Goal: Task Accomplishment & Management: Complete application form

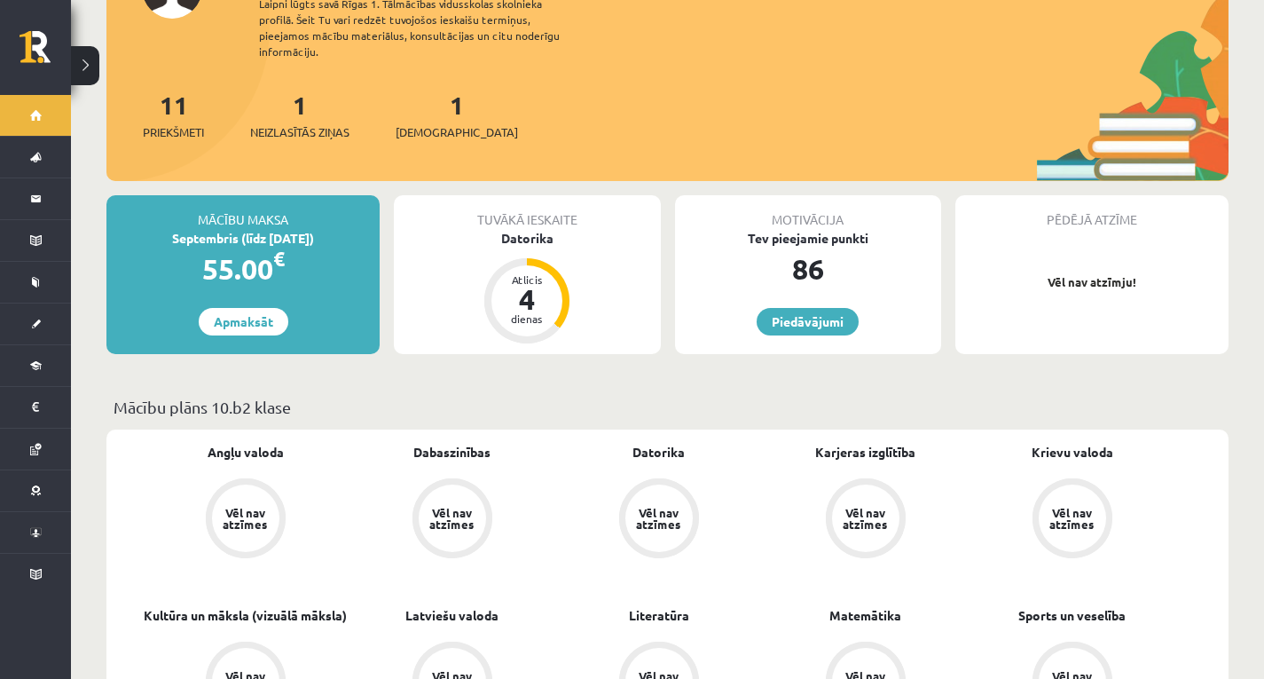
scroll to position [177, 0]
click at [396, 106] on div "11 Priekšmeti 1 Neizlasītās ziņas 1 Ieskaites" at bounding box center [667, 132] width 1122 height 95
click at [274, 103] on div "1 Neizlasītās ziņas" at bounding box center [299, 112] width 99 height 55
click at [281, 122] on span "Neizlasītās ziņas" at bounding box center [299, 131] width 99 height 18
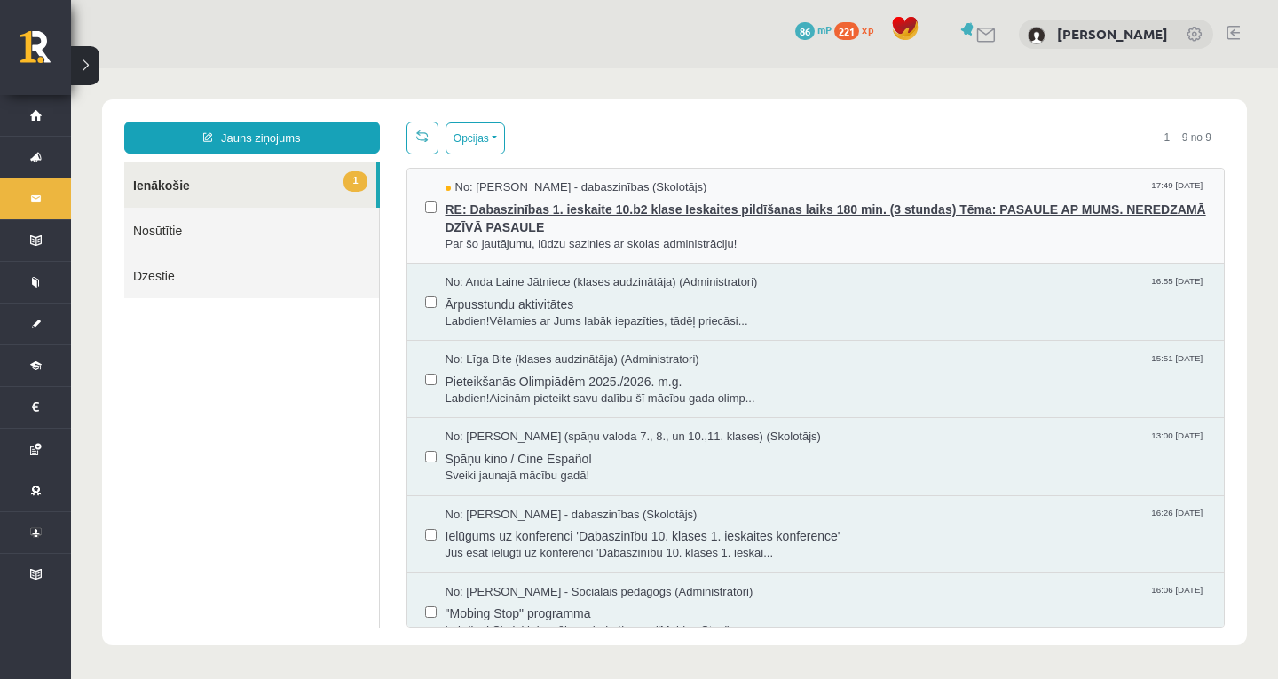
click at [602, 240] on span "Par šo jautājumu, lūdzu sazinies ar skolas administrāciju!" at bounding box center [825, 244] width 761 height 17
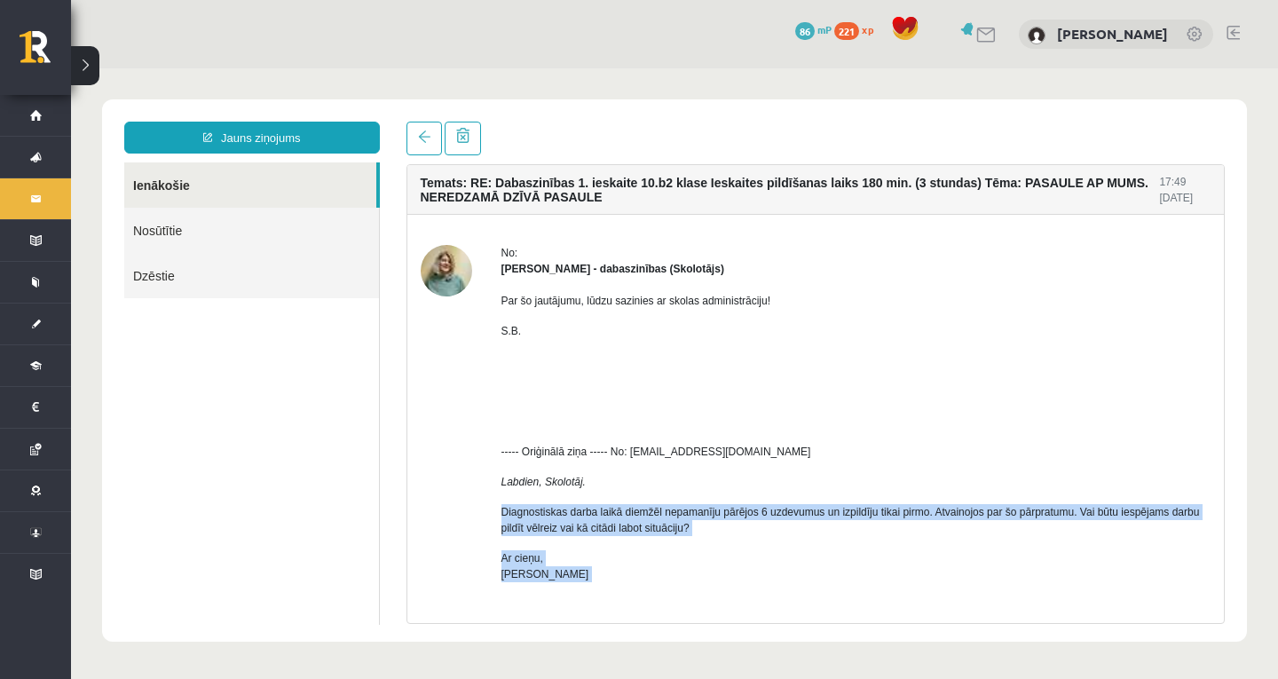
drag, startPoint x: 498, startPoint y: 508, endPoint x: 822, endPoint y: 583, distance: 332.5
click at [822, 583] on div "No: Sanita Baumane - dabaszinības (Skolotājs) Par šo jautājumu, lūdzu sazinies …" at bounding box center [816, 451] width 791 height 413
drag, startPoint x: 499, startPoint y: 484, endPoint x: 622, endPoint y: 587, distance: 160.6
click at [622, 578] on div "No: Sanita Baumane - dabaszinības (Skolotājs) Par šo jautājumu, lūdzu sazinies …" at bounding box center [816, 451] width 791 height 413
copy div "Labdien, Skolotāj. Diagnostiskas darba laikā diemžēl nepamanīju pārējos 6 uzdev…"
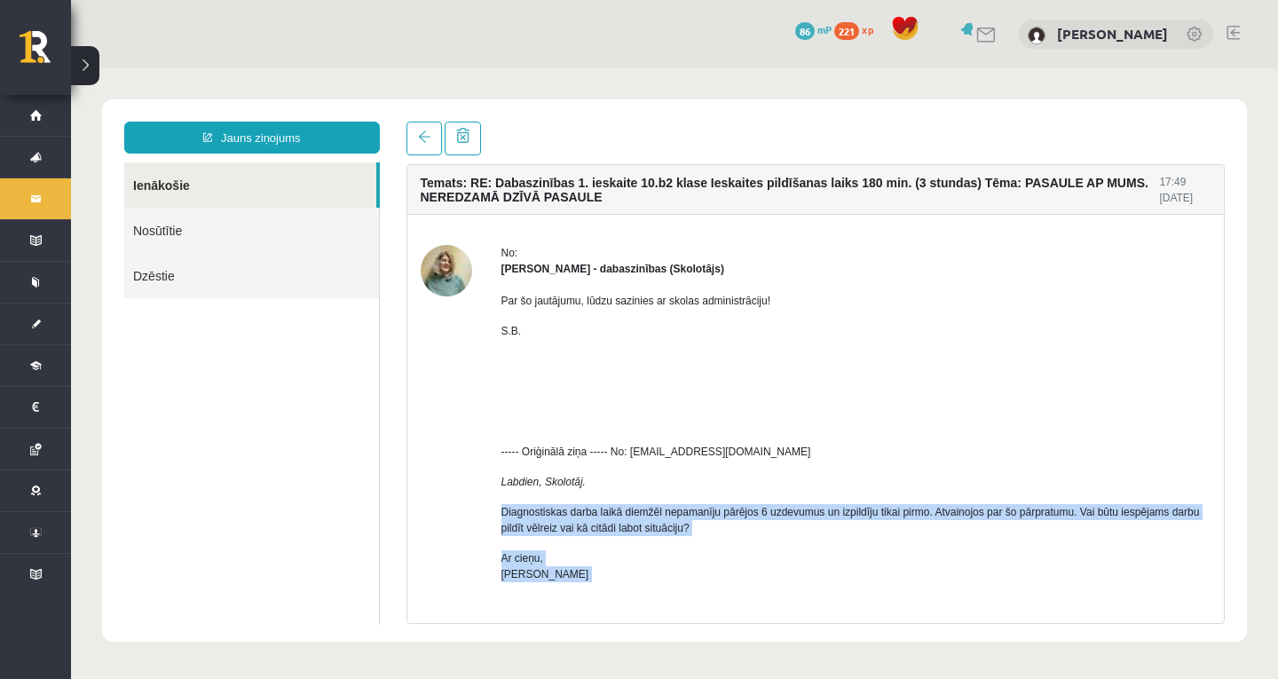
drag, startPoint x: 413, startPoint y: 177, endPoint x: 728, endPoint y: 540, distance: 480.5
click at [730, 570] on div "Temats: RE: Dabaszinības 1. ieskaite 10.b2 klase Ieskaites pildīšanas laiks 180…" at bounding box center [815, 426] width 817 height 523
copy div "Temats: RE: Dabaszinības 1. ieskaite 10.b2 klase Ieskaites pildīšanas laiks 180…"
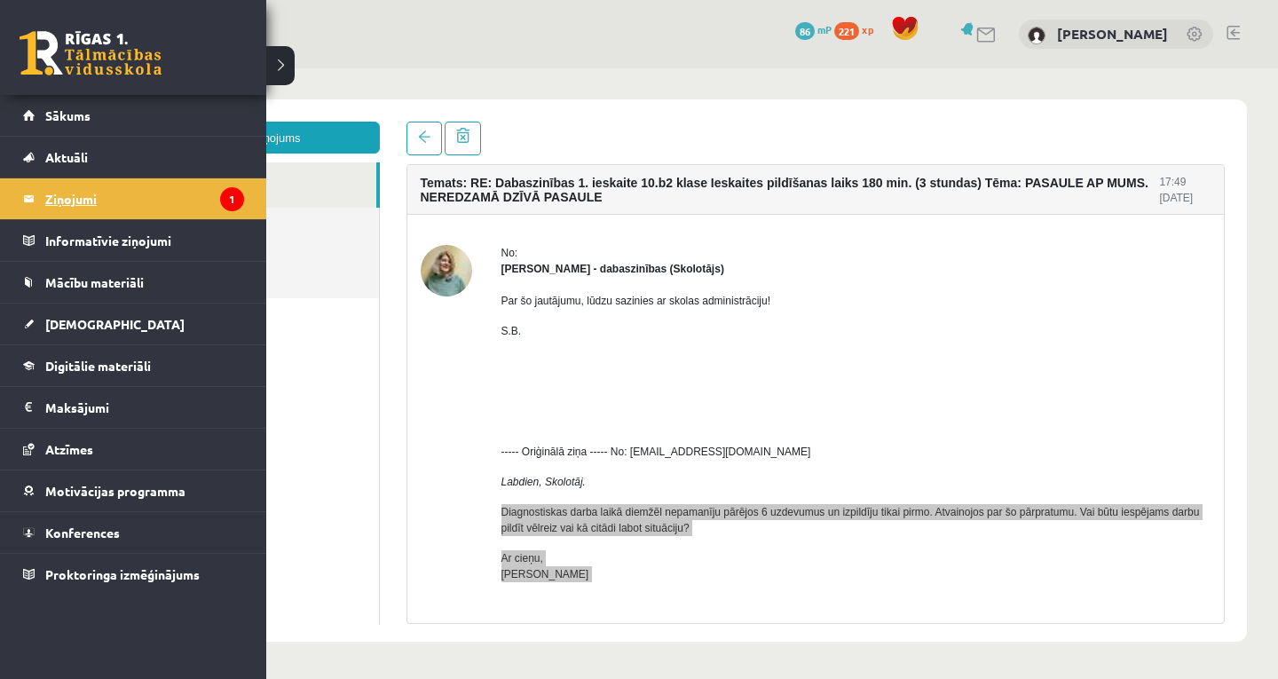
click at [55, 189] on legend "Ziņojumi 1" at bounding box center [144, 198] width 199 height 41
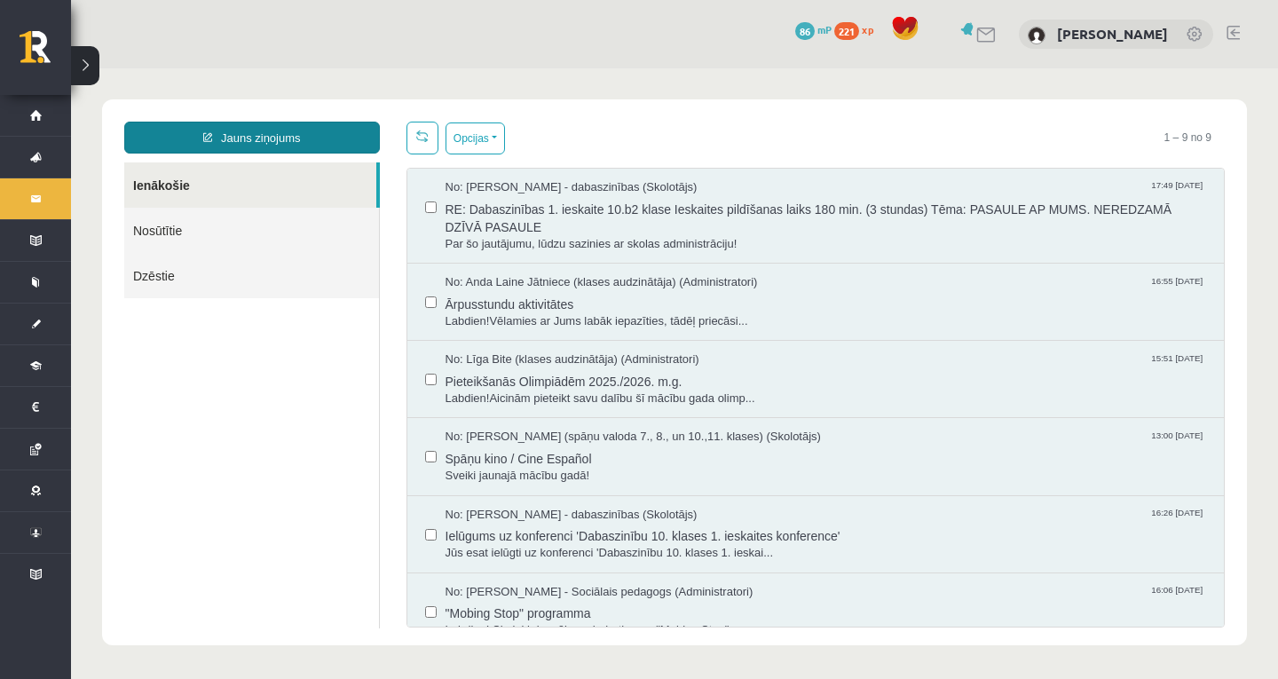
click at [280, 151] on link "Jauns ziņojums" at bounding box center [252, 138] width 256 height 32
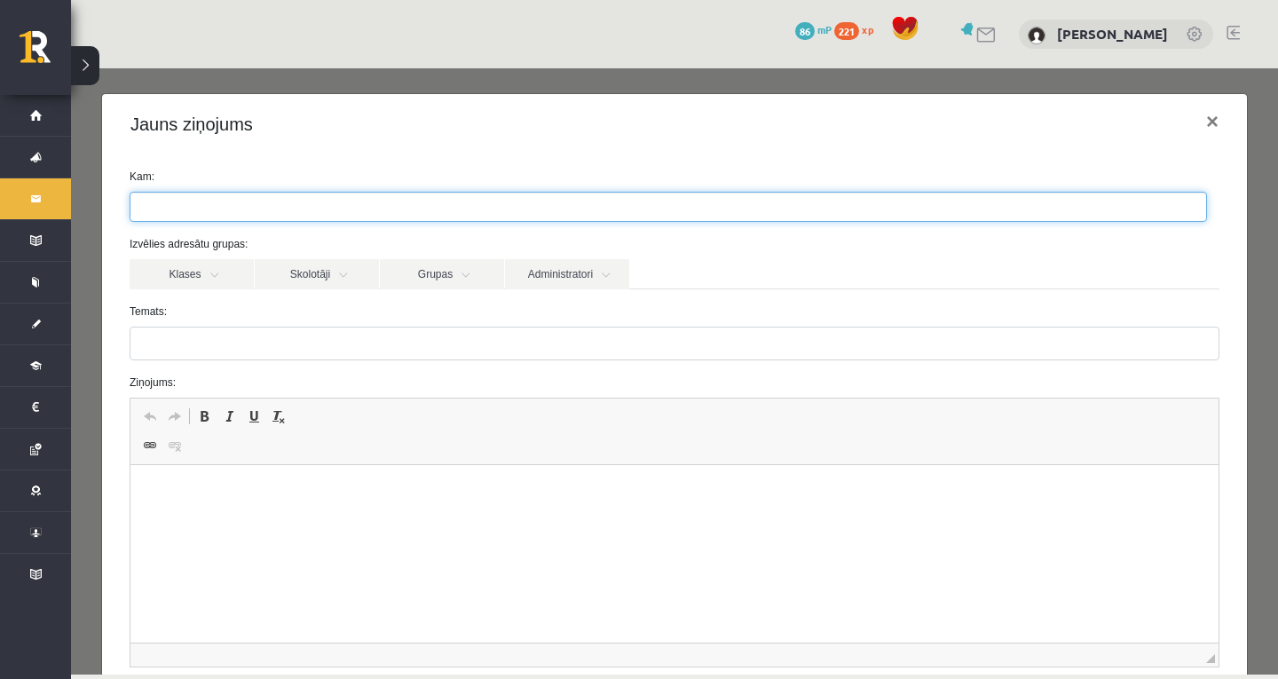
click at [284, 197] on ul at bounding box center [667, 207] width 1075 height 28
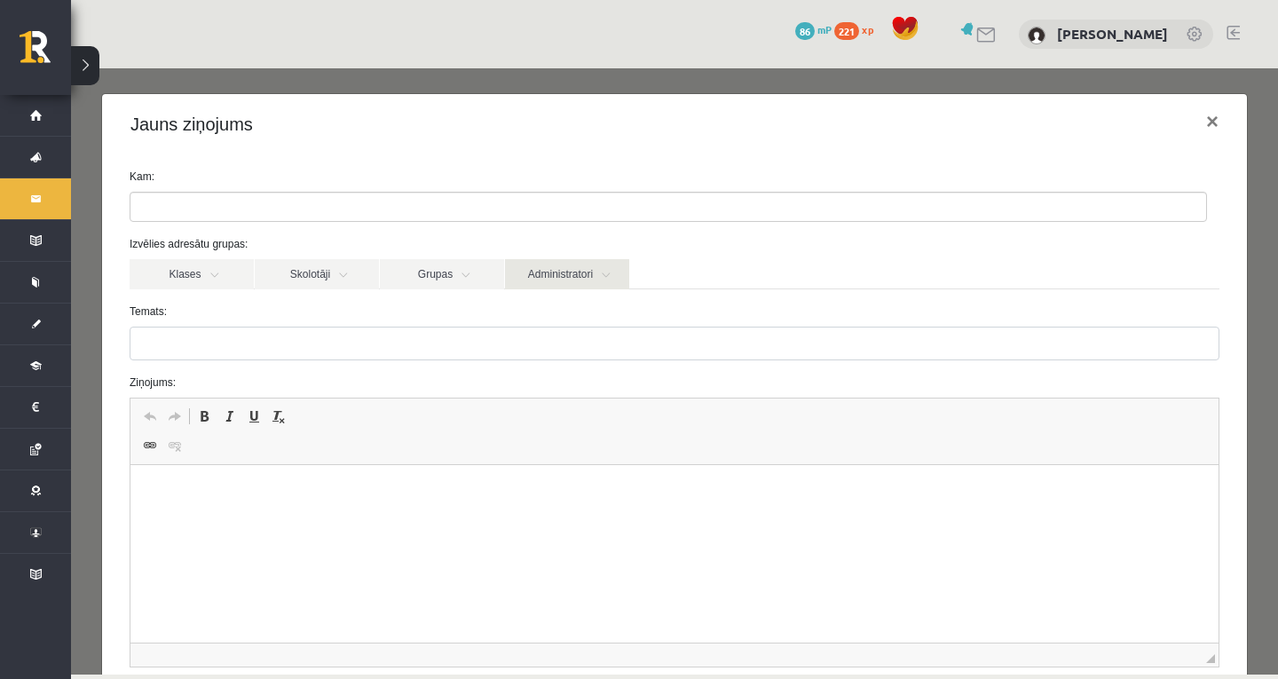
click at [511, 285] on link "Administratori" at bounding box center [567, 274] width 124 height 30
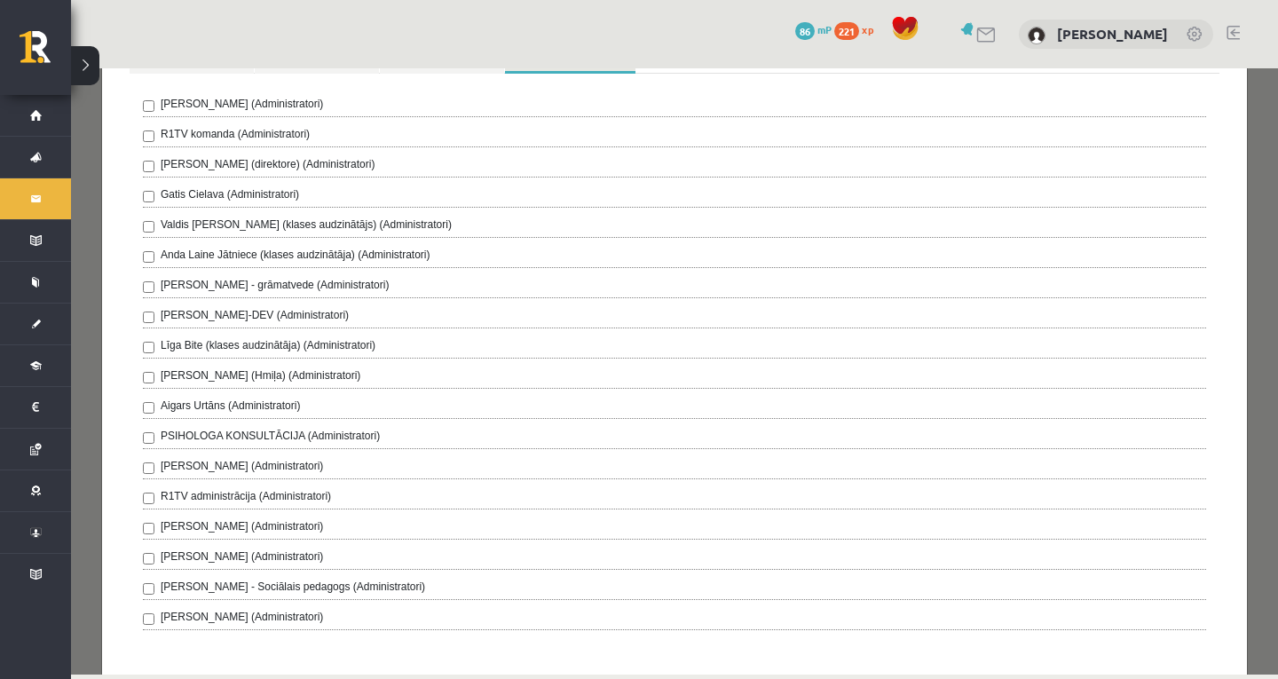
scroll to position [177, 0]
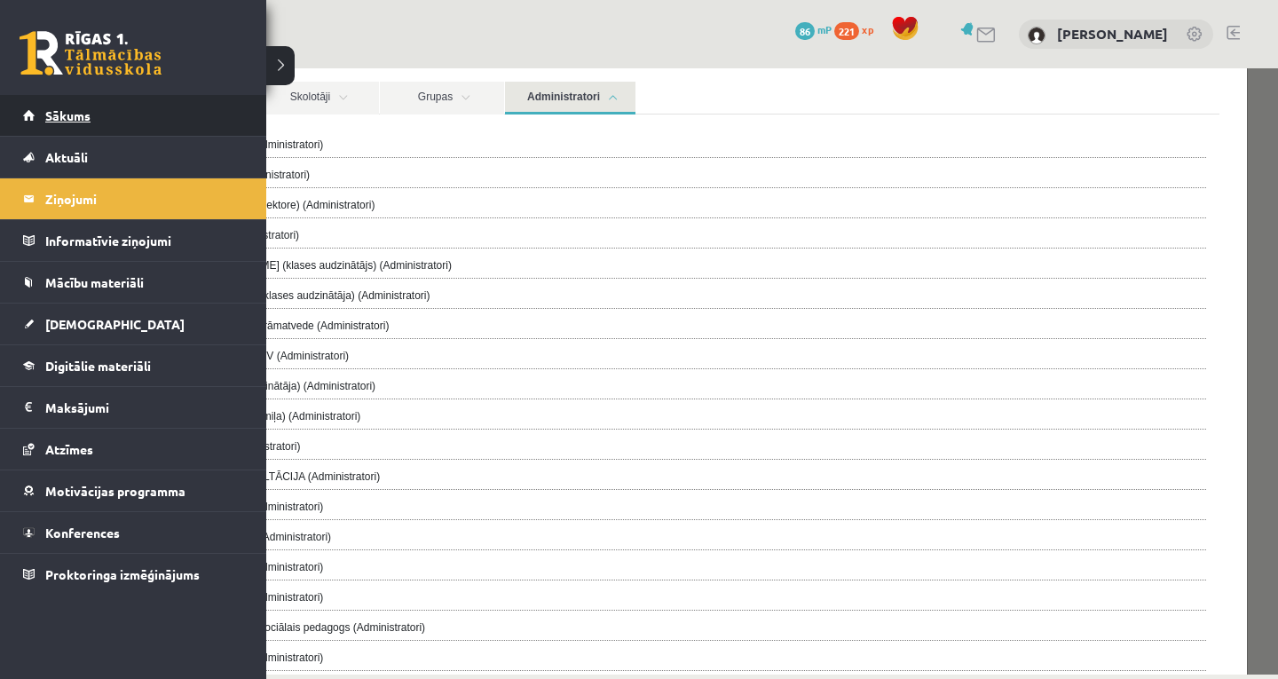
click at [67, 122] on link "Sākums" at bounding box center [133, 115] width 221 height 41
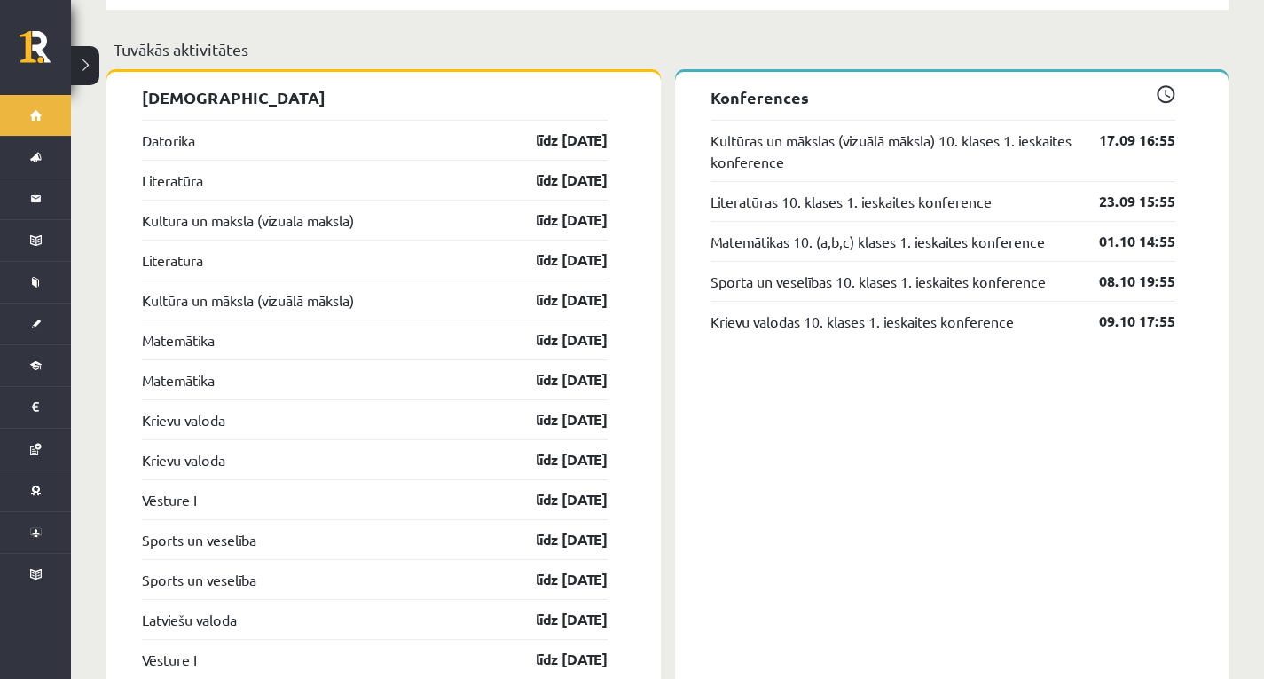
scroll to position [1597, 0]
click at [591, 129] on link "līdz 15.09.25" at bounding box center [556, 139] width 103 height 21
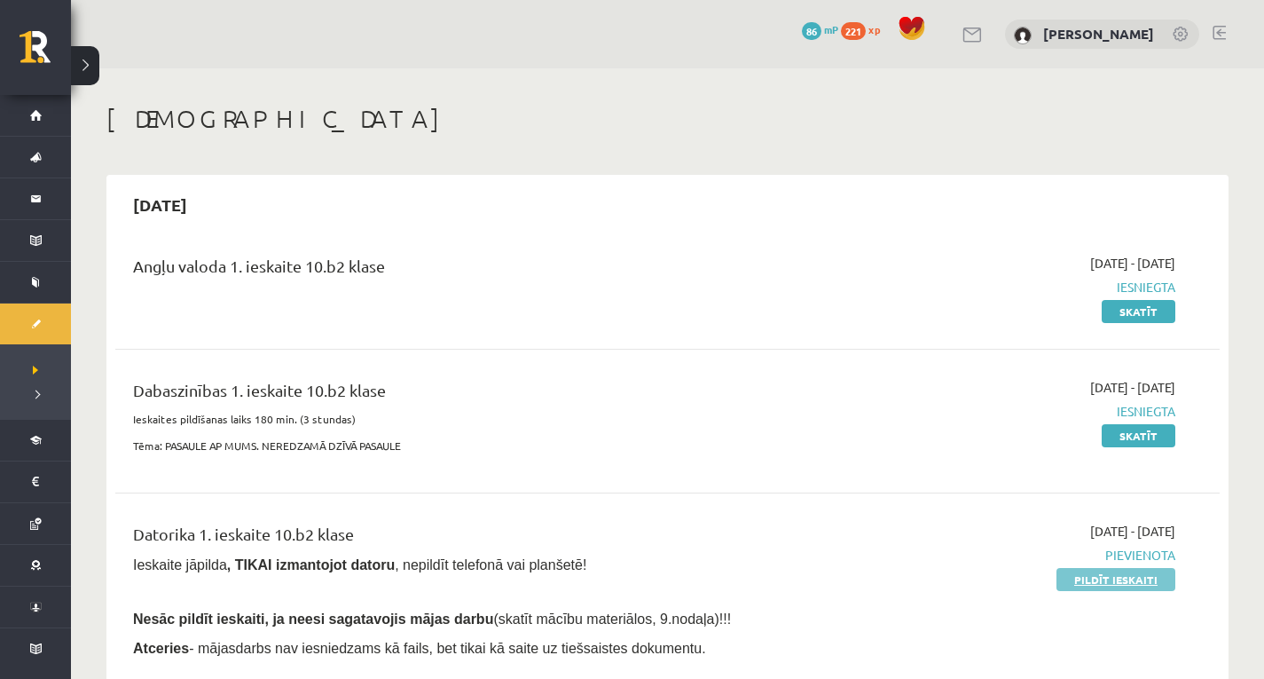
click at [1106, 584] on link "Pildīt ieskaiti" at bounding box center [1116, 579] width 119 height 23
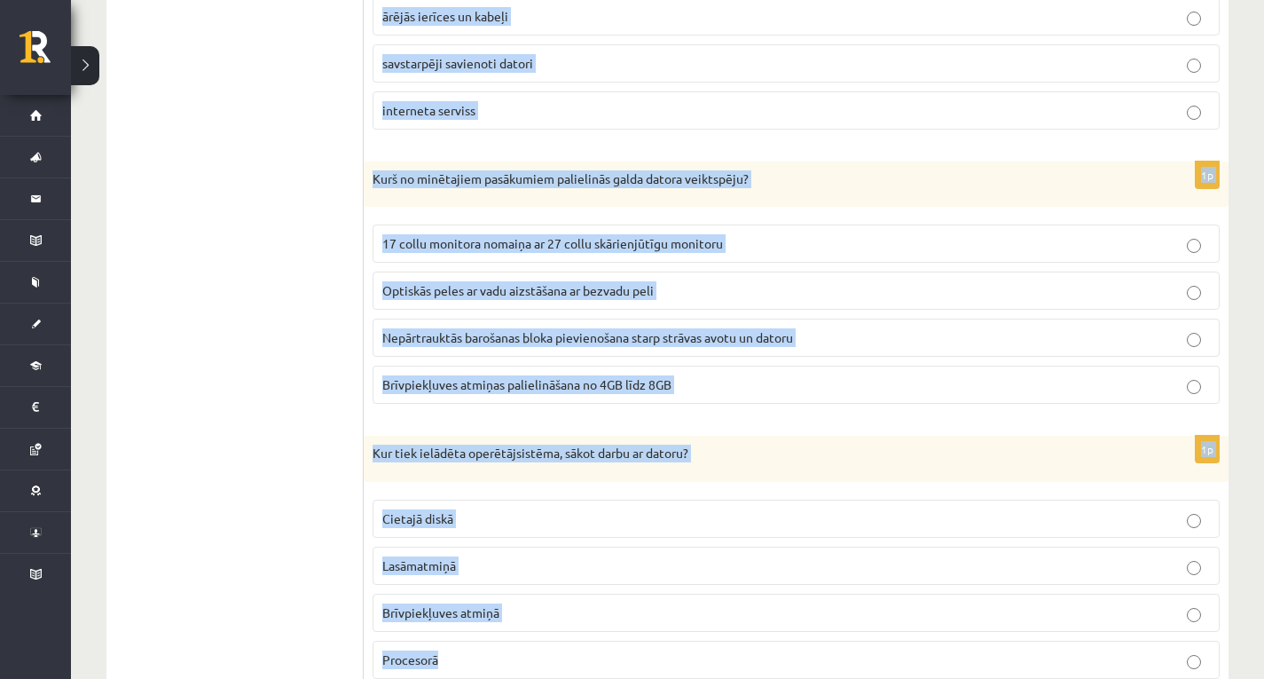
scroll to position [5039, 0]
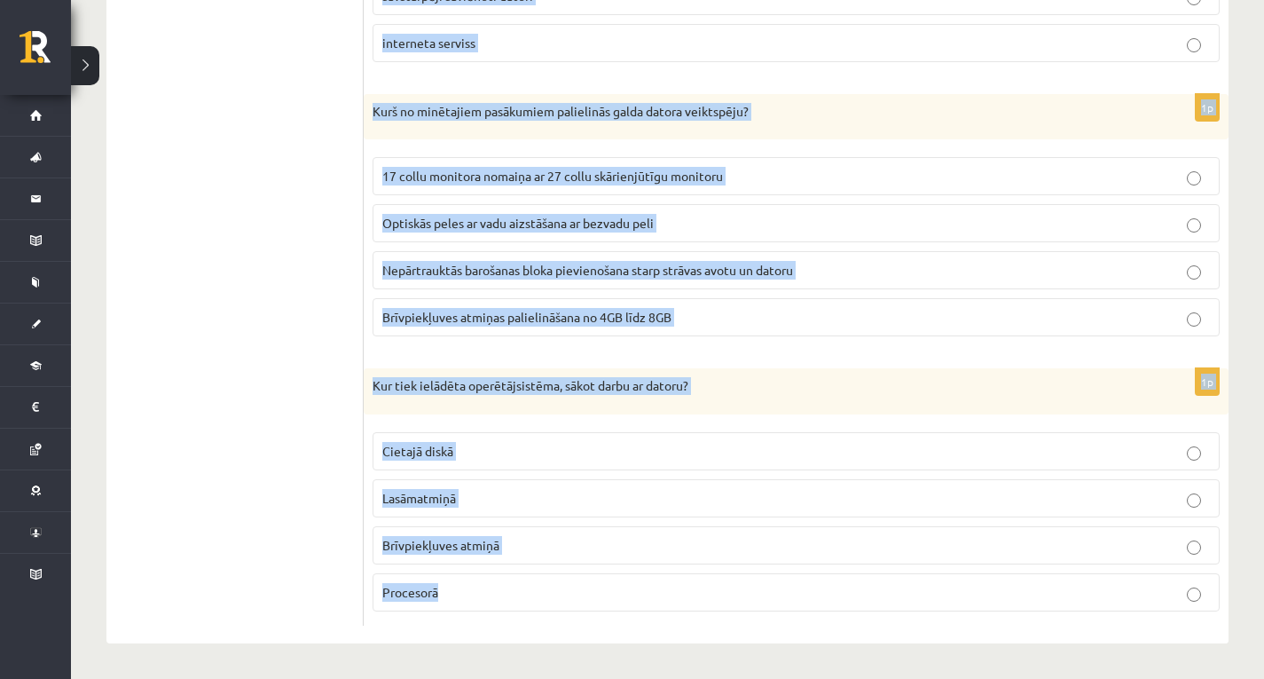
drag, startPoint x: 388, startPoint y: 87, endPoint x: 842, endPoint y: 677, distance: 744.7
copy form "Kura personāla datora ierīce visticamāk raksturo parametrs 1 TB? Cieto disku Pr…"
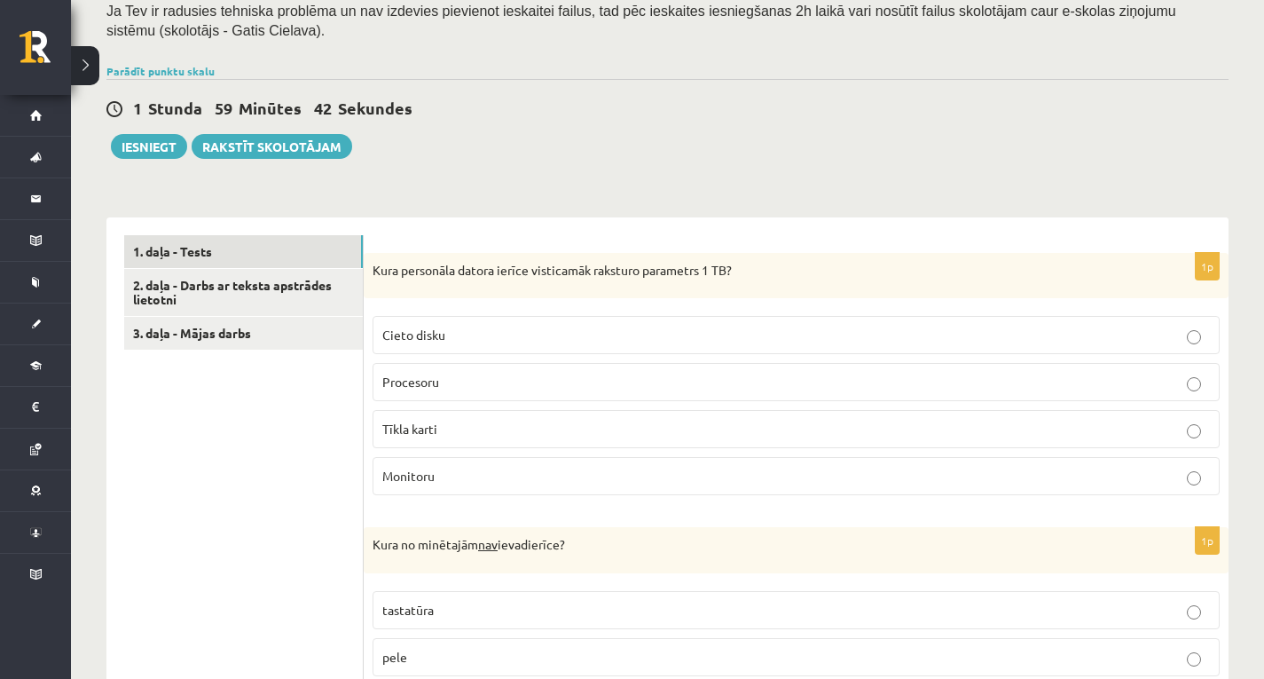
scroll to position [336, 0]
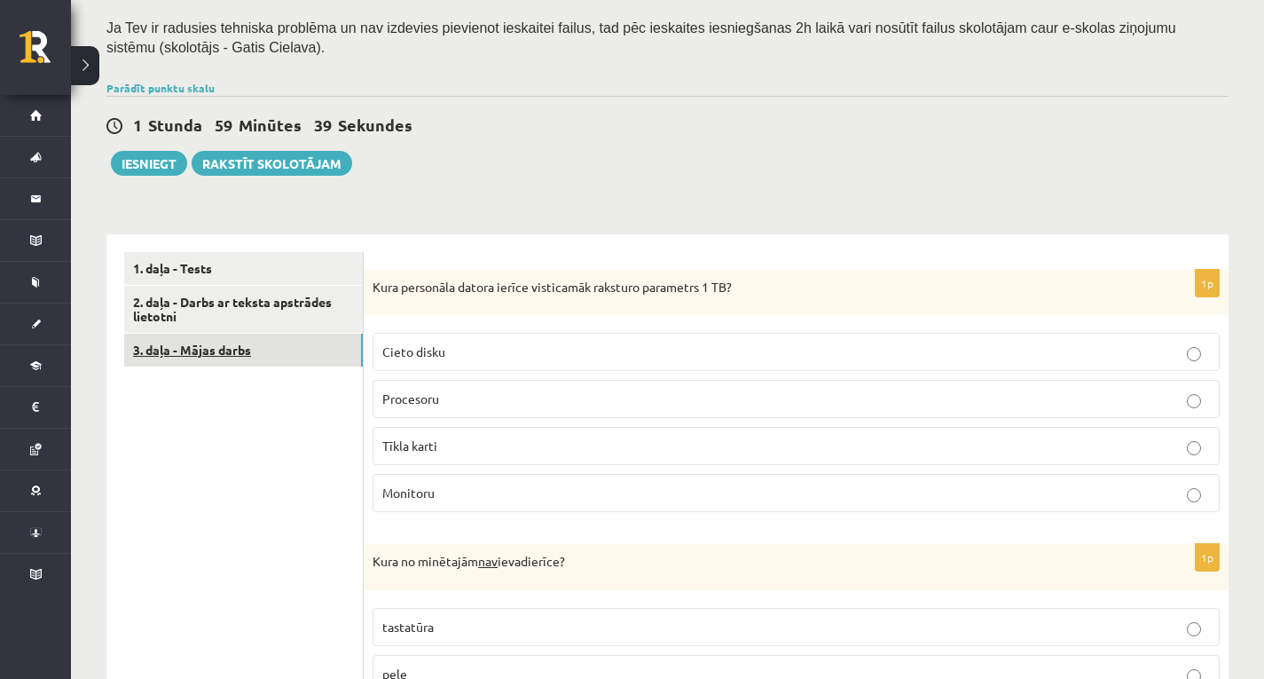
click at [232, 335] on link "3. daļa - Mājas darbs" at bounding box center [243, 350] width 239 height 33
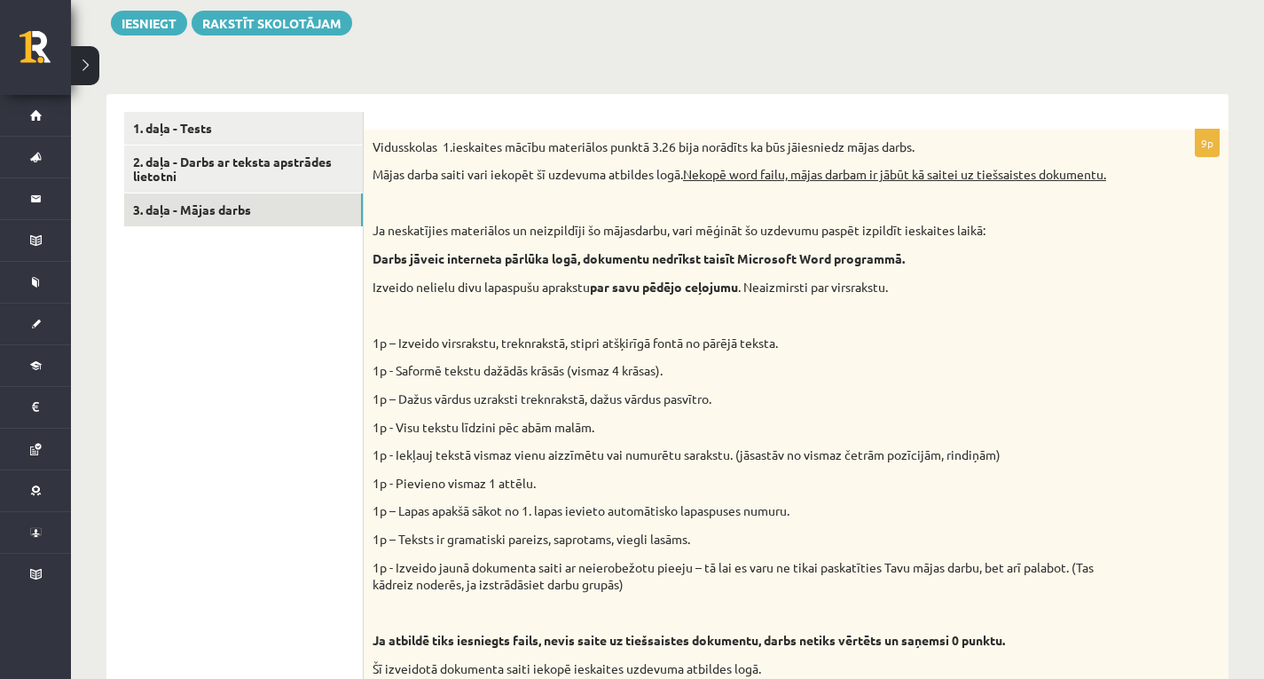
scroll to position [421, 0]
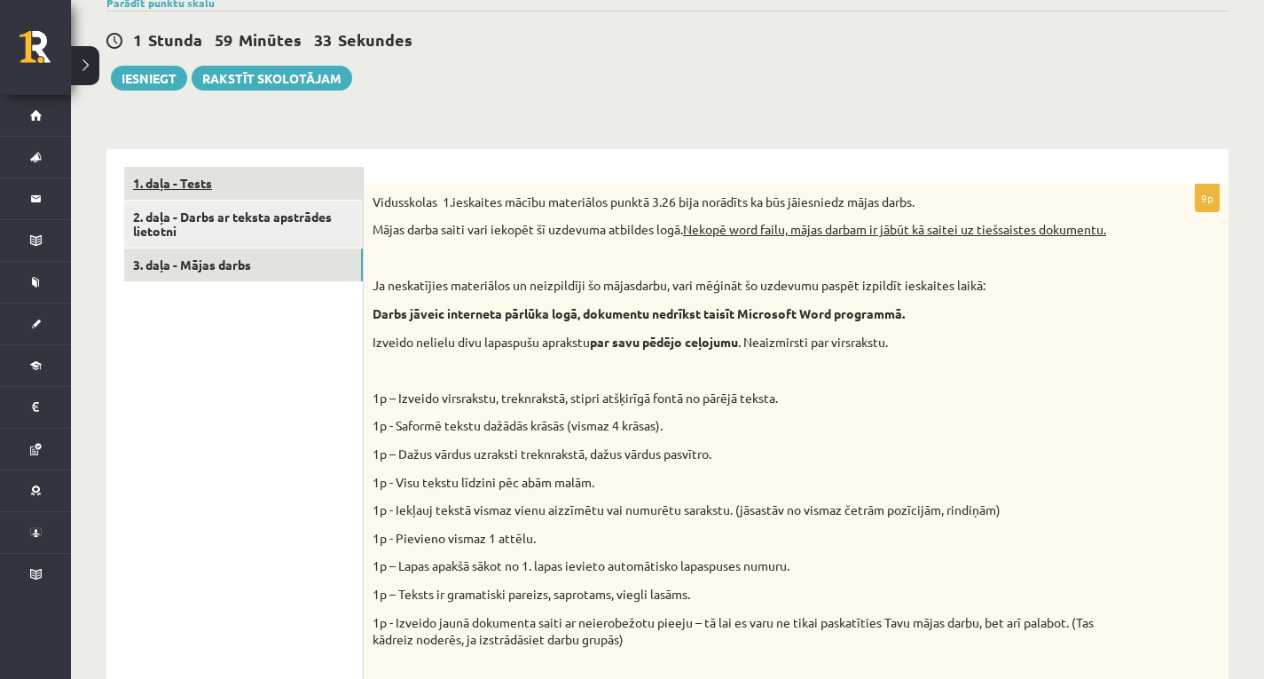
click at [180, 183] on link "1. daļa - Tests" at bounding box center [243, 183] width 239 height 33
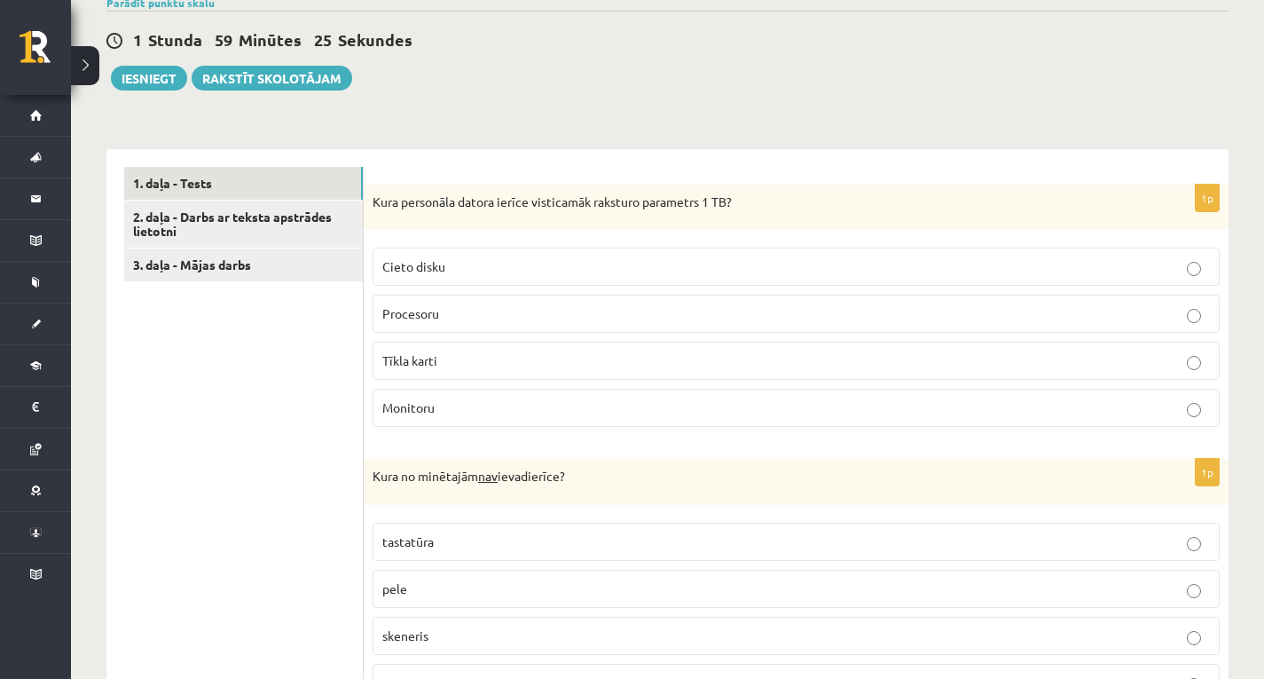
click at [431, 274] on p "Cieto disku" at bounding box center [796, 266] width 828 height 19
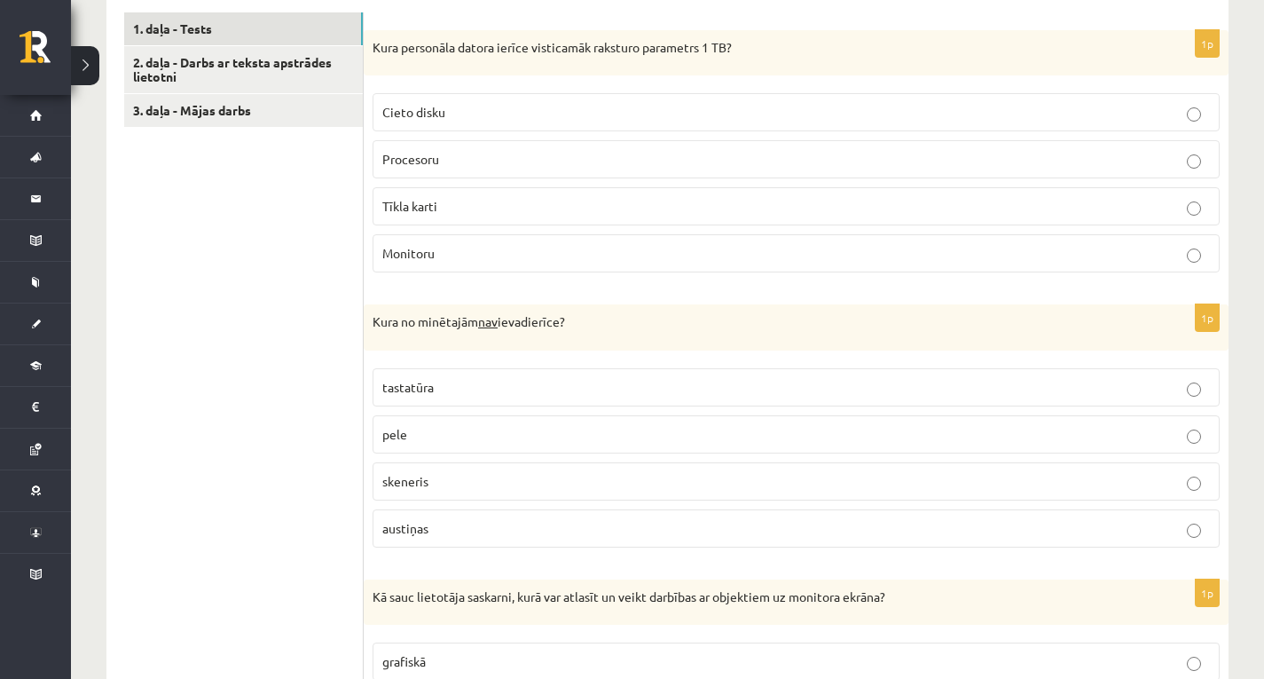
scroll to position [865, 0]
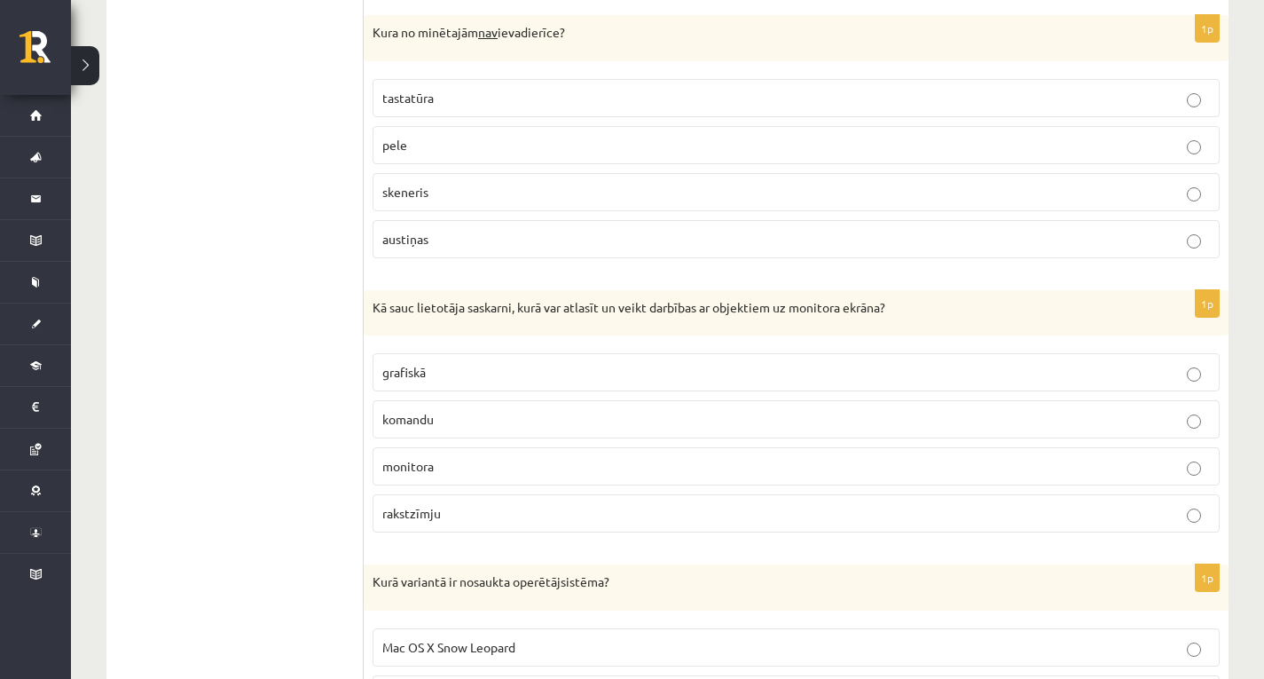
click at [445, 238] on p "austiņas" at bounding box center [796, 239] width 828 height 19
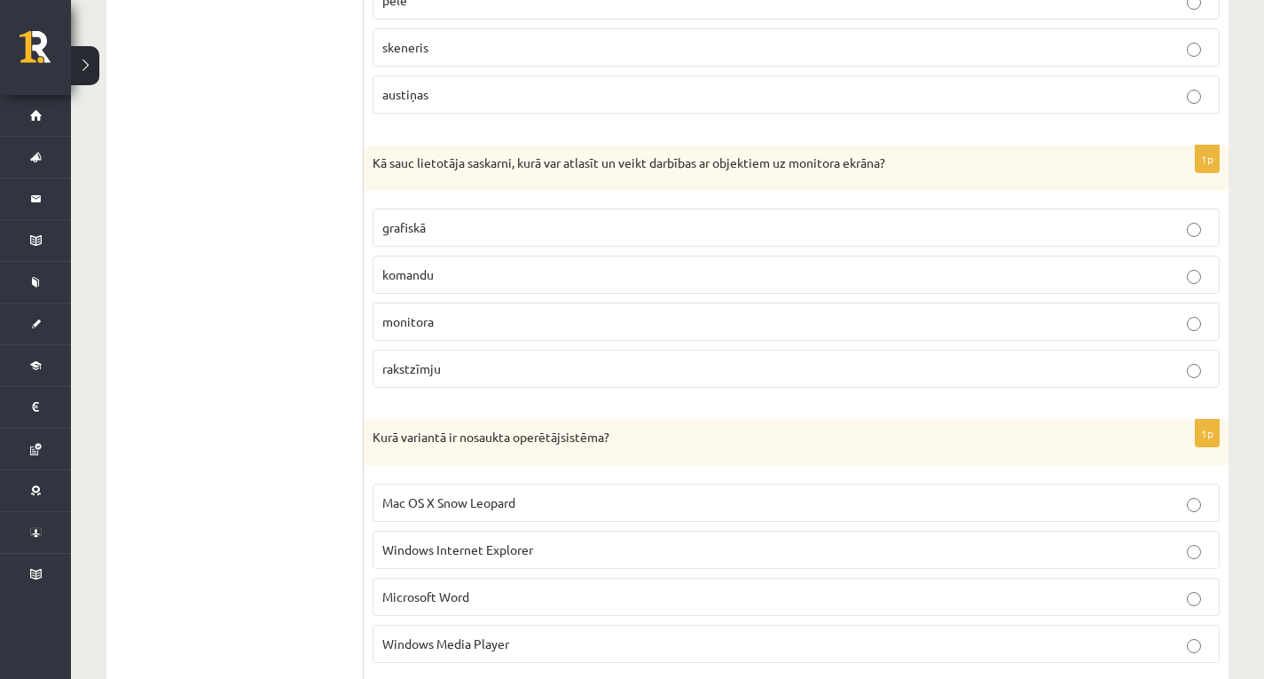
scroll to position [1043, 0]
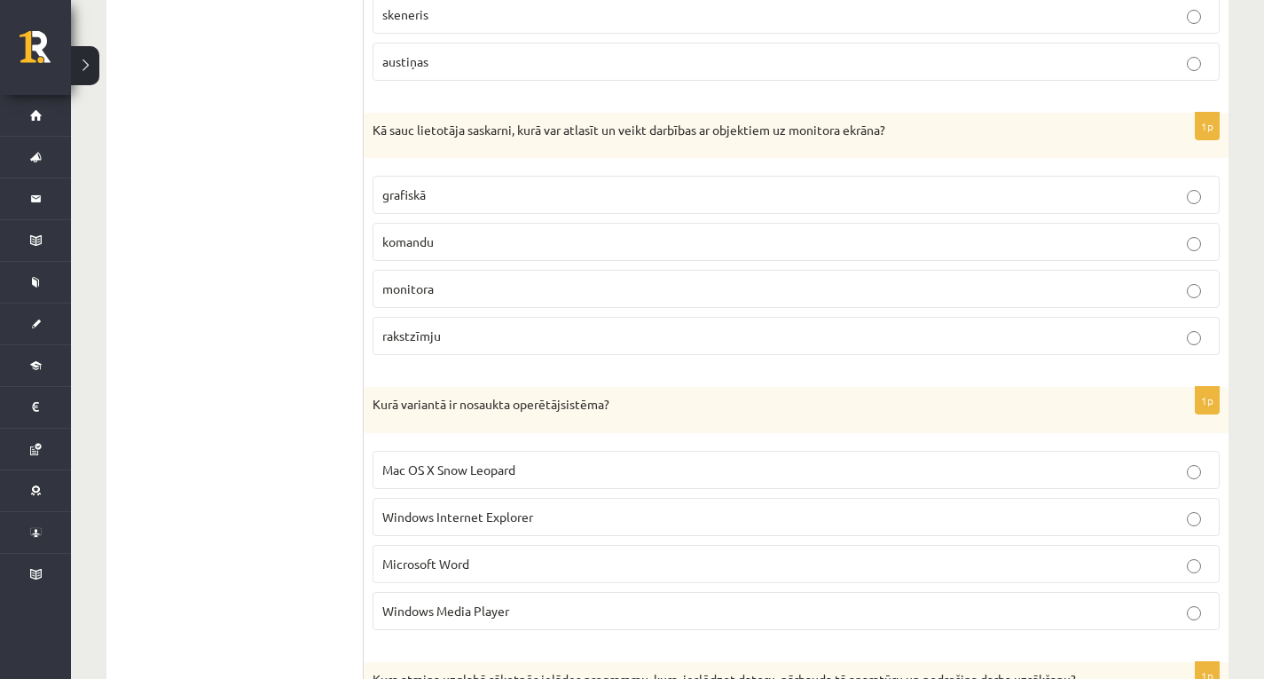
click at [439, 194] on p "grafiskā" at bounding box center [796, 194] width 828 height 19
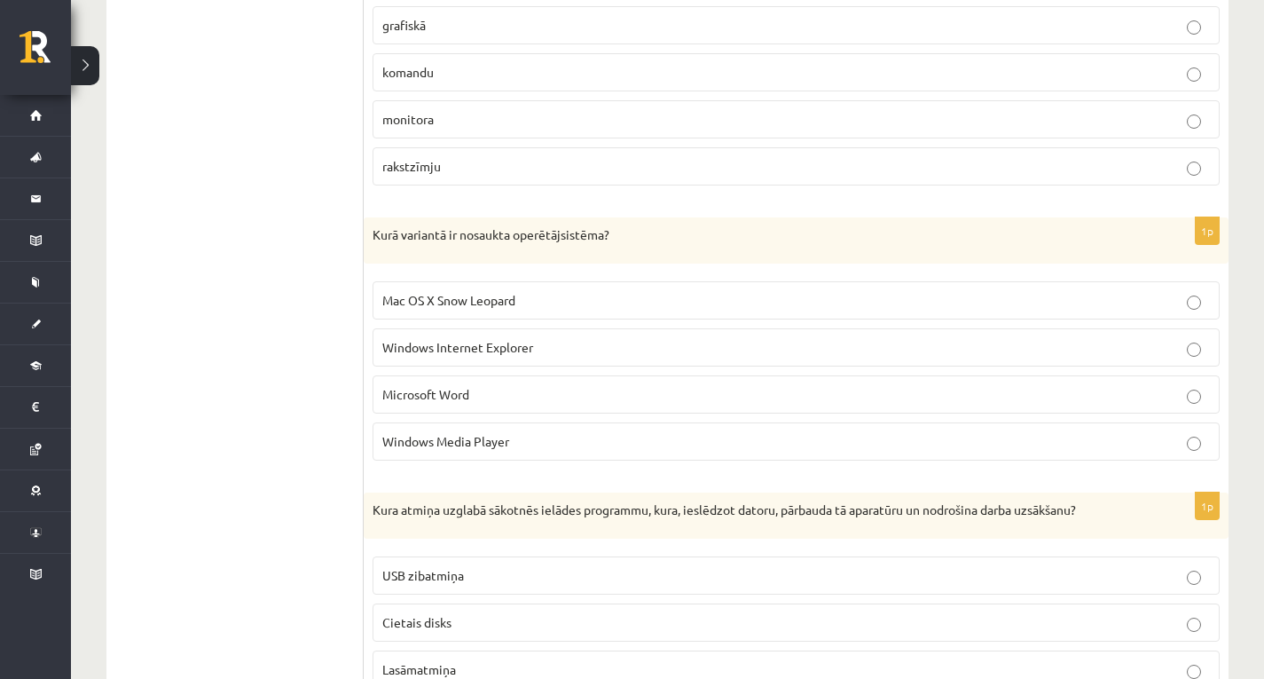
scroll to position [1397, 0]
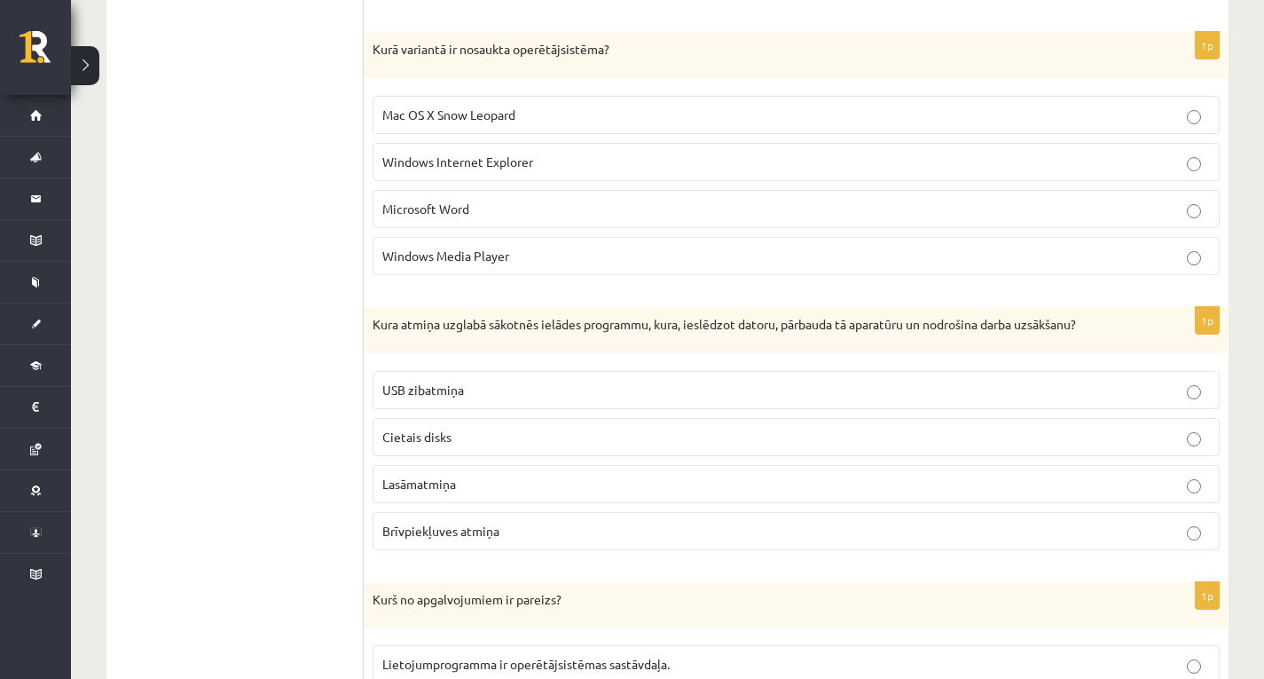
drag, startPoint x: 479, startPoint y: 211, endPoint x: 460, endPoint y: 160, distance: 55.0
click at [481, 211] on p "Microsoft Word" at bounding box center [796, 209] width 828 height 19
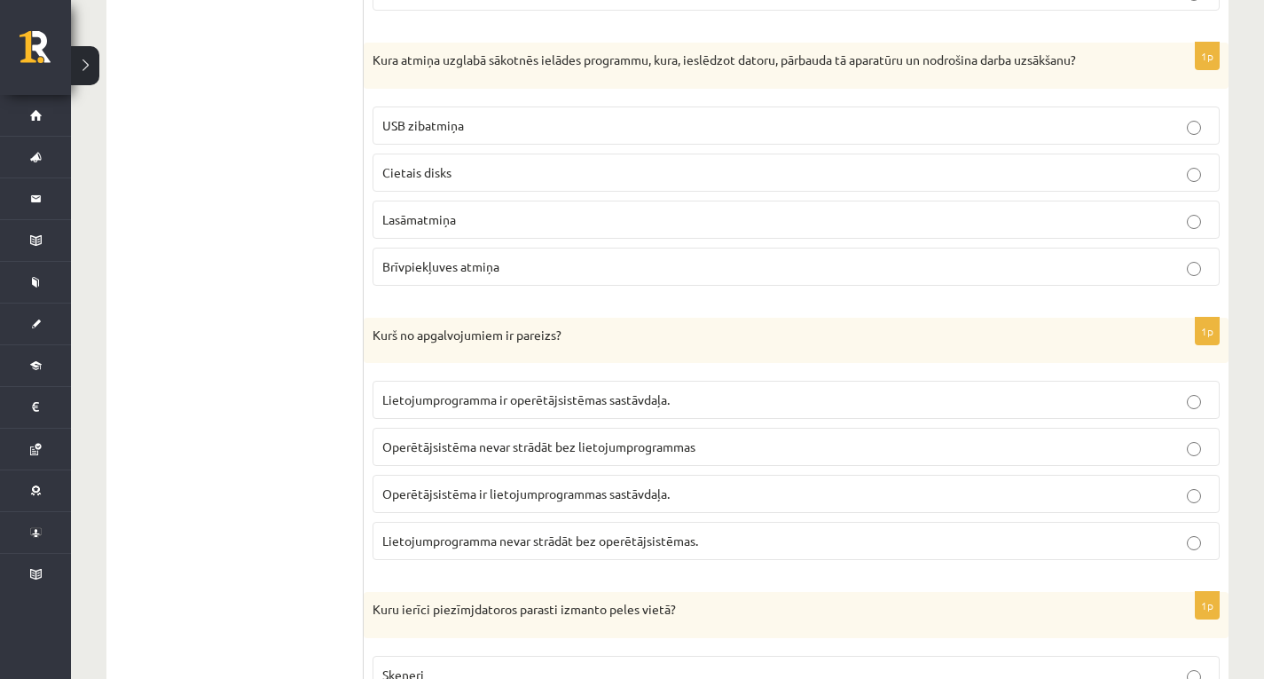
scroll to position [1664, 0]
click at [390, 231] on label "Lasāmatmiņa" at bounding box center [796, 218] width 847 height 38
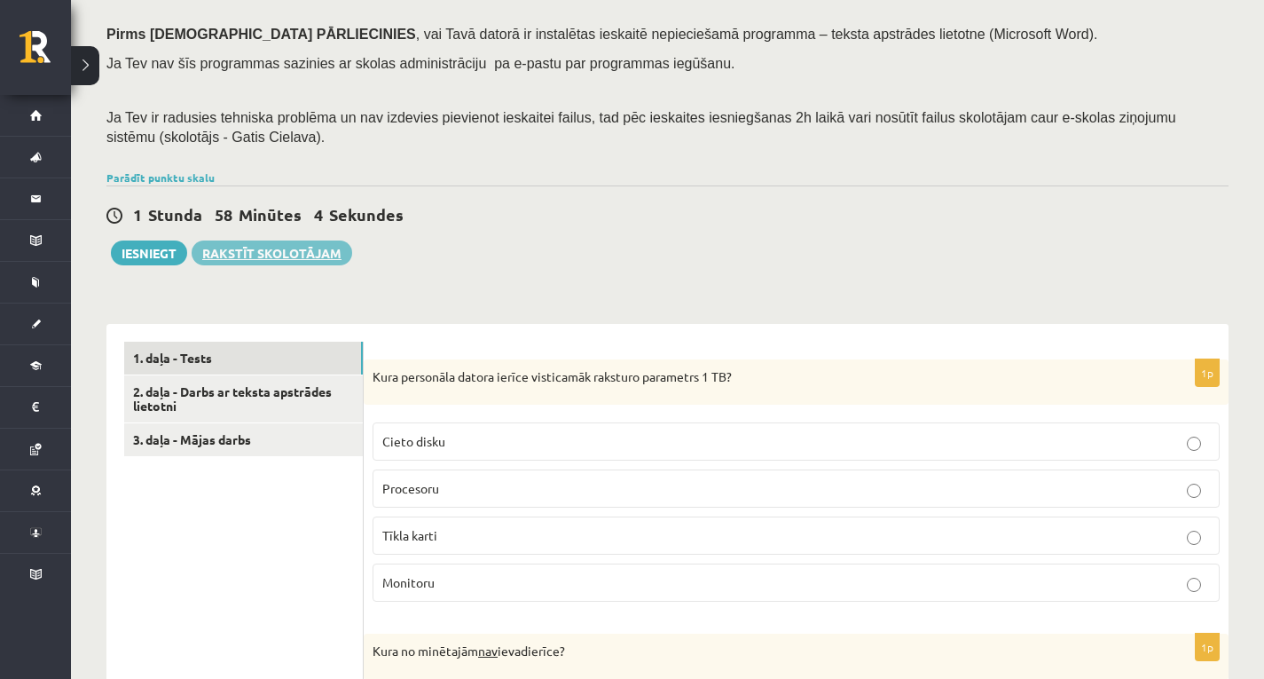
scroll to position [244, 0]
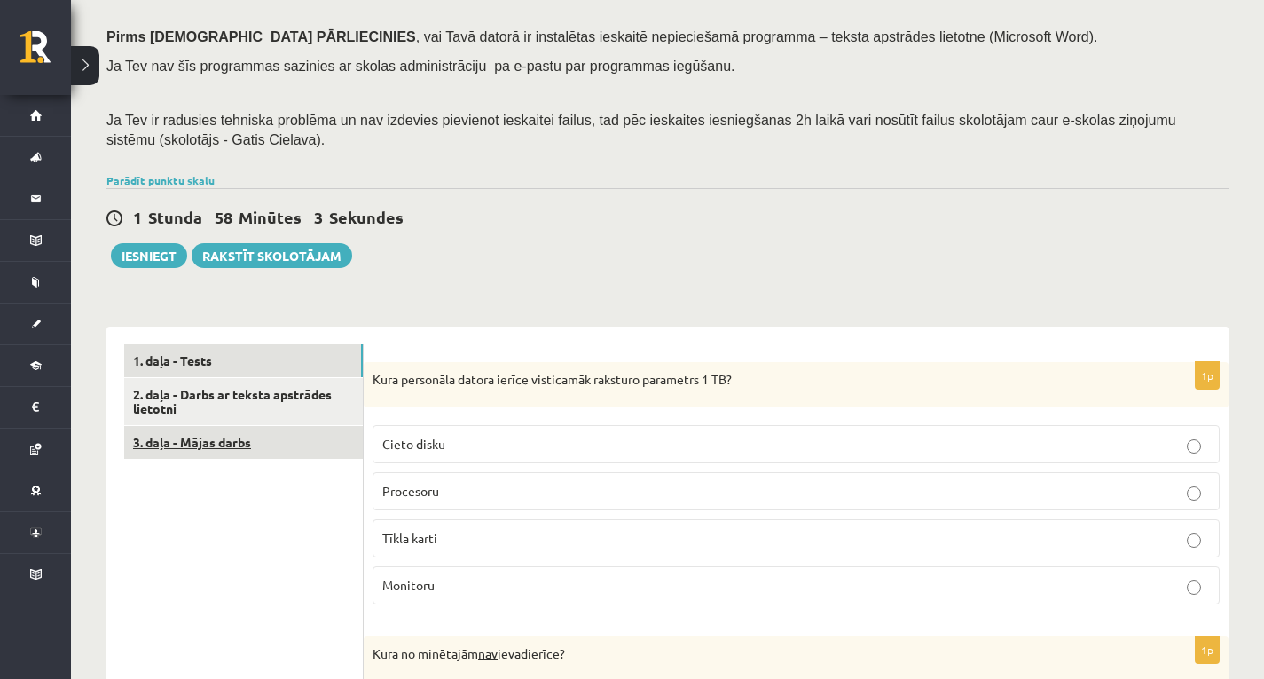
click at [239, 434] on link "3. daļa - Mājas darbs" at bounding box center [243, 442] width 239 height 33
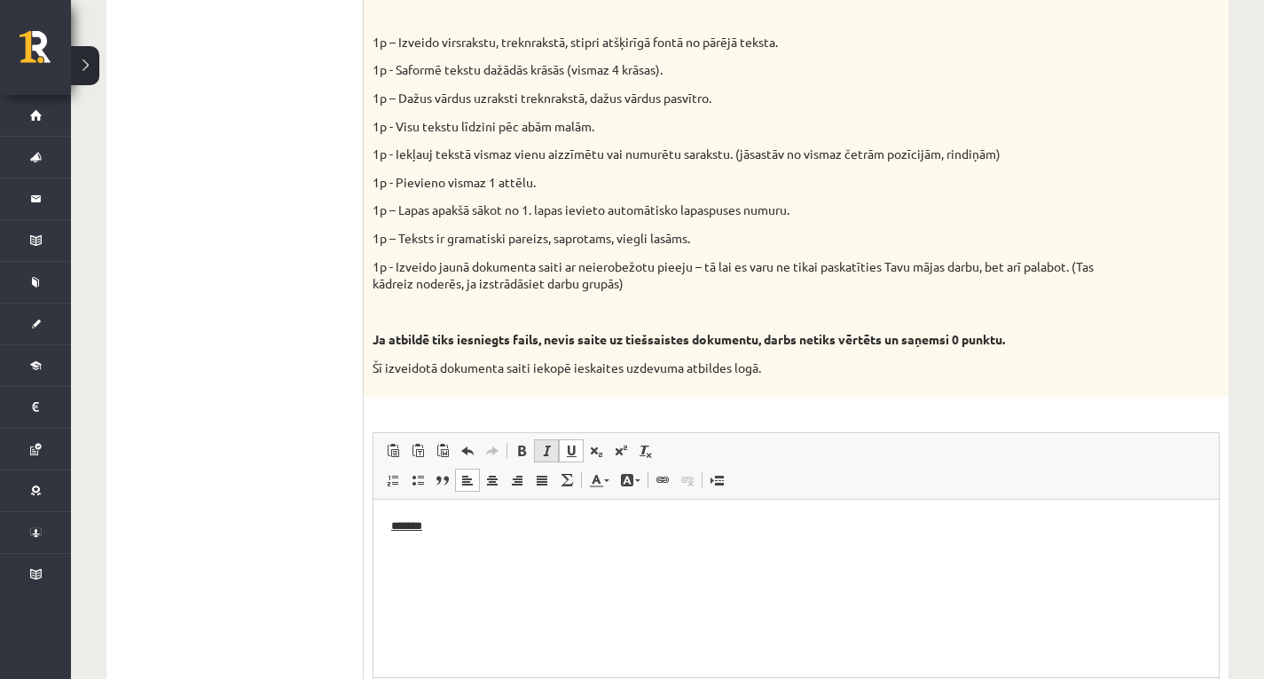
scroll to position [0, 0]
click at [577, 455] on span at bounding box center [571, 451] width 14 height 14
click at [516, 523] on p "*******" at bounding box center [796, 525] width 810 height 19
drag, startPoint x: 474, startPoint y: 539, endPoint x: 458, endPoint y: 532, distance: 17.5
click at [460, 529] on p "Editor, wiswyg-editor-user-answer-47024756391860" at bounding box center [796, 525] width 810 height 19
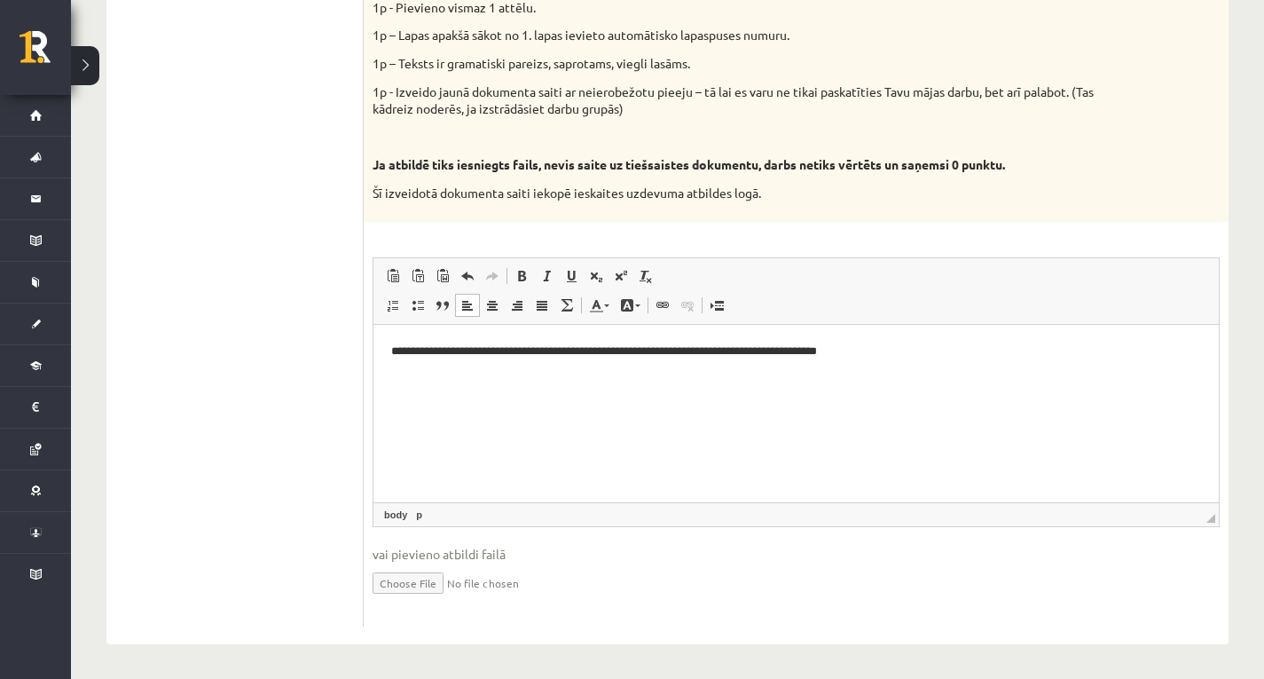
scroll to position [955, 0]
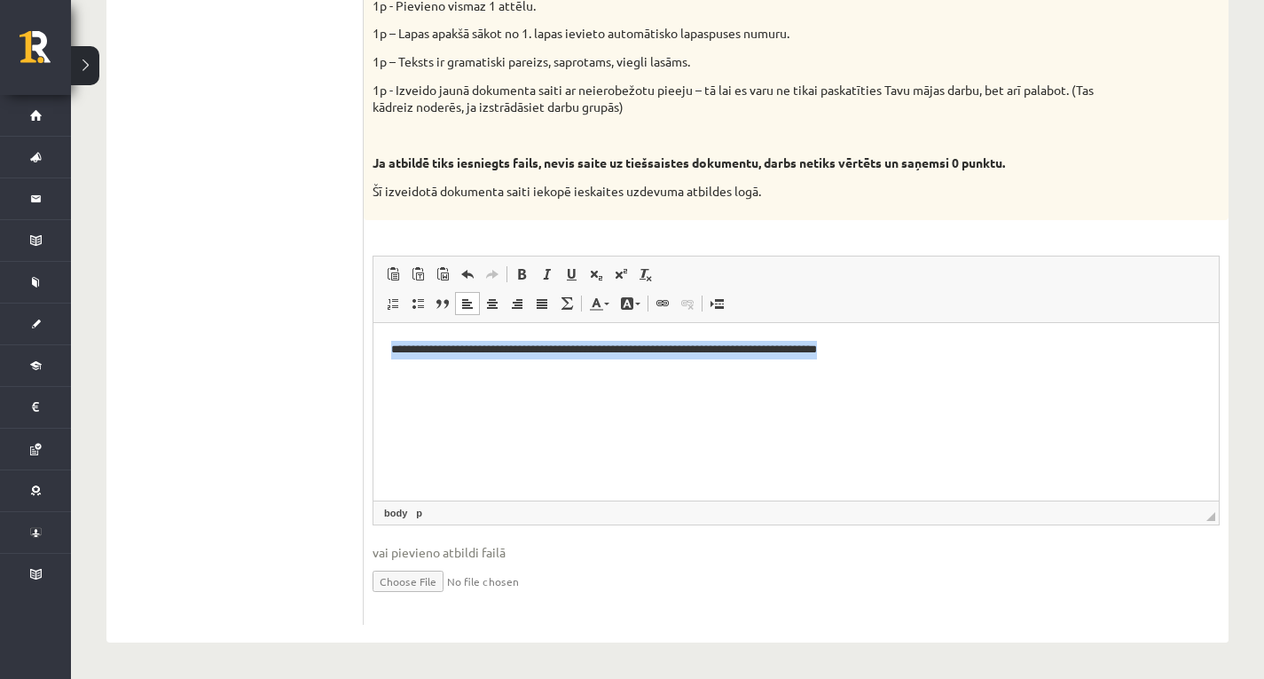
drag, startPoint x: 1059, startPoint y: 371, endPoint x: 741, endPoint y: 740, distance: 487.5
click at [374, 376] on html "**********" at bounding box center [797, 349] width 846 height 54
copy p "**********"
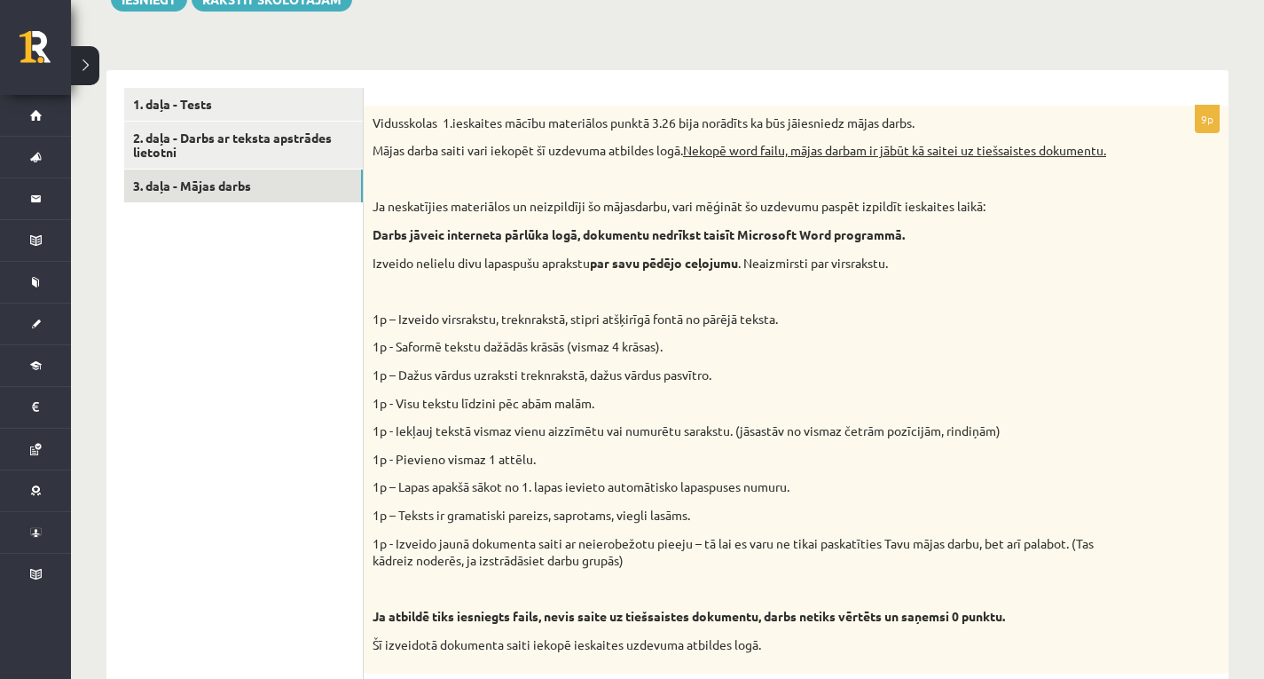
scroll to position [422, 0]
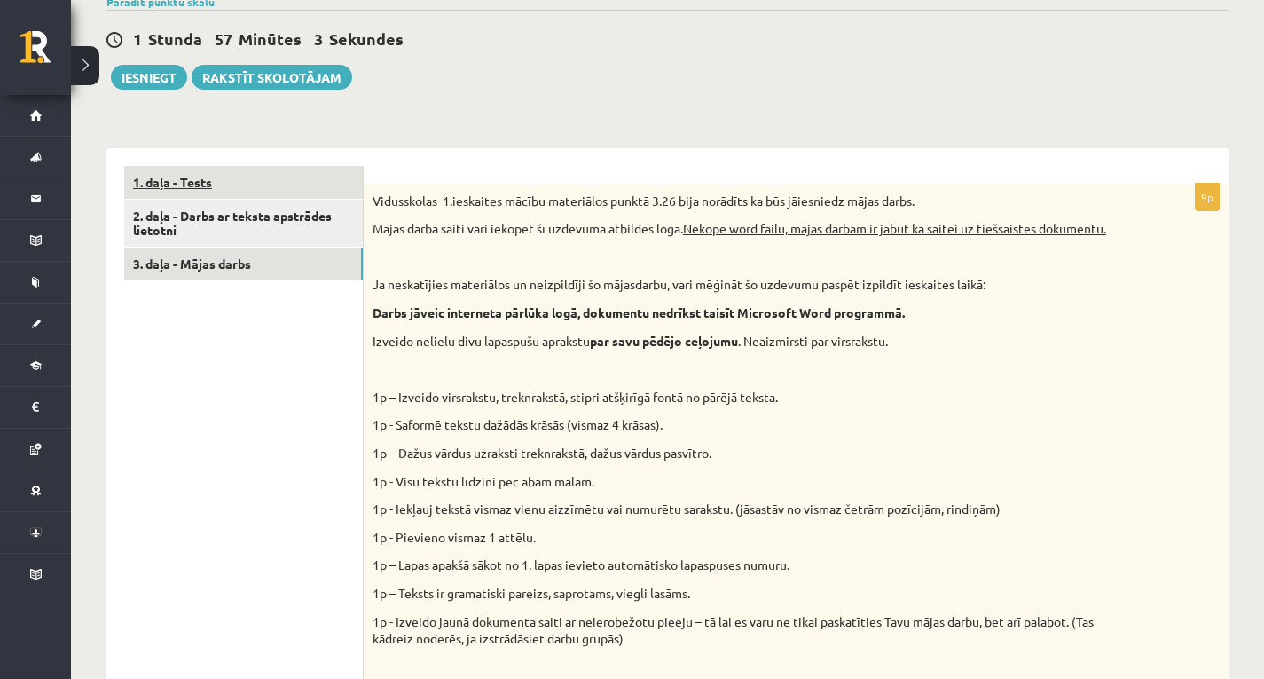
click at [224, 185] on link "1. daļa - Tests" at bounding box center [243, 182] width 239 height 33
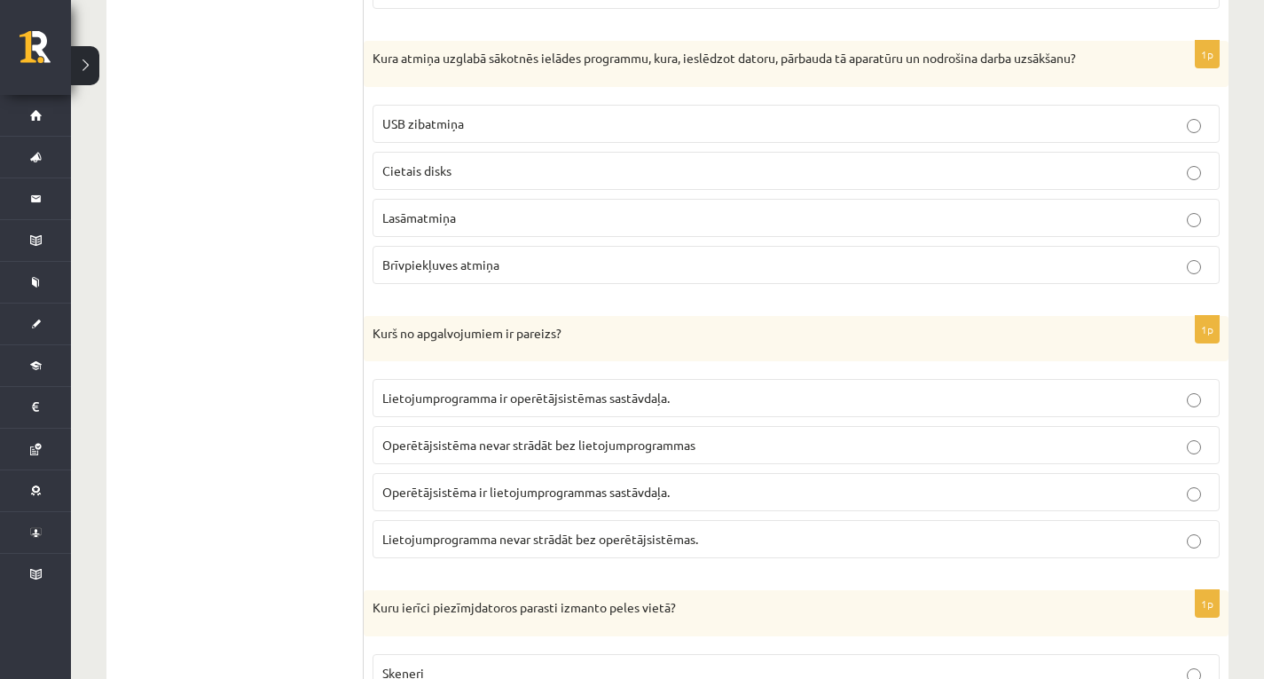
scroll to position [1665, 0]
click at [498, 399] on span "Lietojumprogramma ir operētājsistēmas sastāvdaļa." at bounding box center [525, 397] width 287 height 16
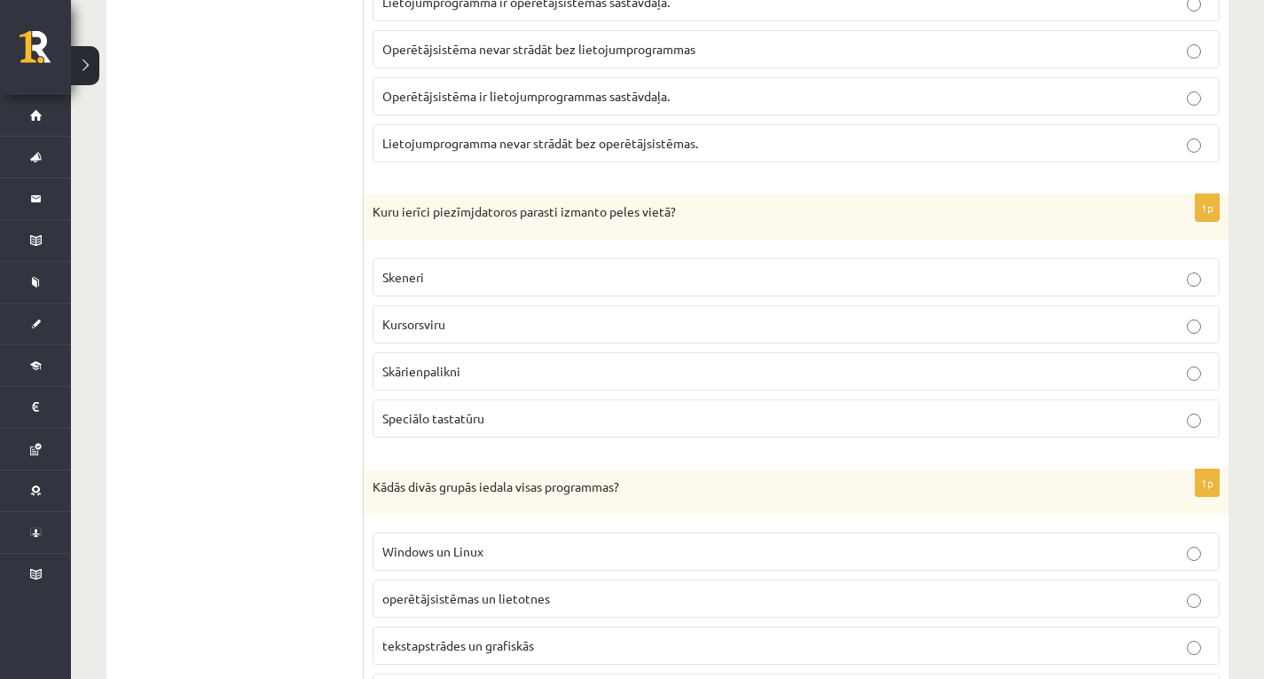
scroll to position [2197, 0]
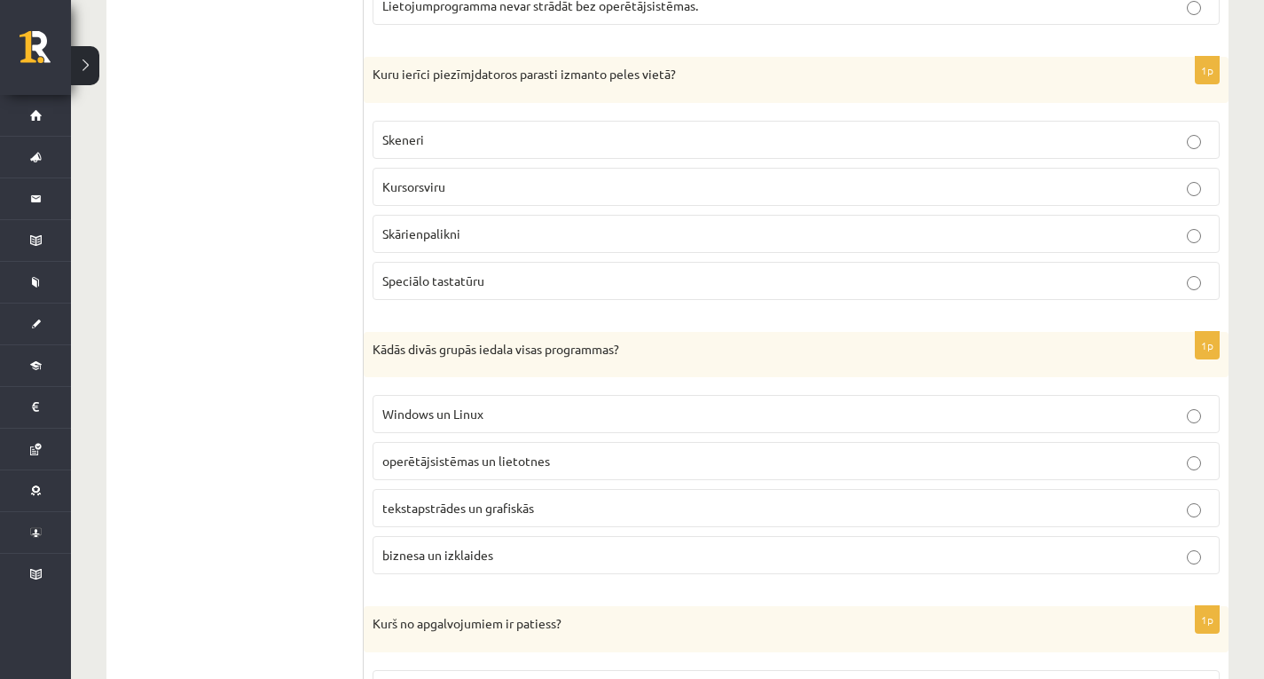
click at [494, 162] on fieldset "Skeneri Kursorsviru Skārienpalikni Speciālo tastatūru" at bounding box center [796, 208] width 847 height 193
click at [485, 123] on label "Skeneri" at bounding box center [796, 140] width 847 height 38
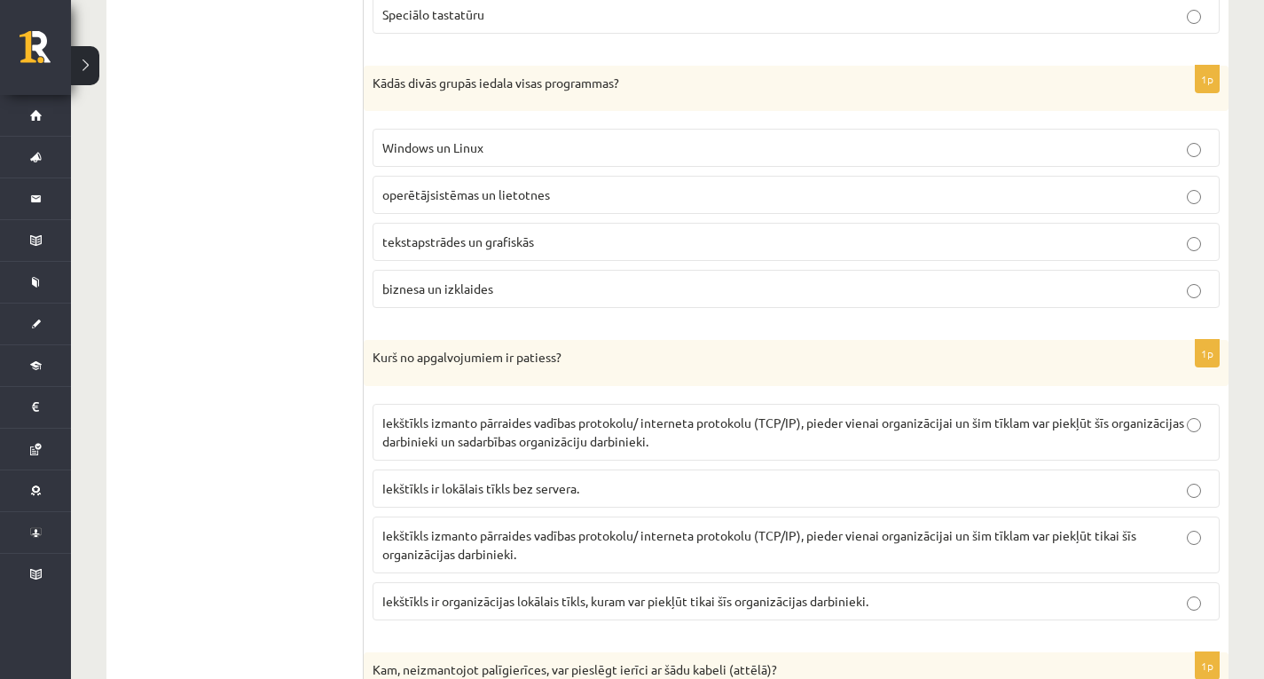
scroll to position [2552, 0]
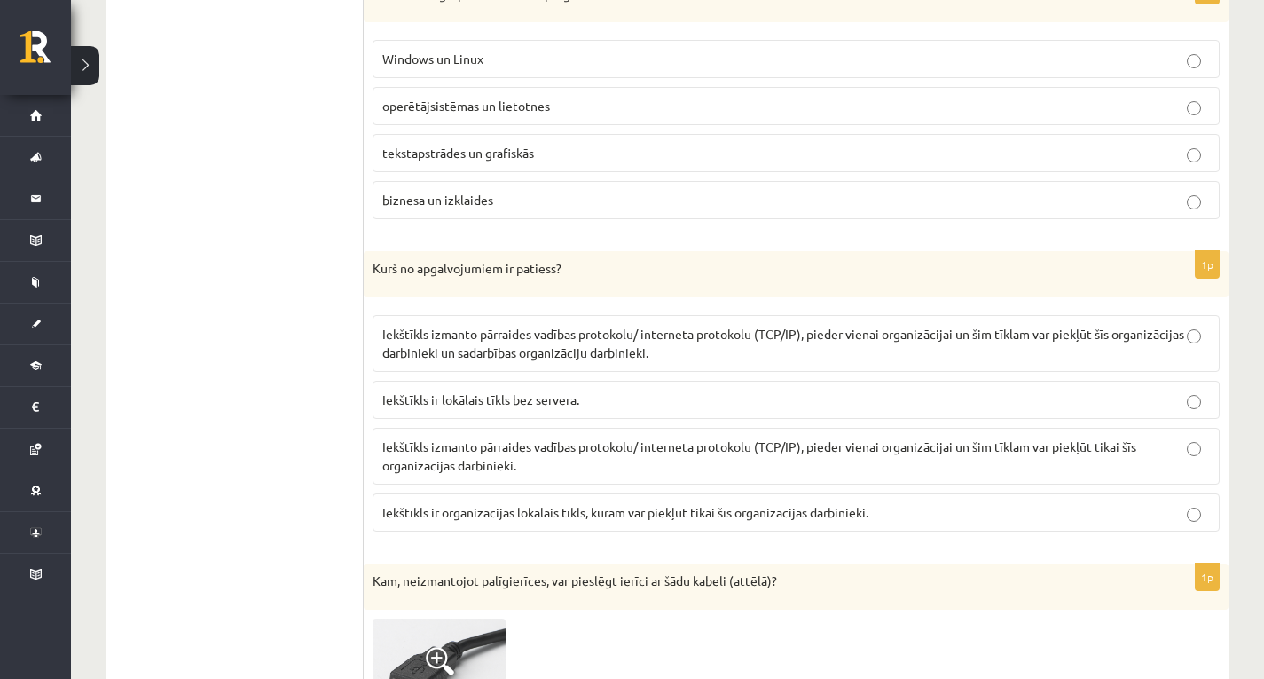
click at [444, 104] on span "operētājsistēmas un lietotnes" at bounding box center [466, 106] width 168 height 16
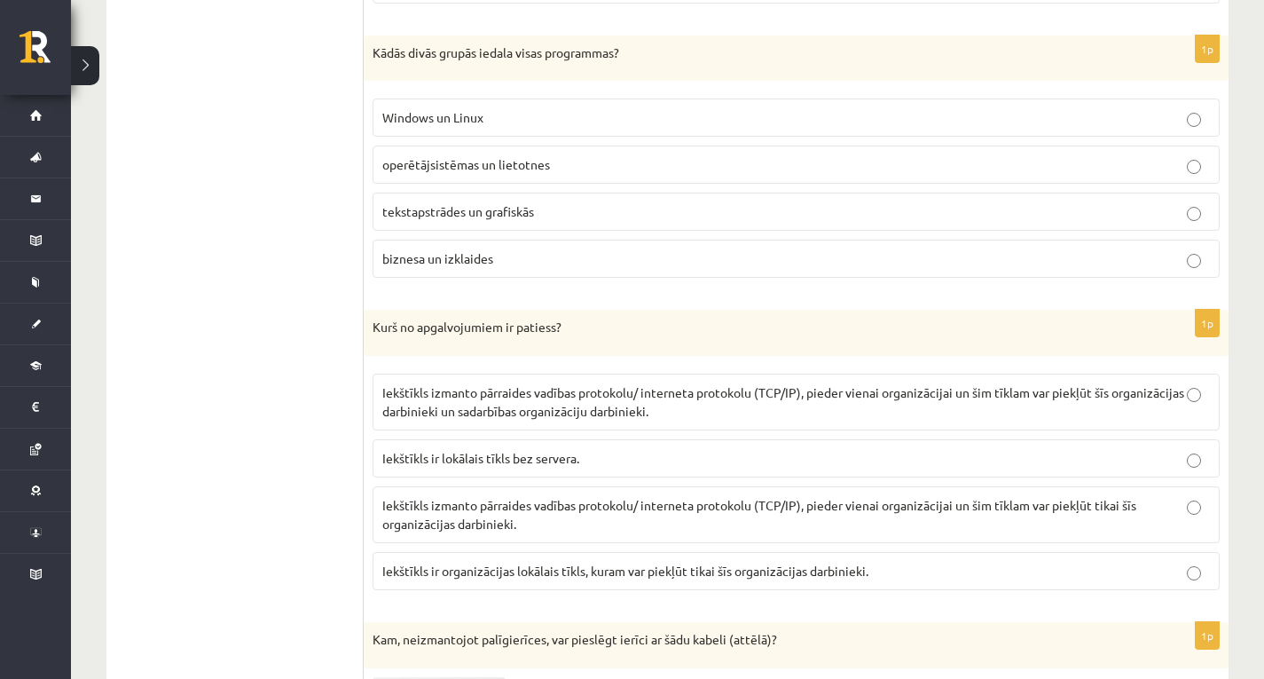
scroll to position [2463, 0]
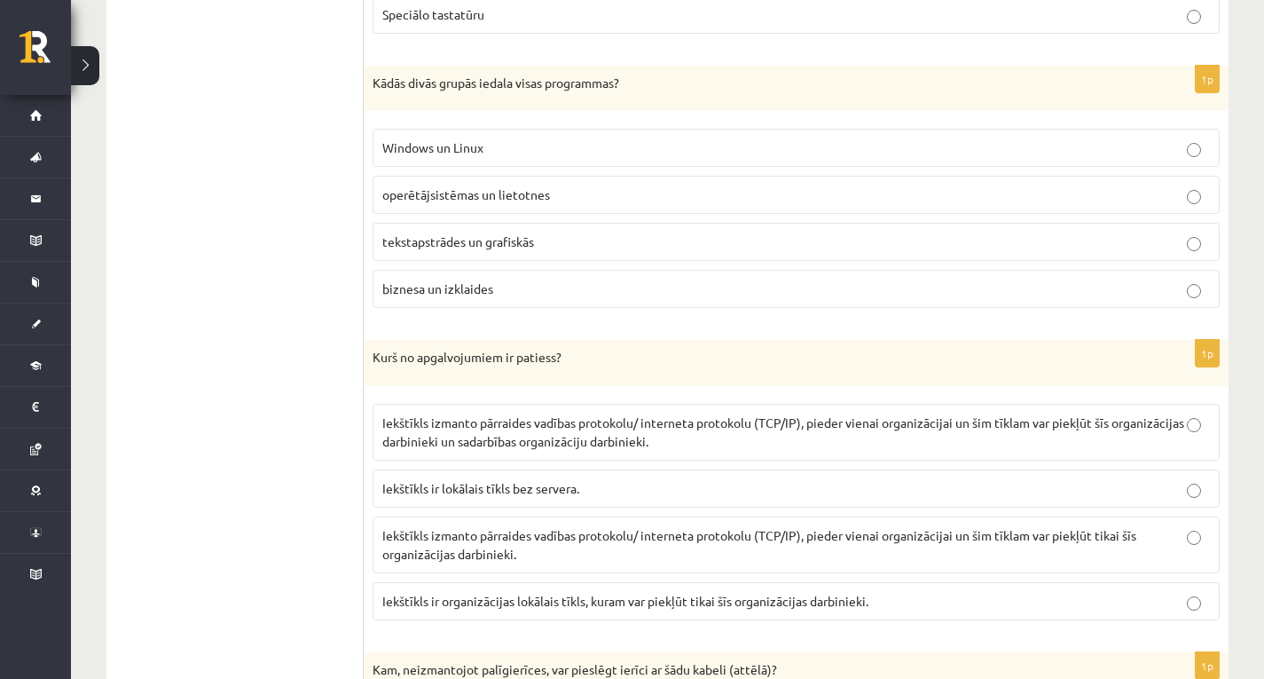
drag, startPoint x: 667, startPoint y: 424, endPoint x: 667, endPoint y: 413, distance: 11.5
click at [667, 423] on span "Iekštīkls izmanto pārraides vadības protokolu/ interneta protokolu (TCP/IP), pi…" at bounding box center [783, 431] width 802 height 35
drag, startPoint x: 615, startPoint y: 544, endPoint x: 615, endPoint y: 529, distance: 15.1
click at [615, 538] on p "Iekštīkls izmanto pārraides vadības protokolu/ interneta protokolu (TCP/IP), pi…" at bounding box center [796, 544] width 828 height 37
click at [607, 511] on fieldset "Iekštīkls izmanto pārraides vadības protokolu/ interneta protokolu (TCP/IP), pi…" at bounding box center [796, 510] width 847 height 231
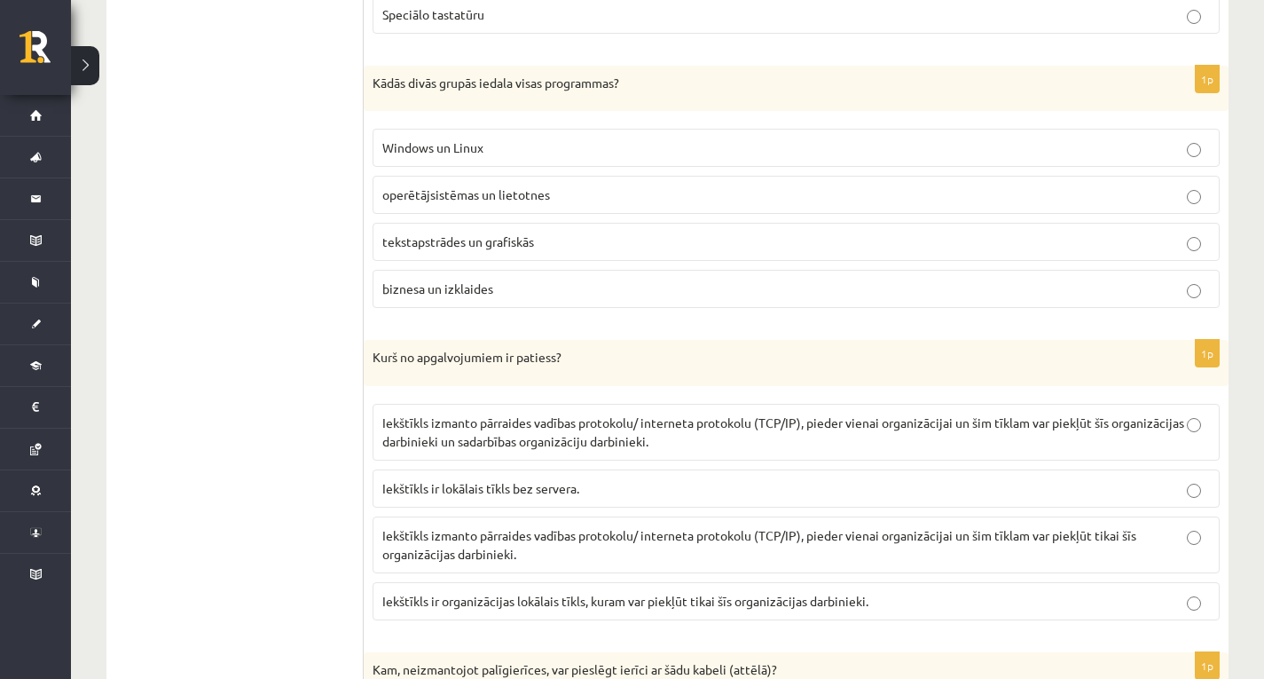
click at [559, 541] on span "Iekštīkls izmanto pārraides vadības protokolu/ interneta protokolu (TCP/IP), pi…" at bounding box center [759, 544] width 754 height 35
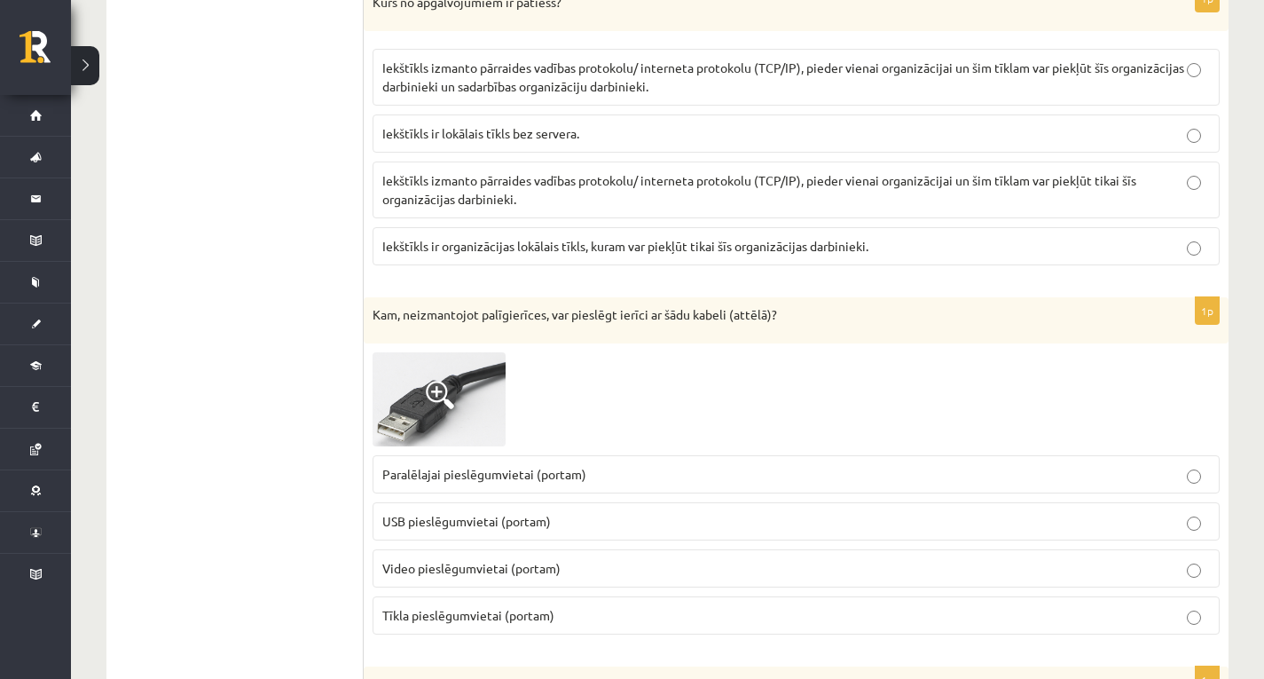
scroll to position [2907, 0]
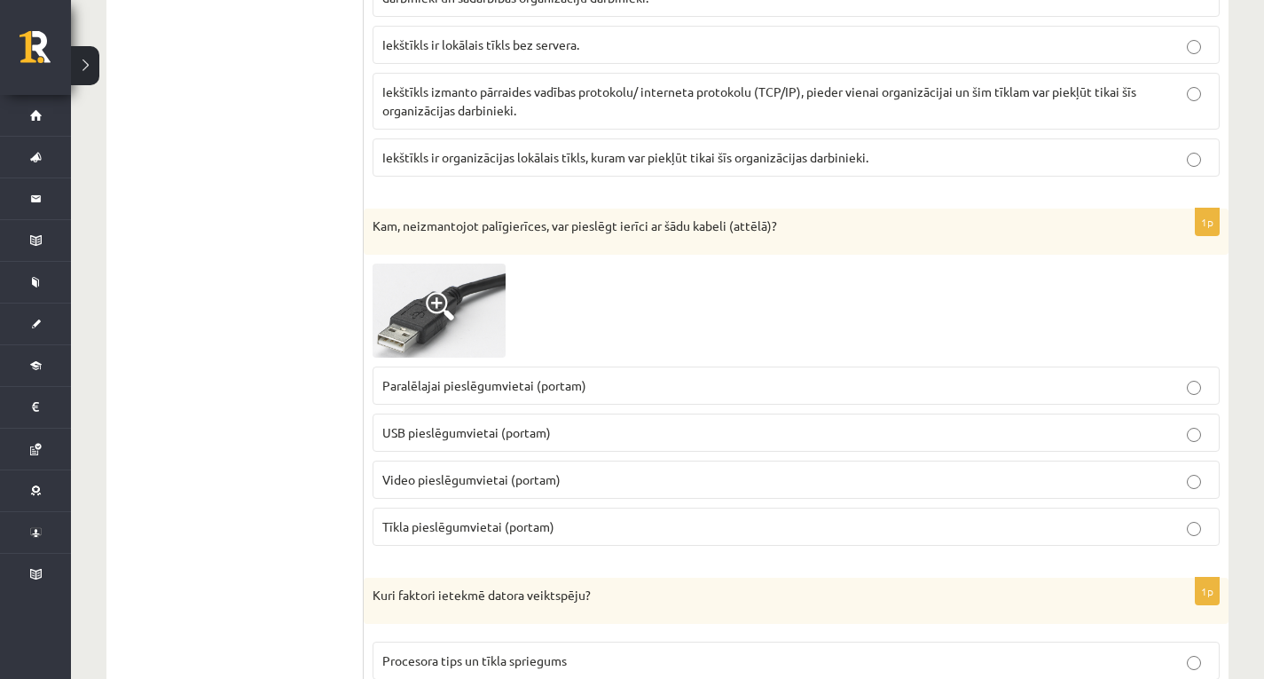
click at [421, 423] on p "USB pieslēgumvietai (portam)" at bounding box center [796, 432] width 828 height 19
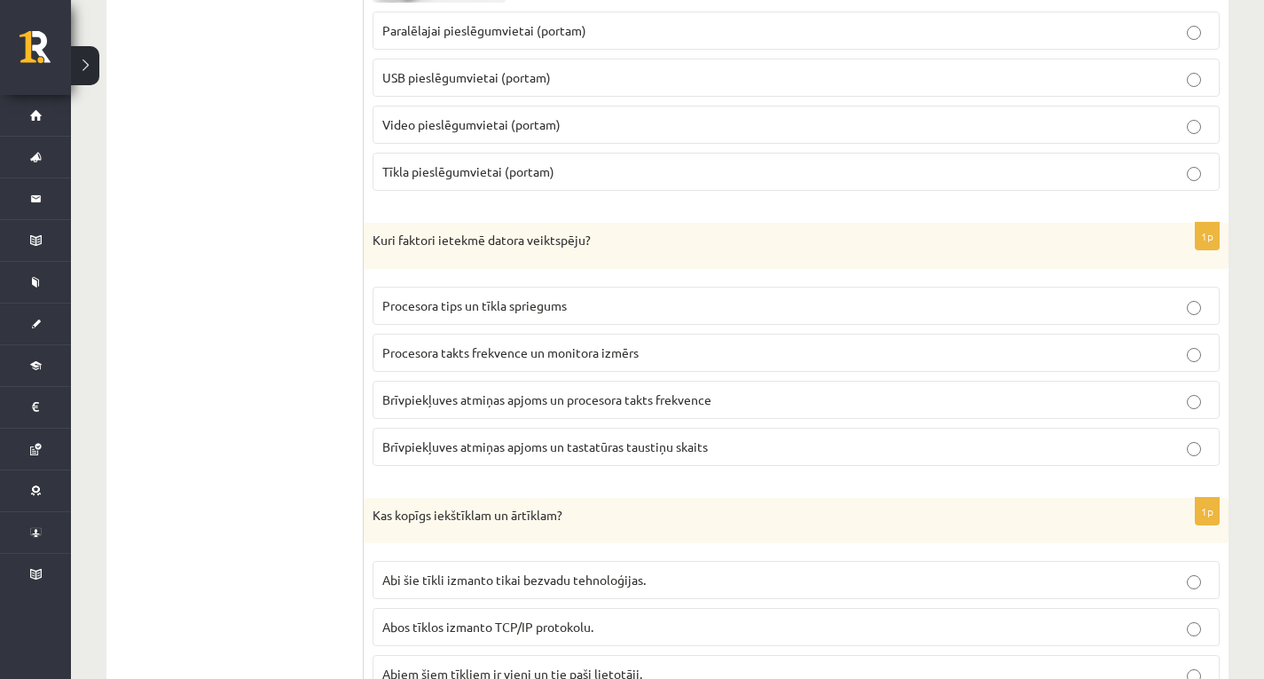
click at [445, 416] on label "Brīvpiekļuves atmiņas apjoms un procesora takts frekvence" at bounding box center [796, 400] width 847 height 38
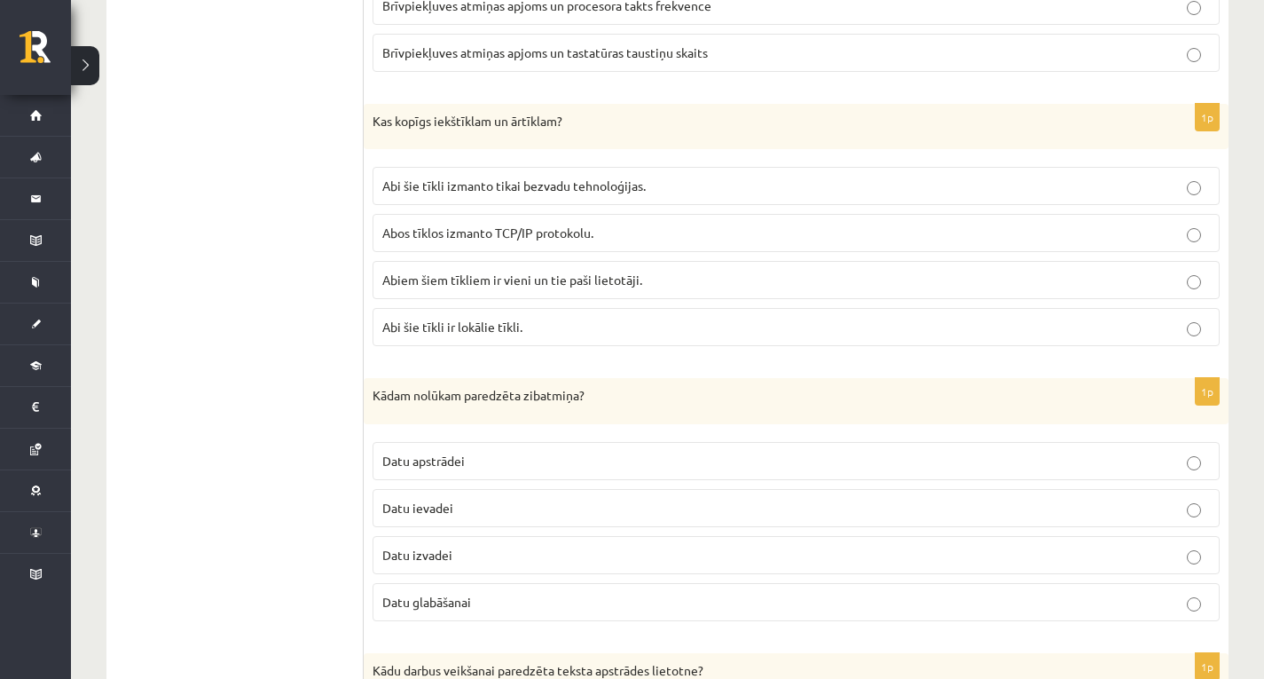
scroll to position [3705, 0]
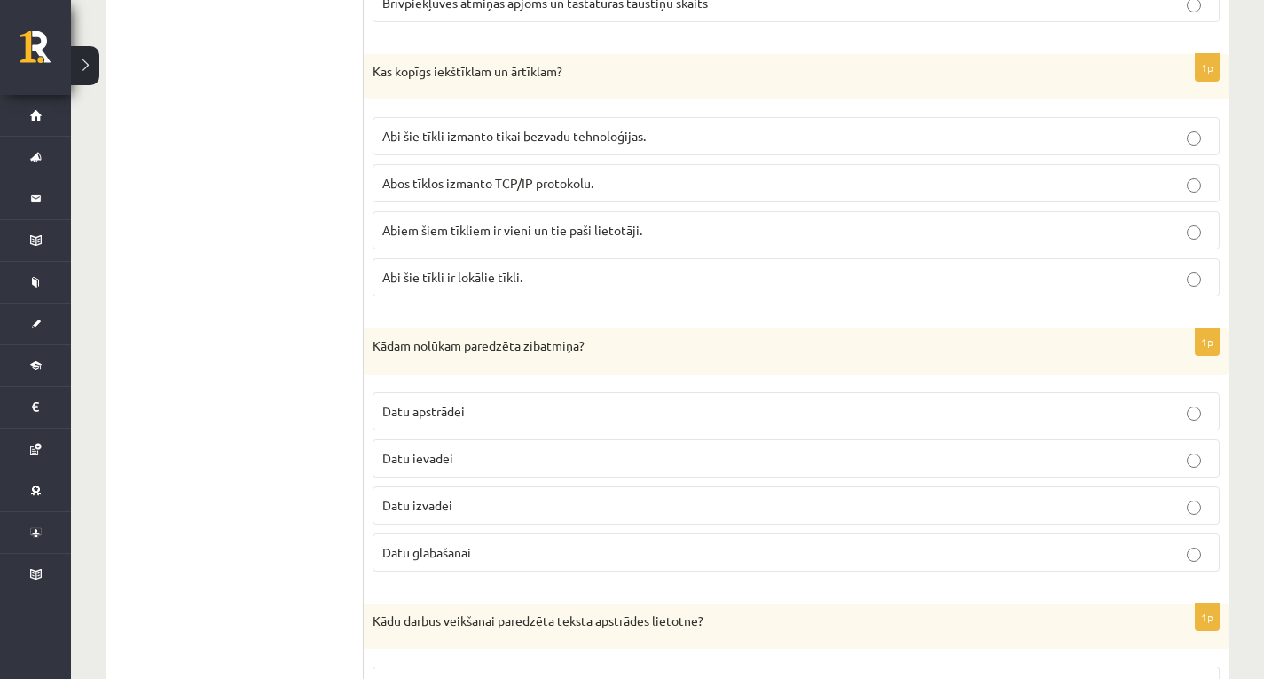
click at [457, 238] on p "Abiem šiem tīkliem ir vieni un tie paši lietotāji." at bounding box center [796, 230] width 828 height 19
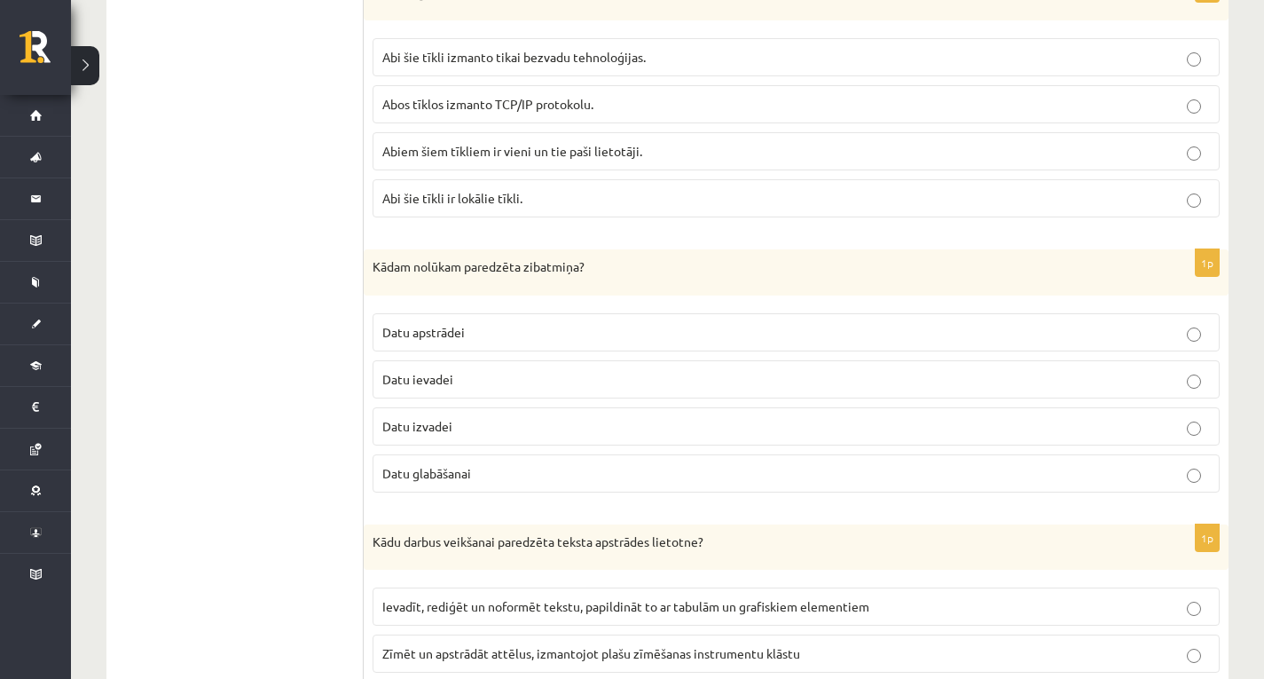
scroll to position [3971, 0]
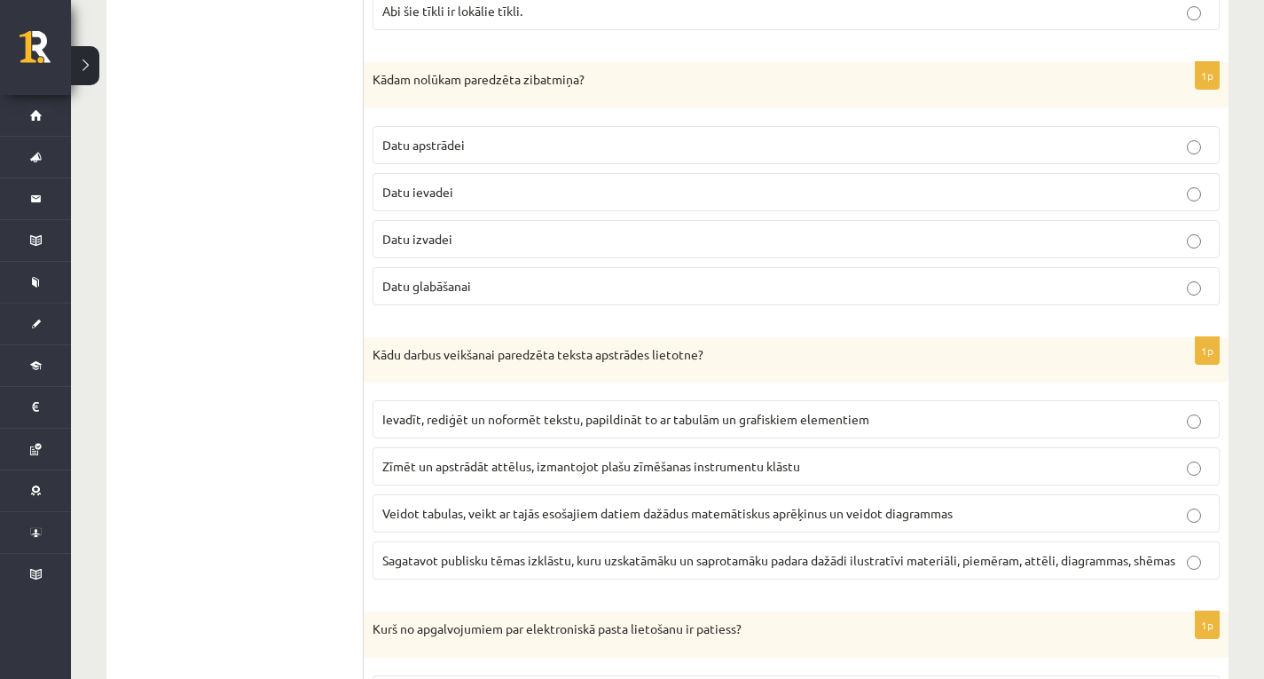
click at [469, 274] on label "Datu glabāšanai" at bounding box center [796, 286] width 847 height 38
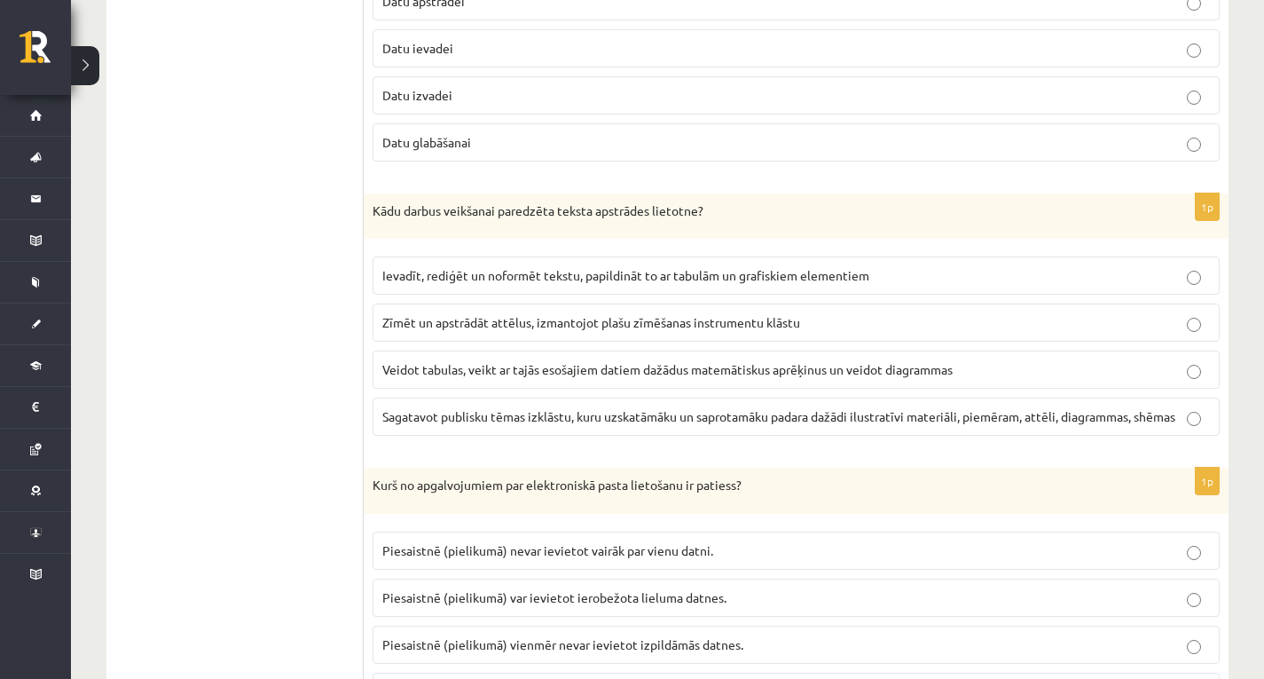
scroll to position [4238, 0]
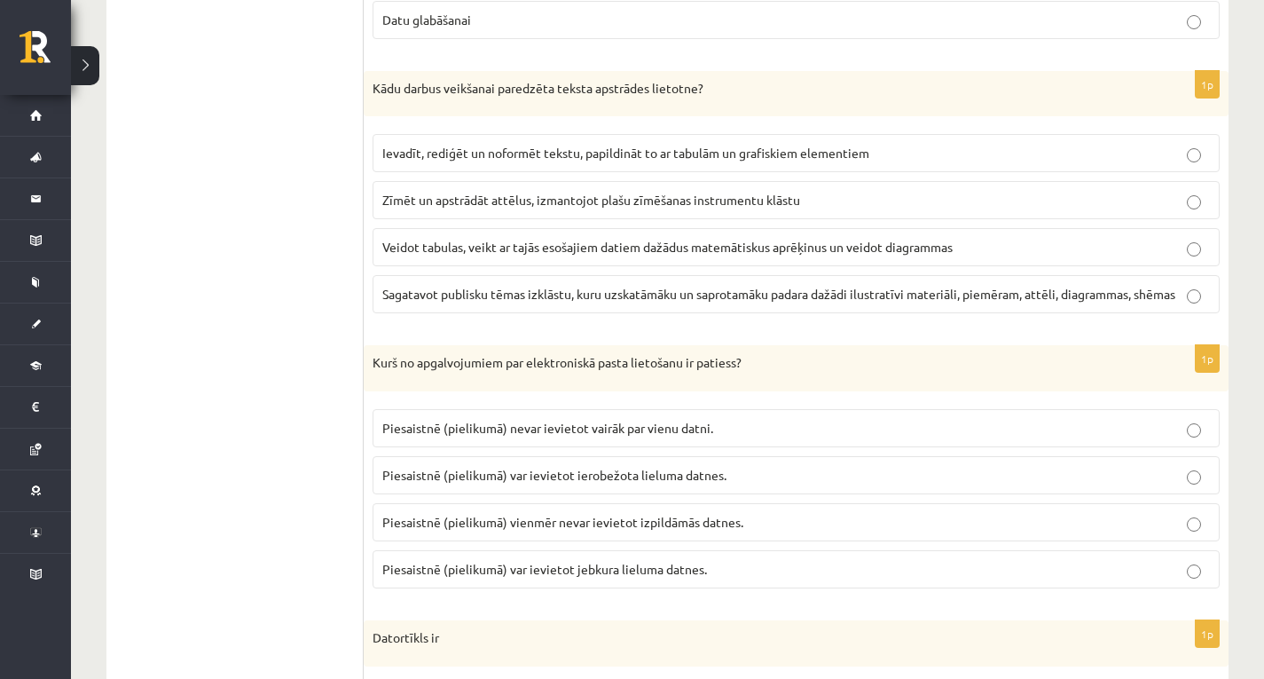
click at [571, 150] on span "Ievadīt, rediģēt un noformēt tekstu, papildināt to ar tabulām un grafiskiem ele…" at bounding box center [625, 153] width 487 height 16
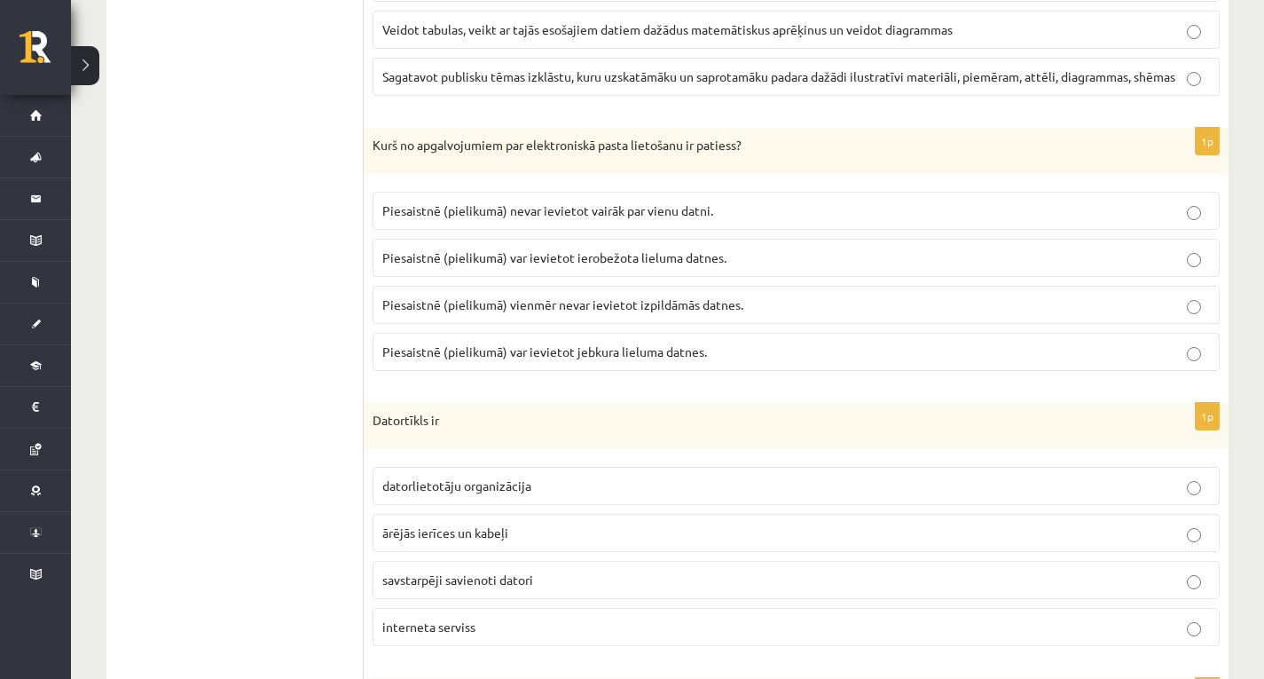
scroll to position [4504, 0]
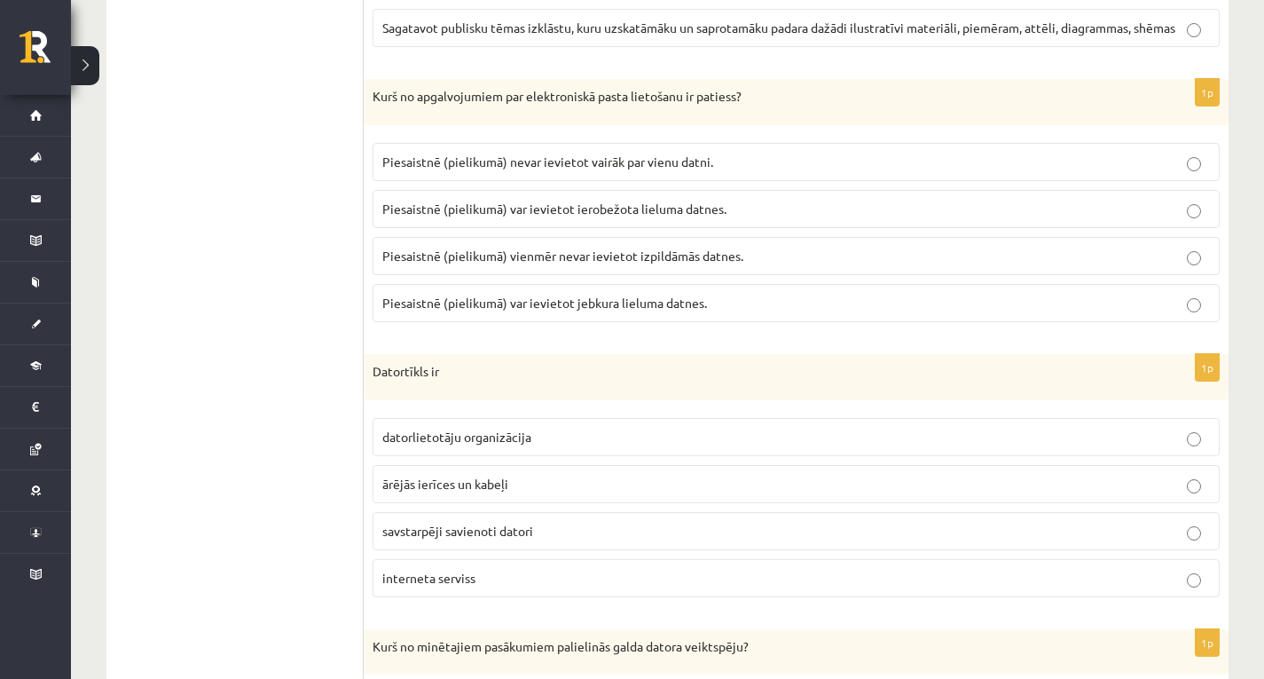
click at [821, 205] on p "Piesaistnē (pielikumā) var ievietot ierobežota lieluma datnes." at bounding box center [796, 209] width 828 height 19
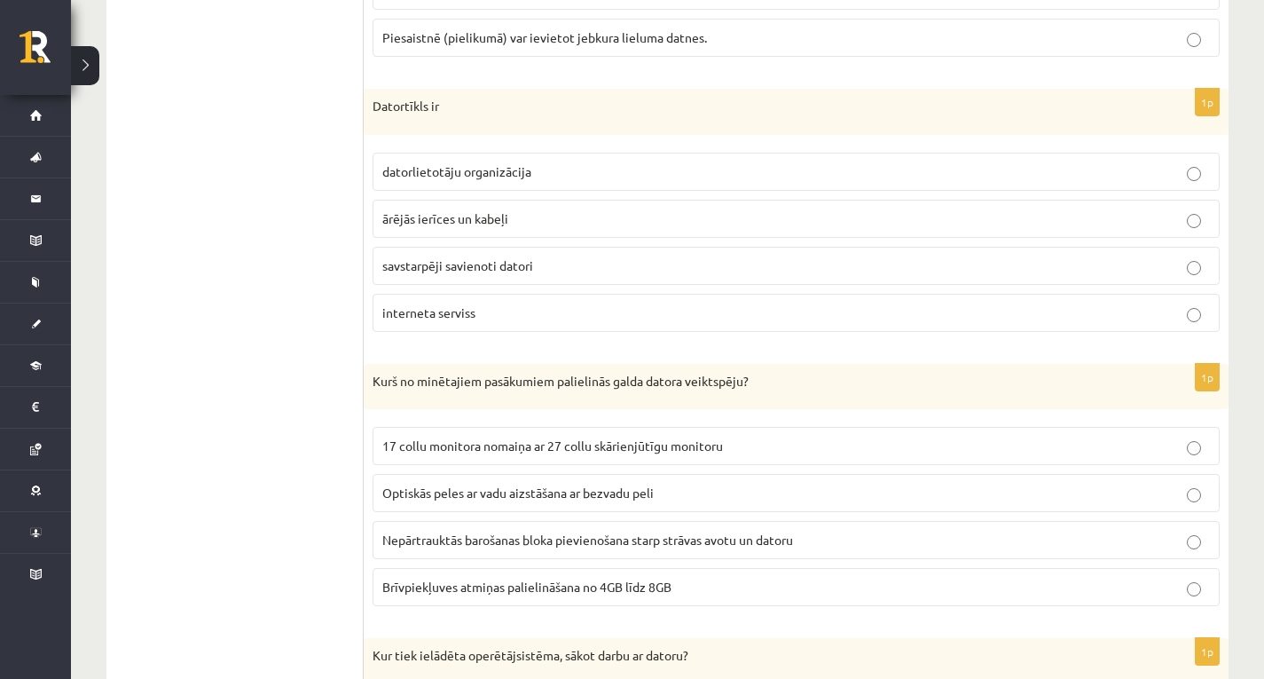
scroll to position [4770, 0]
click at [550, 252] on label "savstarpēji savienoti datori" at bounding box center [796, 265] width 847 height 38
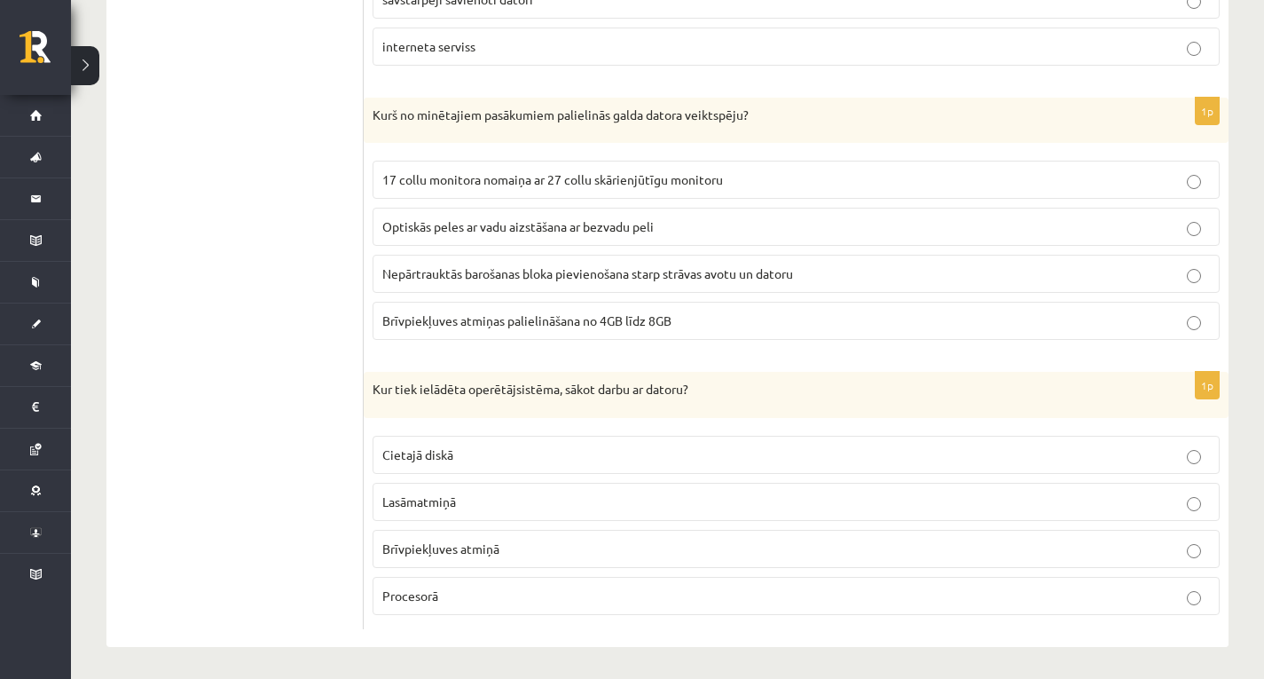
scroll to position [5036, 0]
click at [408, 282] on p "Nepārtrauktās barošanas bloka pievienošana starp strāvas avotu un datoru" at bounding box center [796, 273] width 828 height 19
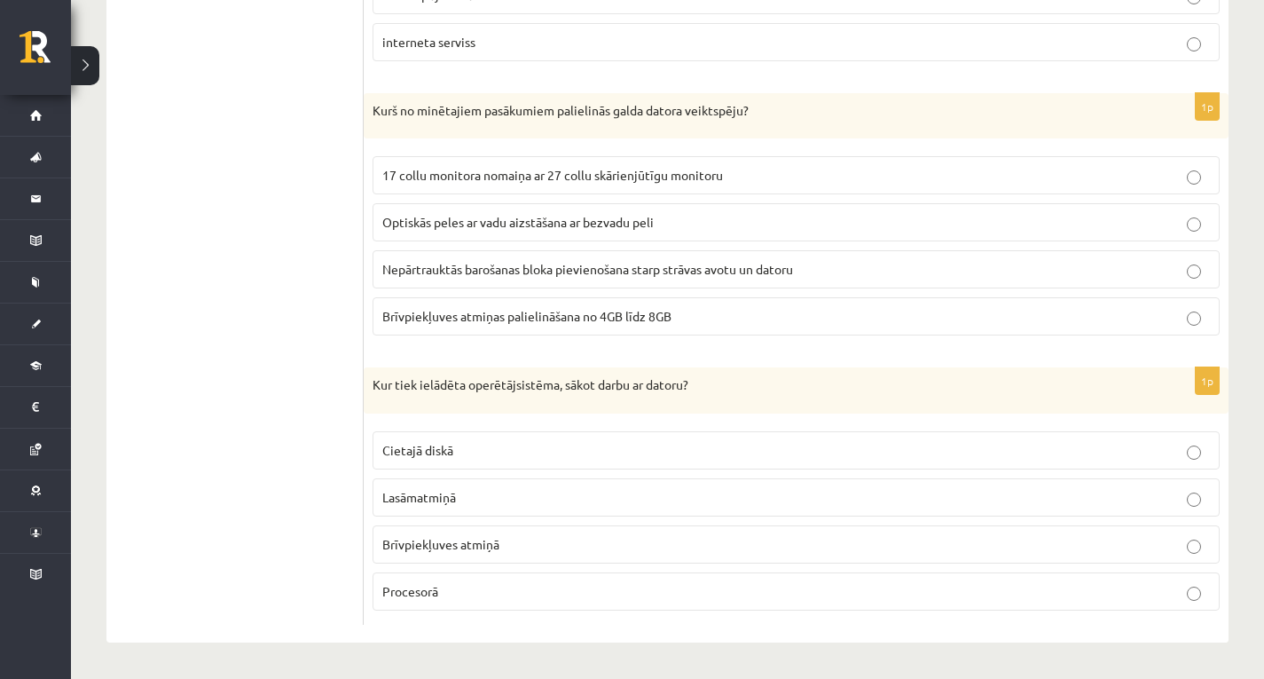
click at [488, 591] on p "Procesorā" at bounding box center [796, 591] width 828 height 19
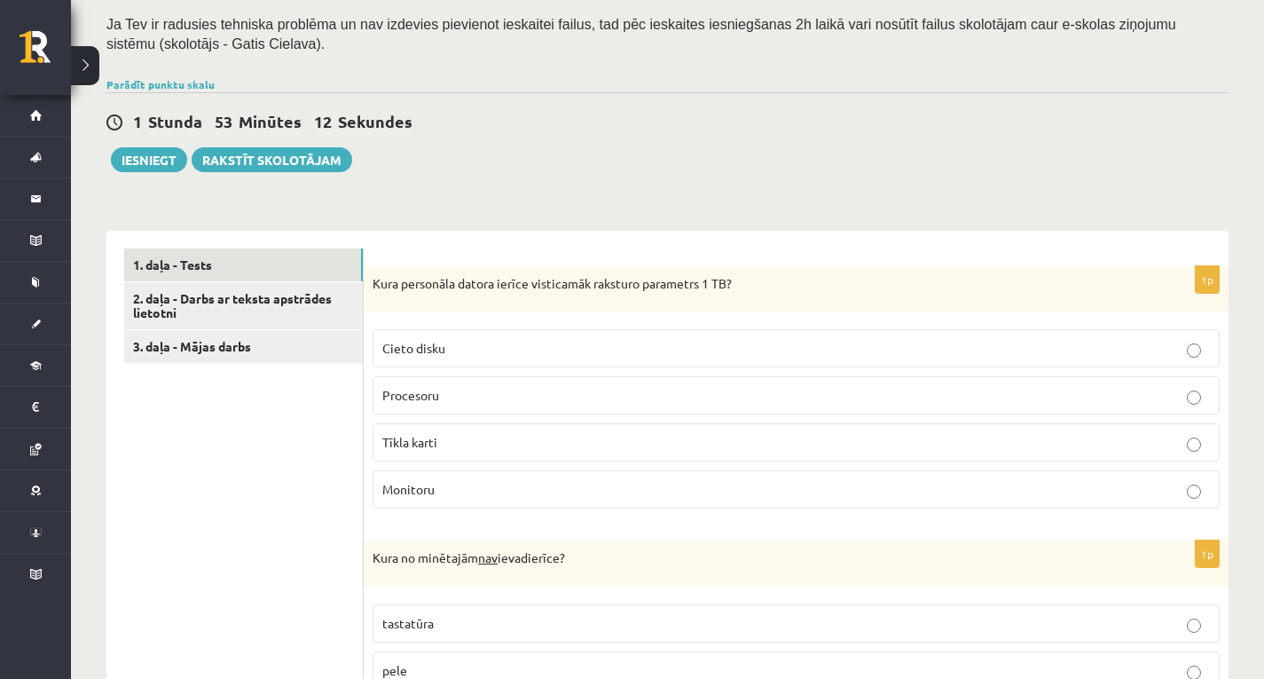
scroll to position [160, 0]
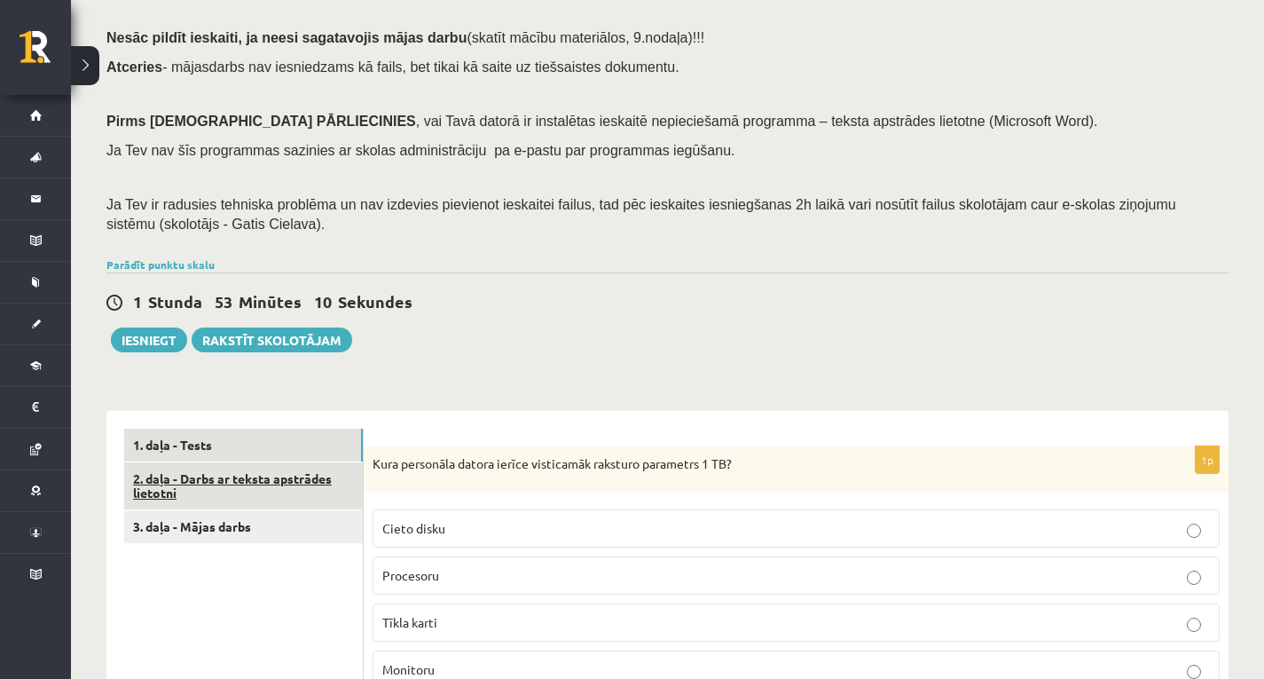
click at [303, 468] on link "2. daļa - Darbs ar teksta apstrādes lietotni" at bounding box center [243, 486] width 239 height 48
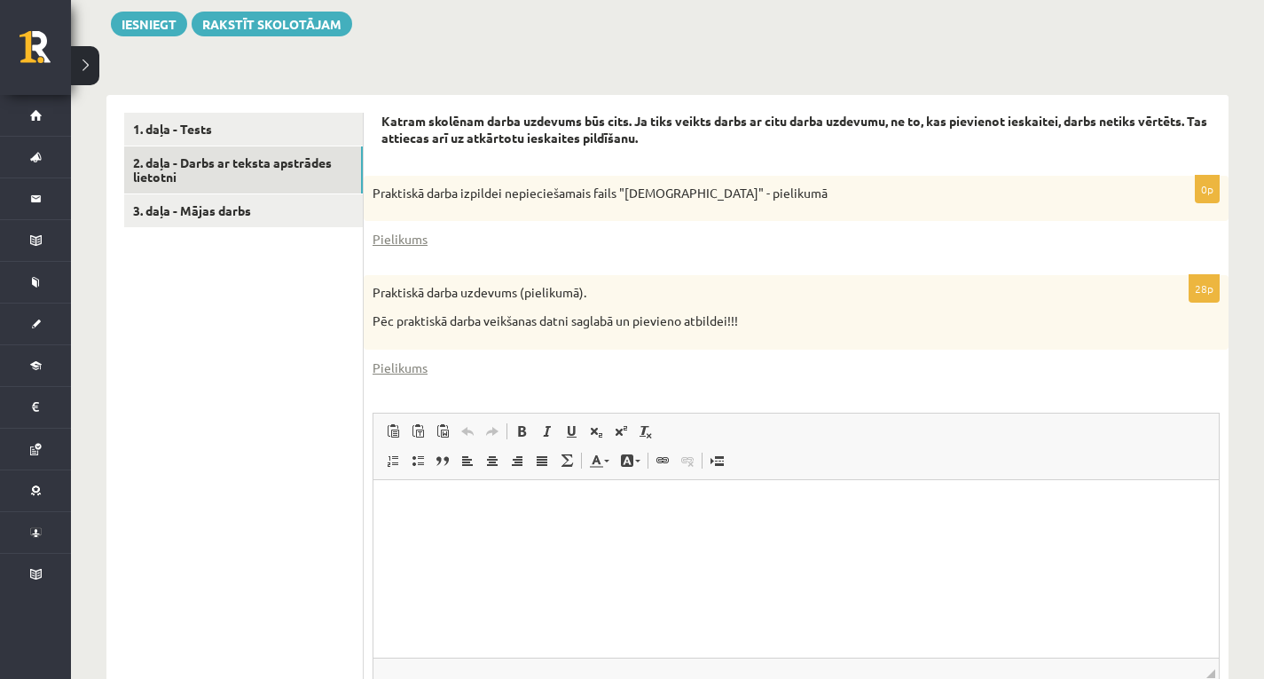
scroll to position [456, 0]
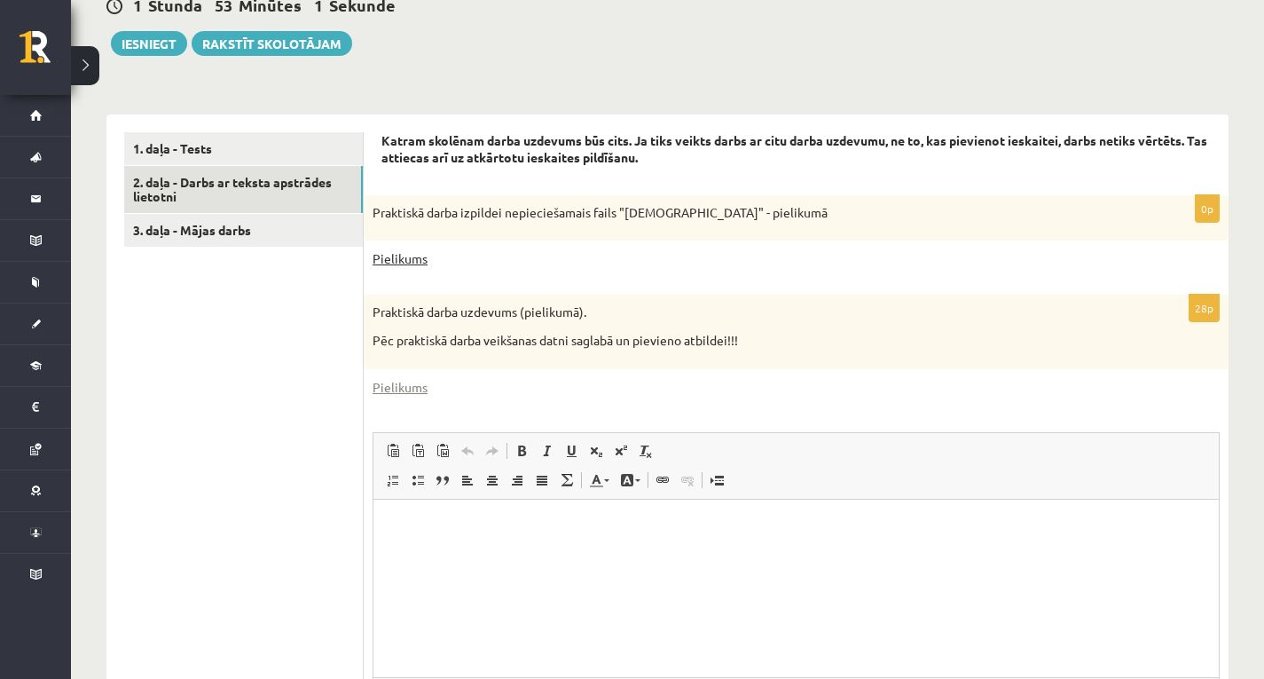
click at [405, 256] on link "Pielikums" at bounding box center [400, 258] width 55 height 19
click at [412, 389] on link "Pielikums" at bounding box center [400, 387] width 55 height 19
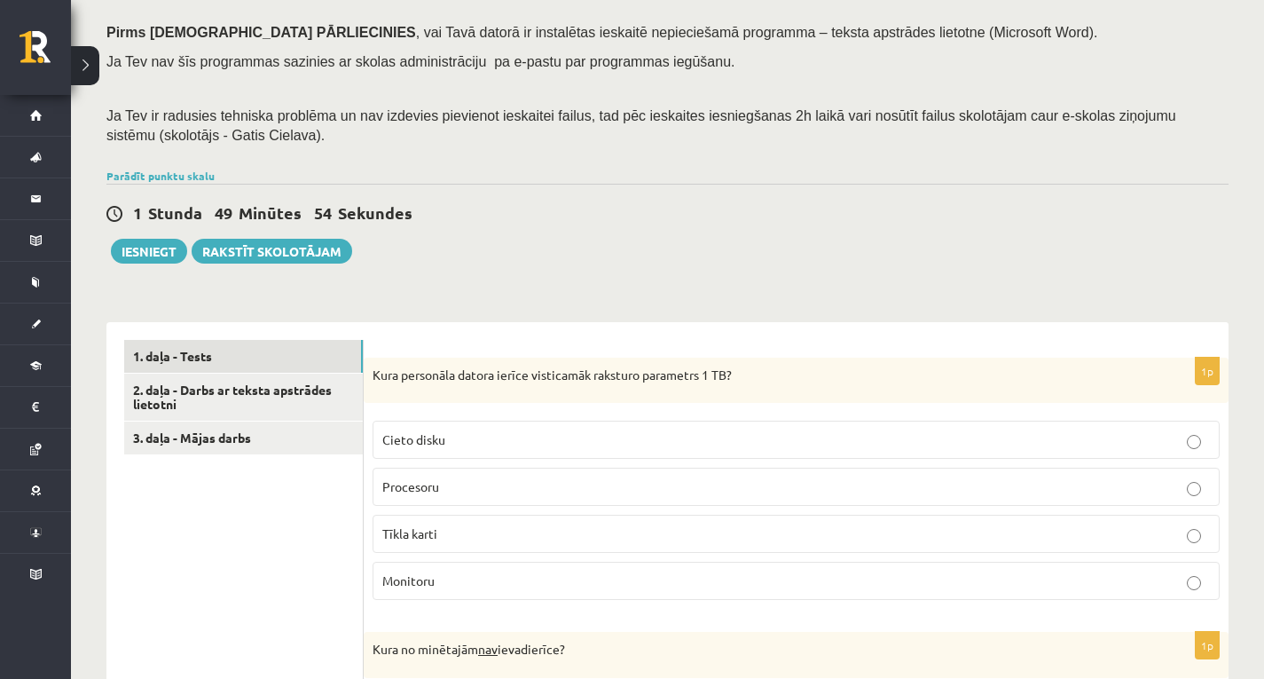
scroll to position [248, 0]
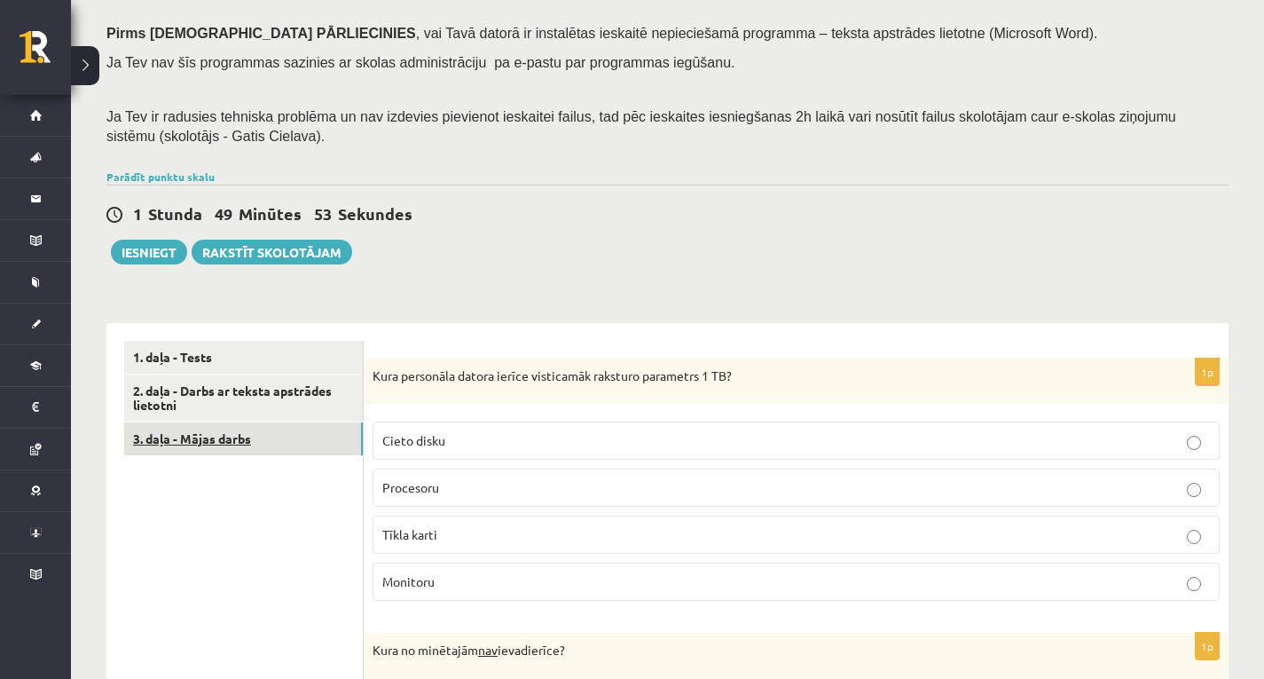
click at [295, 432] on link "3. daļa - Mājas darbs" at bounding box center [243, 438] width 239 height 33
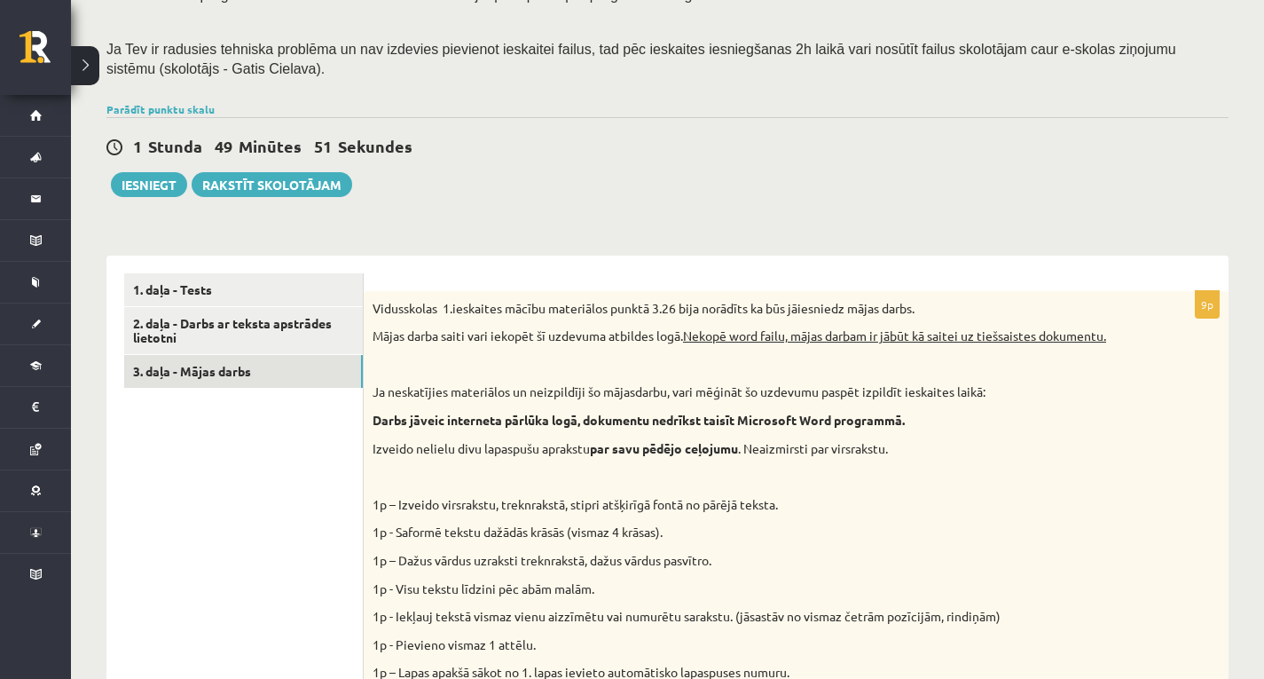
scroll to position [155, 0]
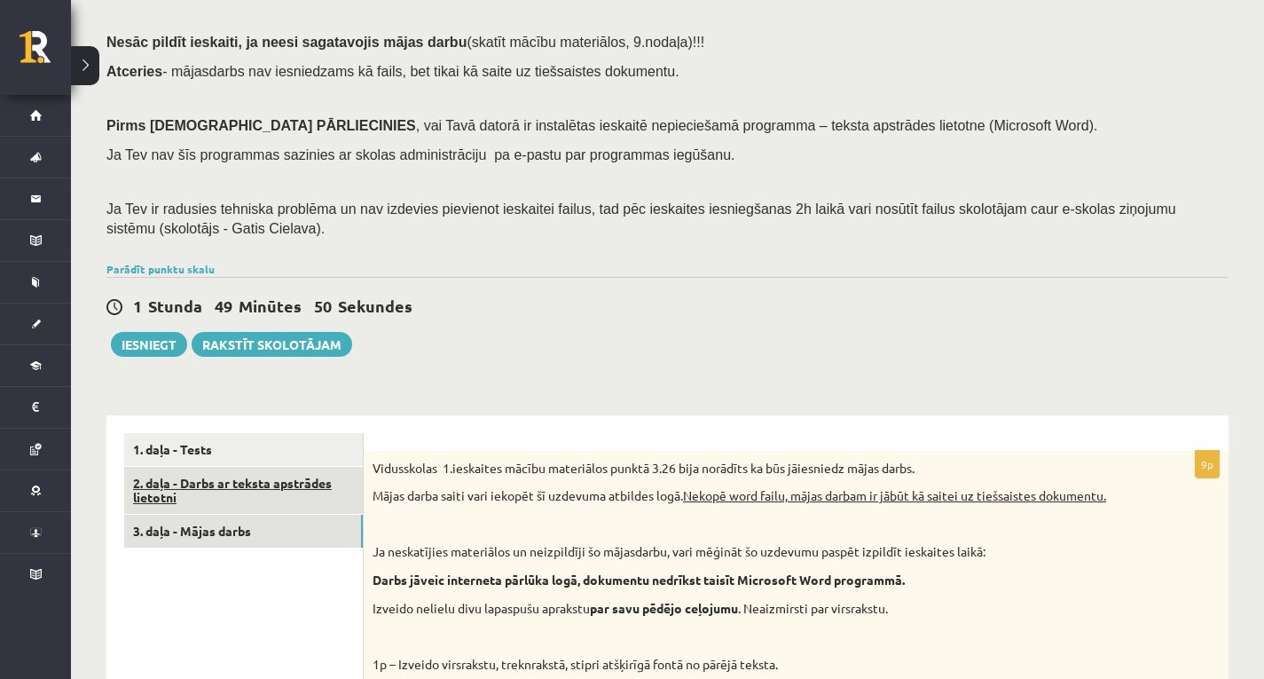
click at [299, 476] on link "2. daļa - Darbs ar teksta apstrādes lietotni" at bounding box center [243, 491] width 239 height 48
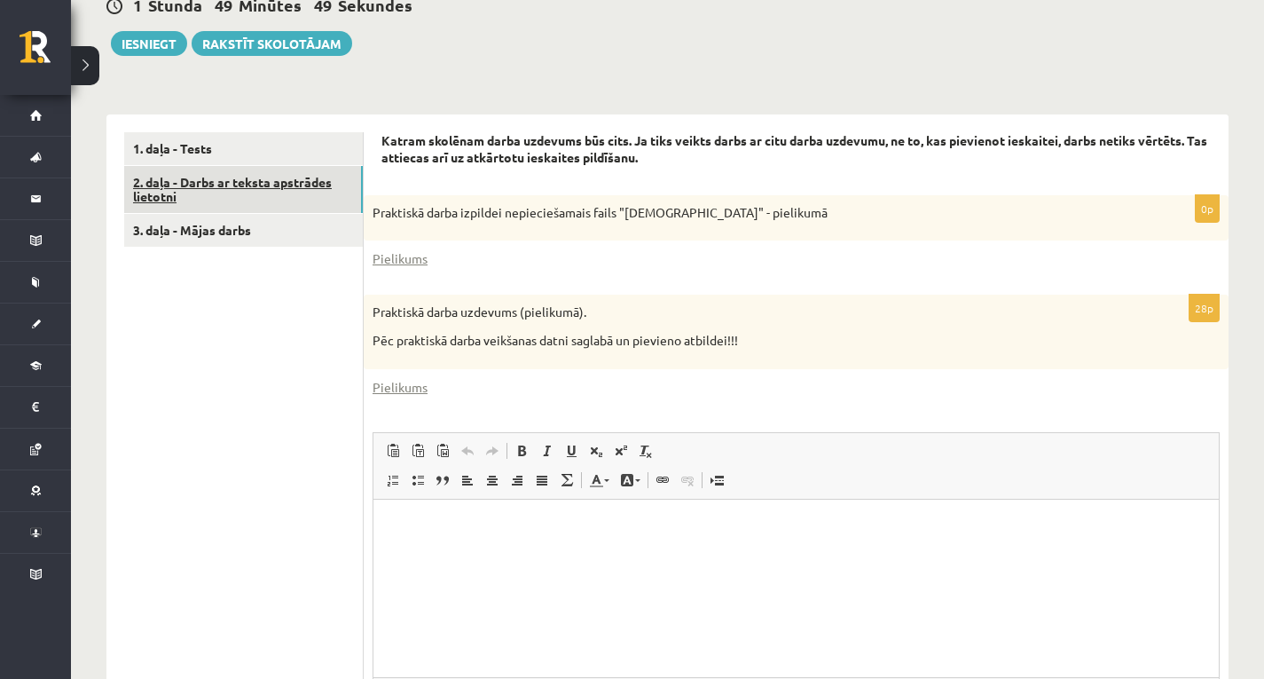
scroll to position [0, 0]
click at [226, 153] on link "1. daļa - Tests" at bounding box center [243, 148] width 239 height 33
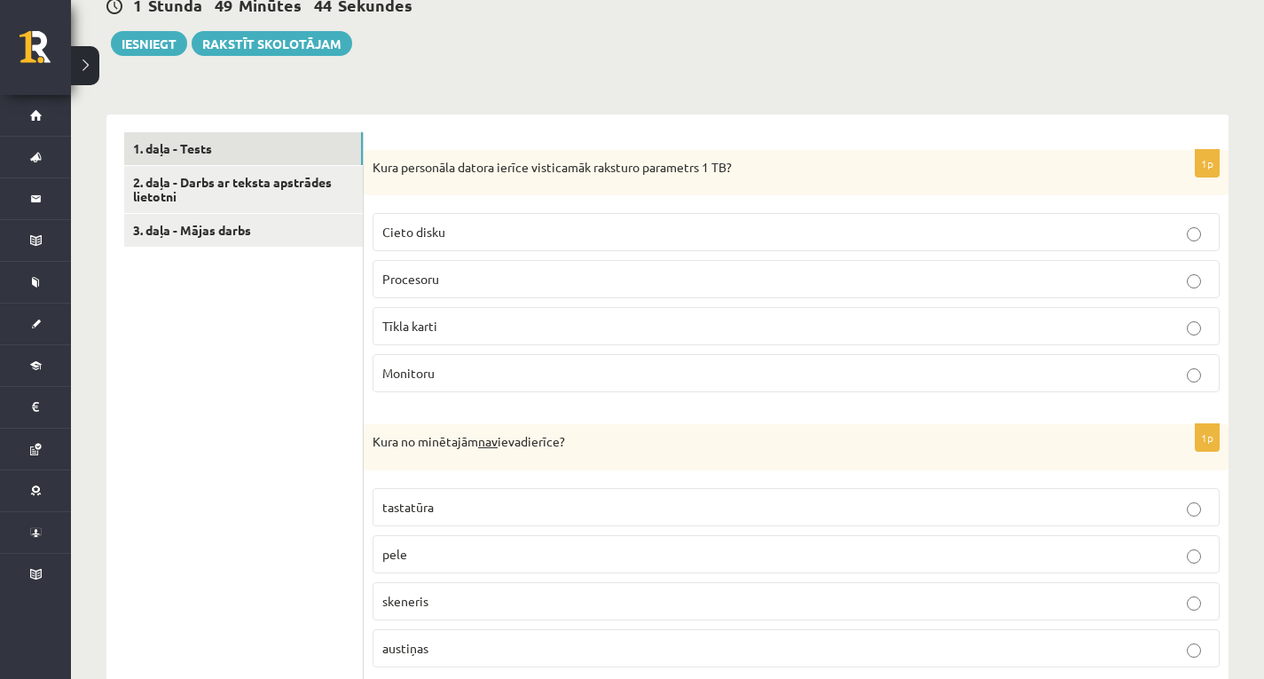
click at [471, 221] on label "Cieto disku" at bounding box center [796, 232] width 847 height 38
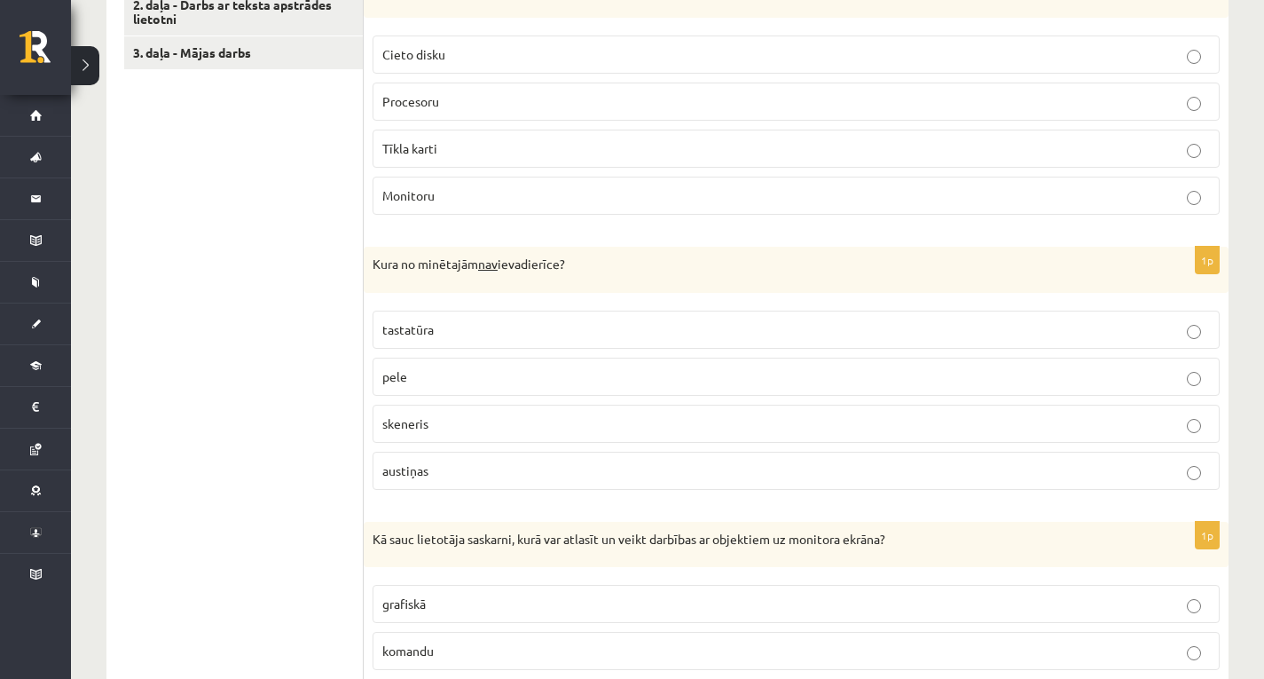
click at [474, 465] on p "austiņas" at bounding box center [796, 470] width 828 height 19
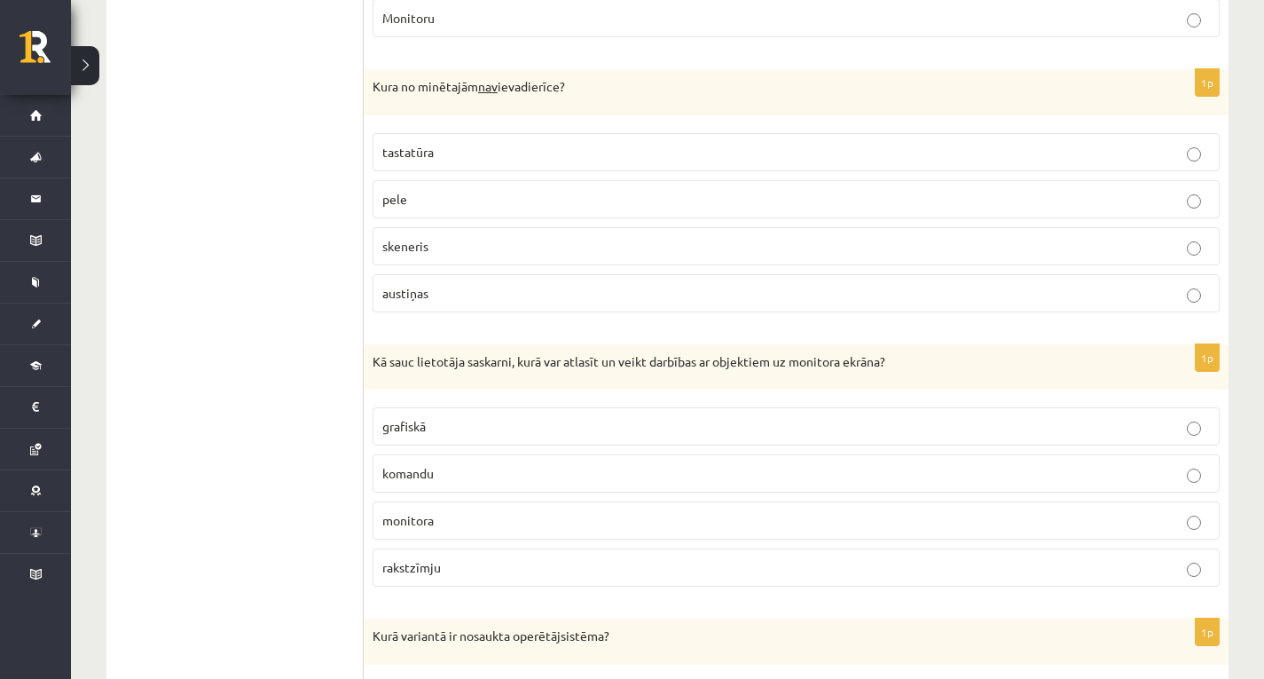
click at [492, 449] on fieldset "grafiskā komandu monitora rakstzīmju" at bounding box center [796, 494] width 847 height 193
click at [490, 437] on label "grafiskā" at bounding box center [796, 426] width 847 height 38
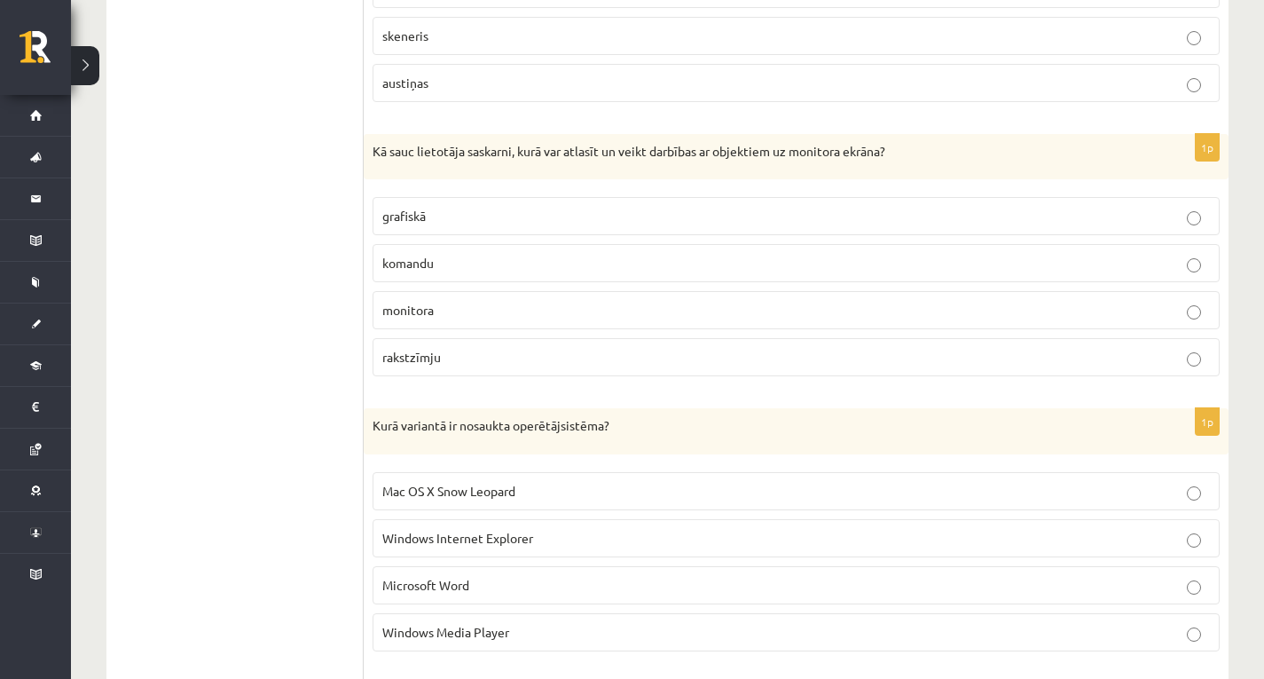
scroll to position [1166, 0]
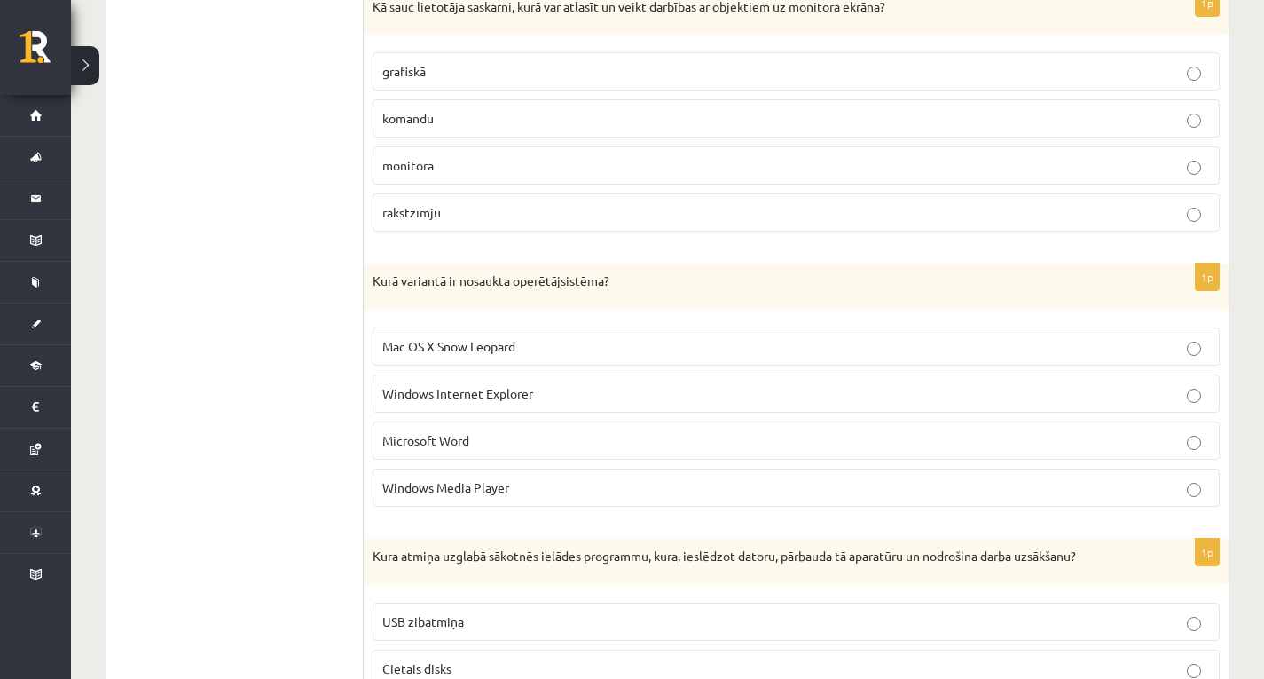
click at [449, 444] on span "Microsoft Word" at bounding box center [425, 440] width 87 height 16
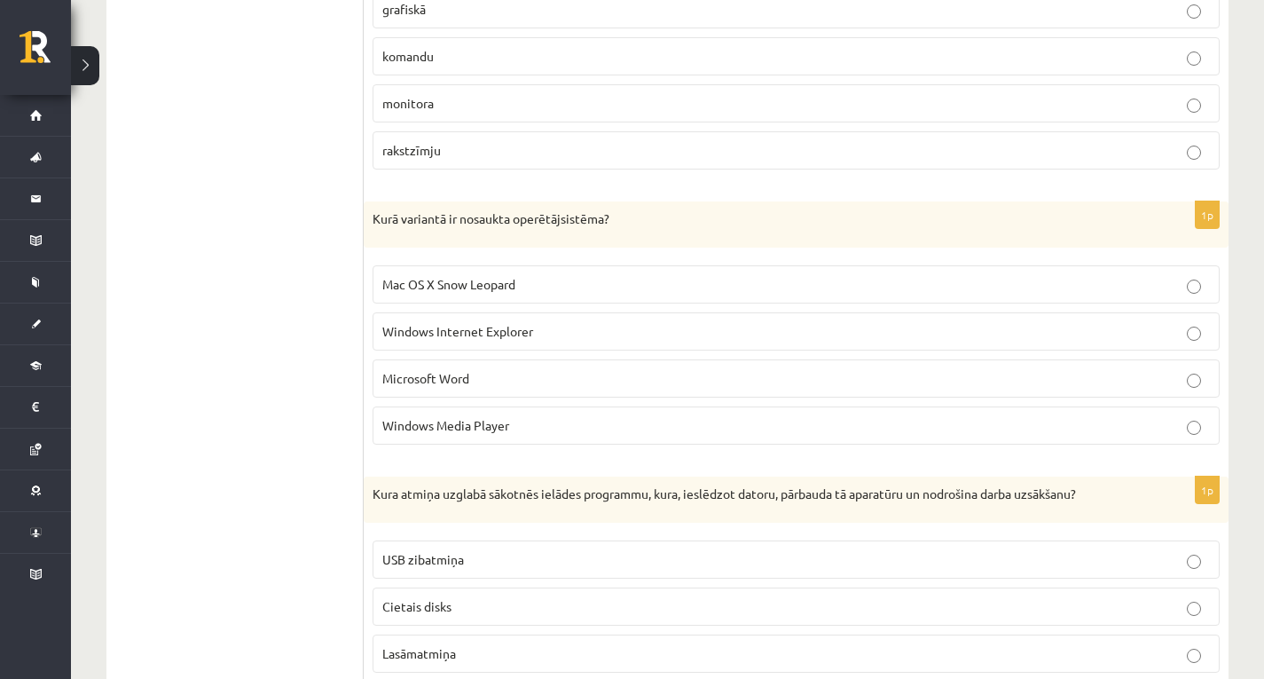
scroll to position [1343, 0]
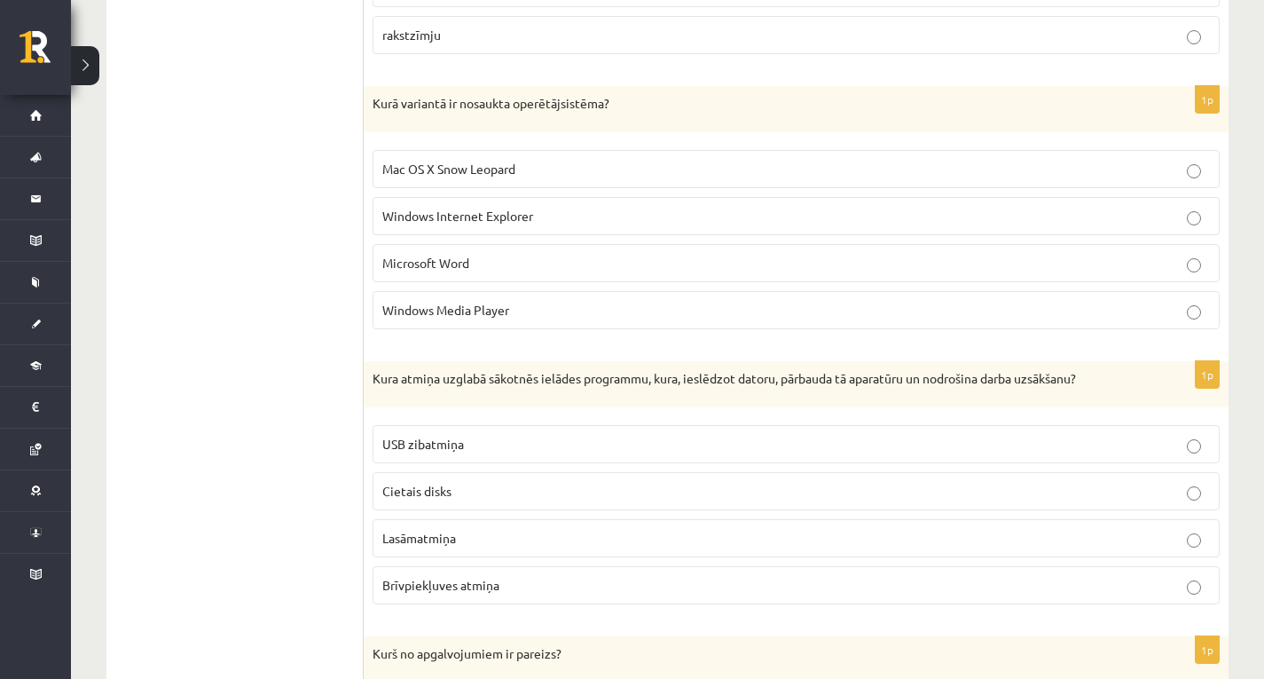
click at [454, 532] on span "Lasāmatmiņa" at bounding box center [419, 538] width 74 height 16
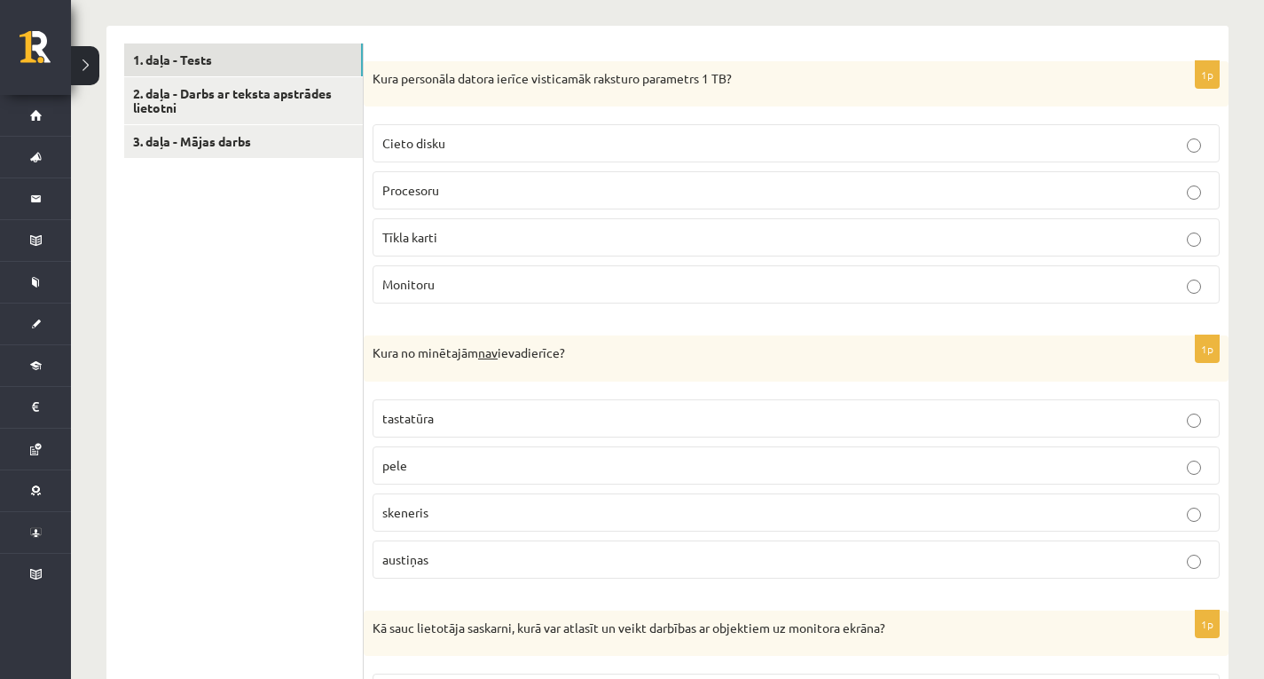
scroll to position [279, 0]
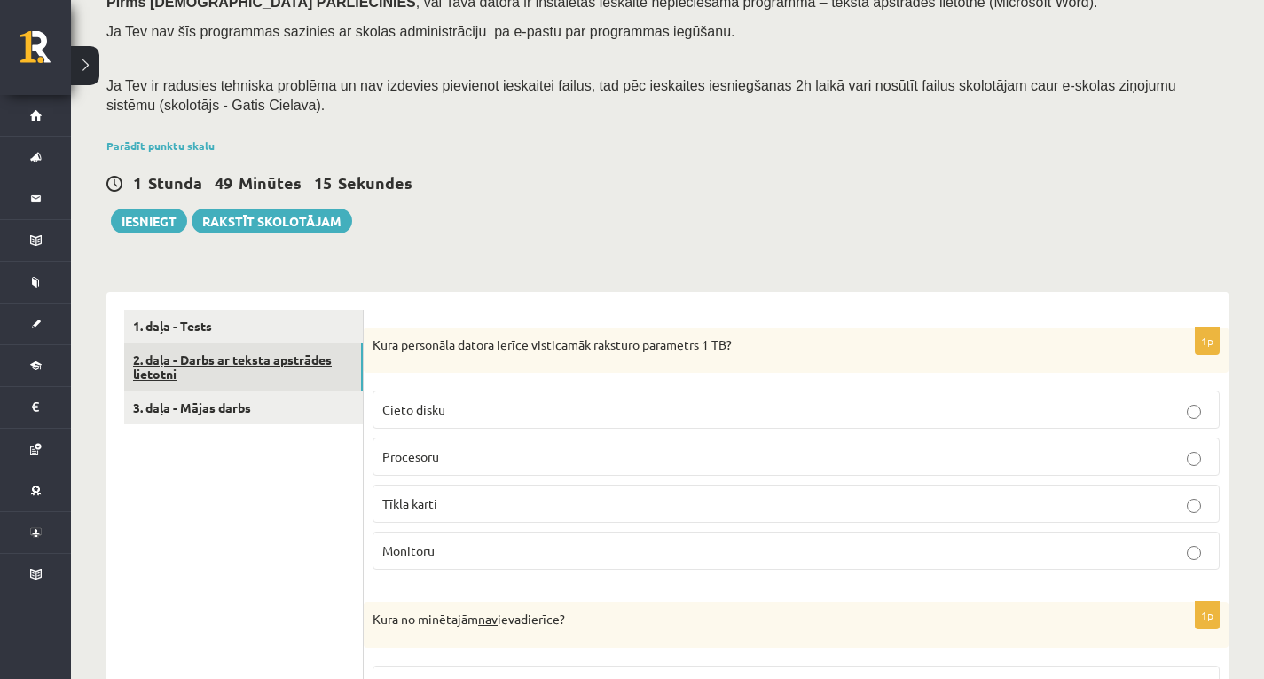
click at [226, 362] on link "2. daļa - Darbs ar teksta apstrādes lietotni" at bounding box center [243, 367] width 239 height 48
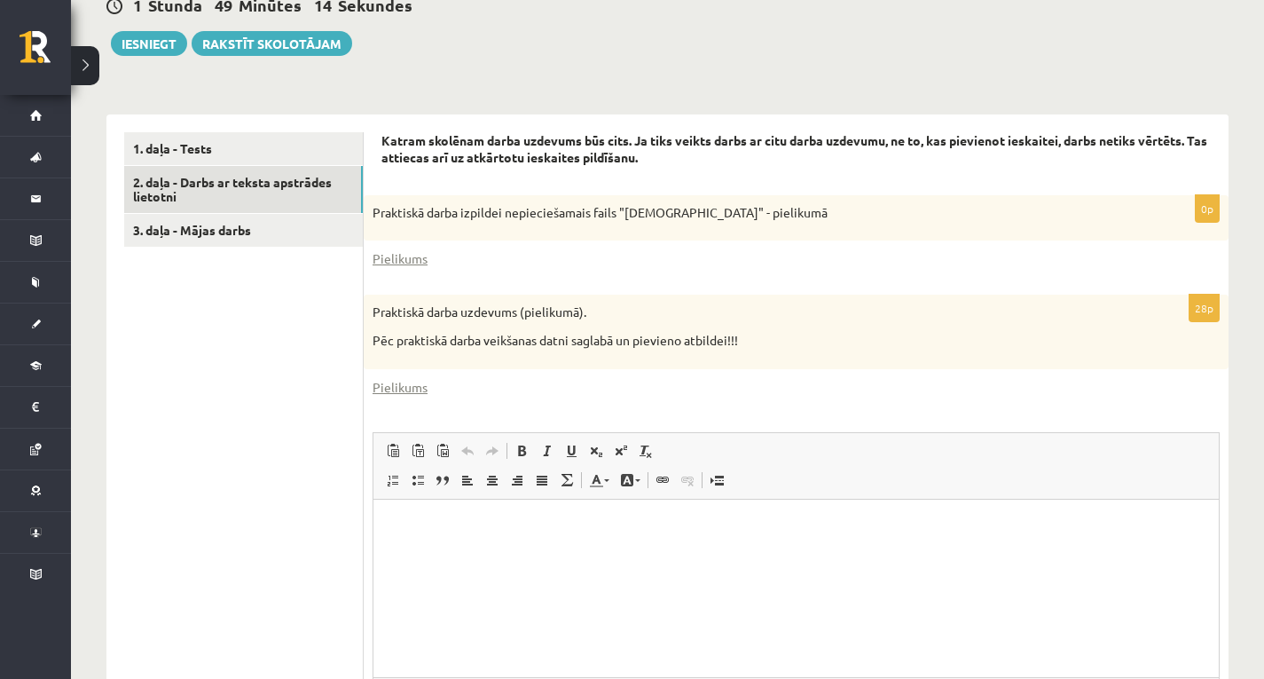
scroll to position [0, 0]
click at [399, 258] on link "Pielikums" at bounding box center [400, 258] width 55 height 19
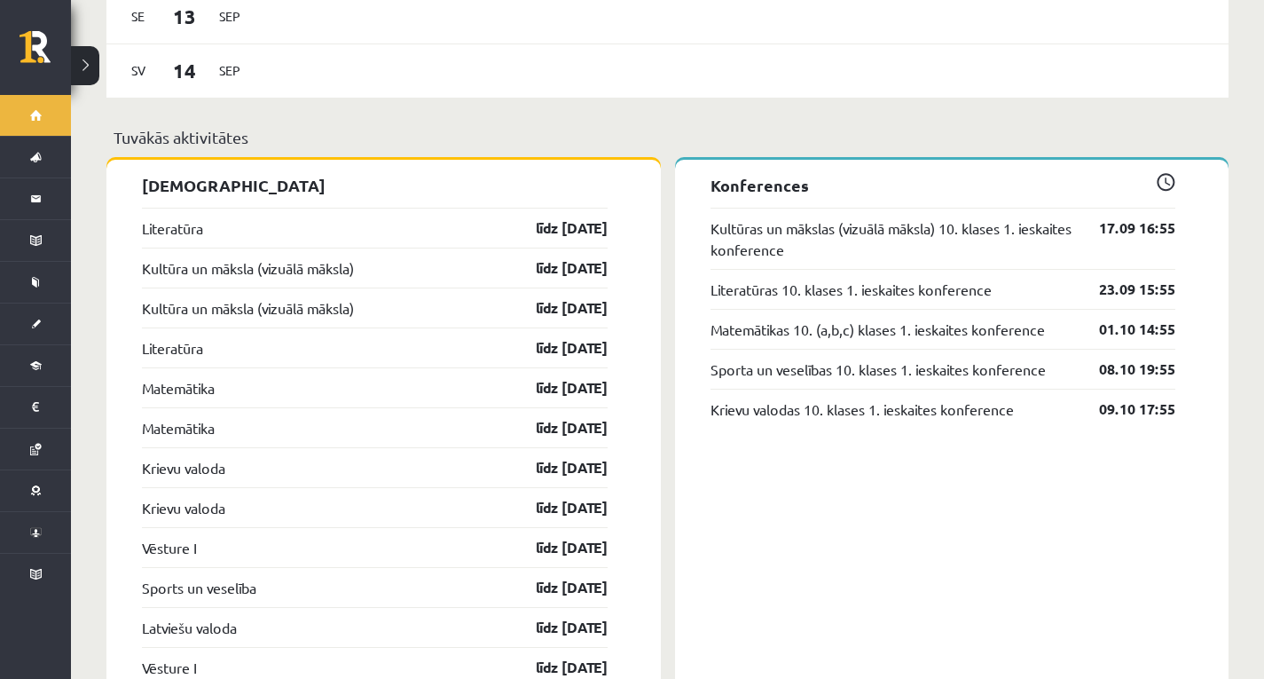
scroll to position [1508, 0]
click at [578, 216] on link "līdz 30.09.25" at bounding box center [556, 226] width 103 height 21
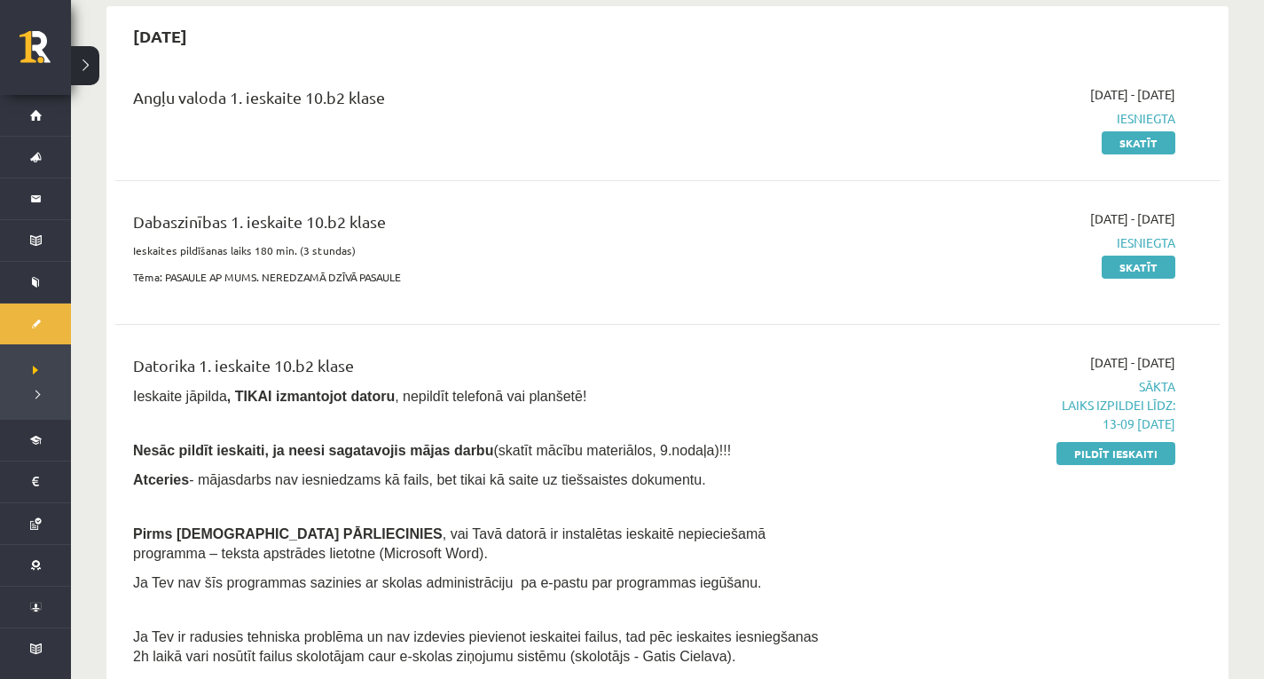
scroll to position [177, 0]
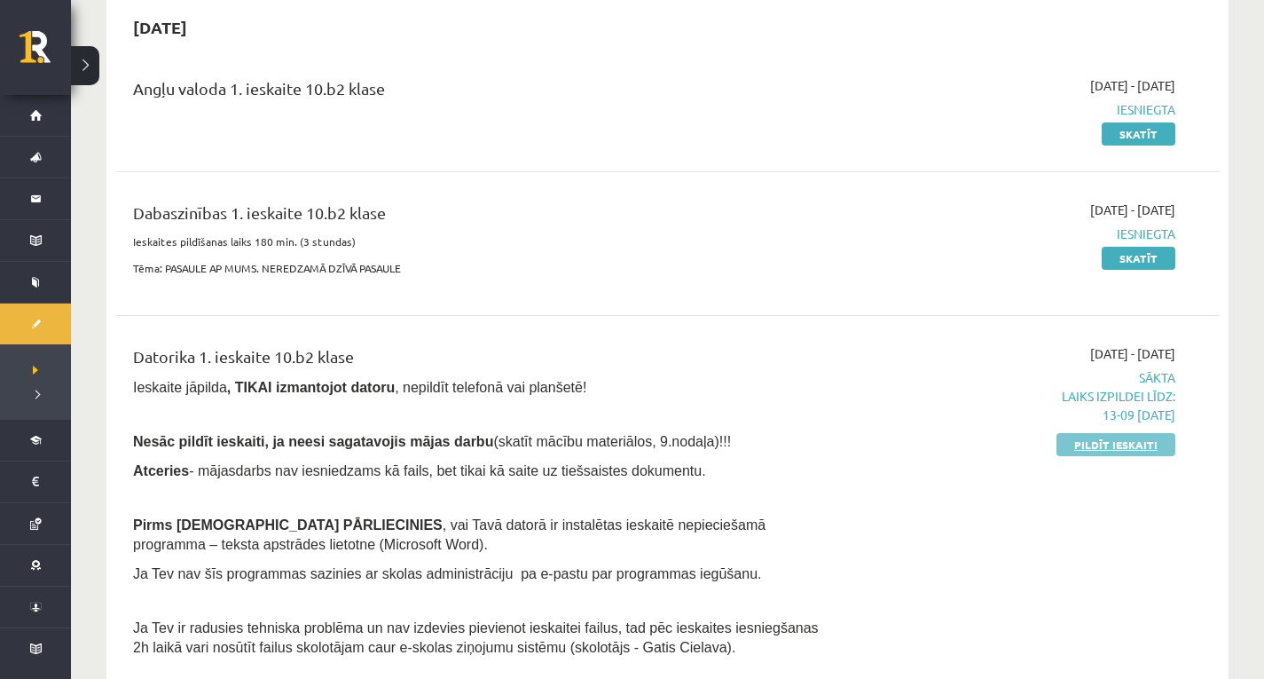
click at [1095, 450] on link "Pildīt ieskaiti" at bounding box center [1116, 444] width 119 height 23
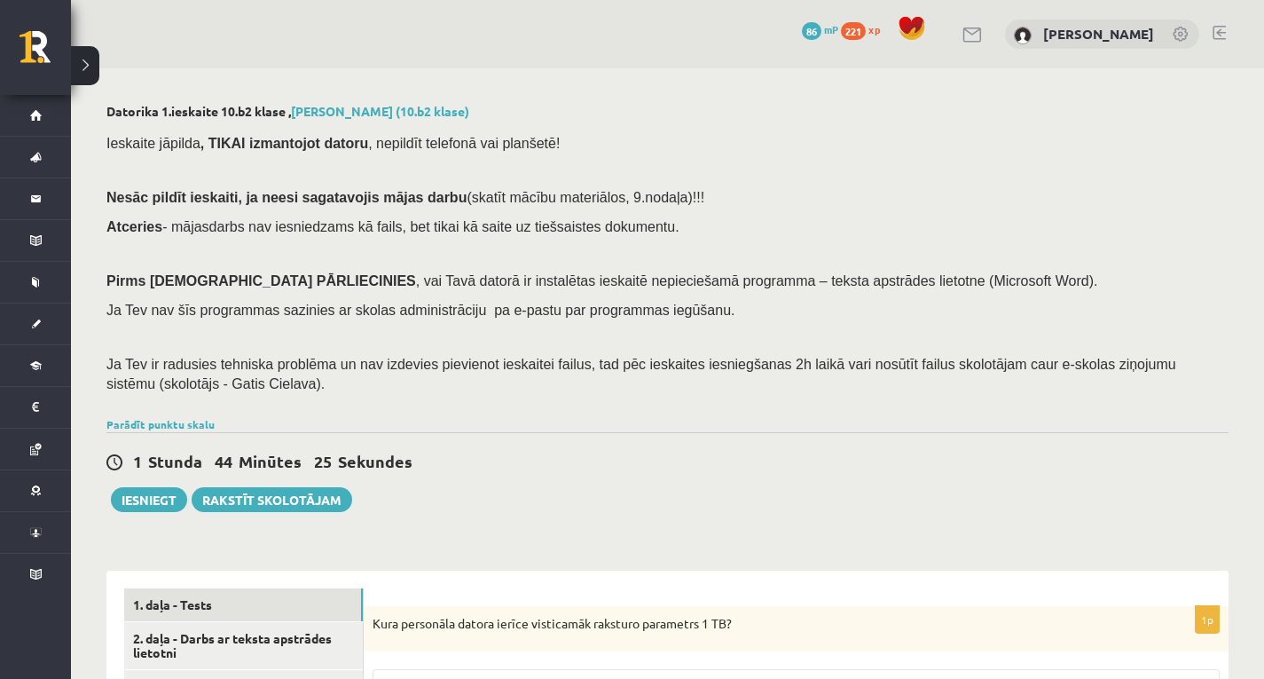
scroll to position [355, 0]
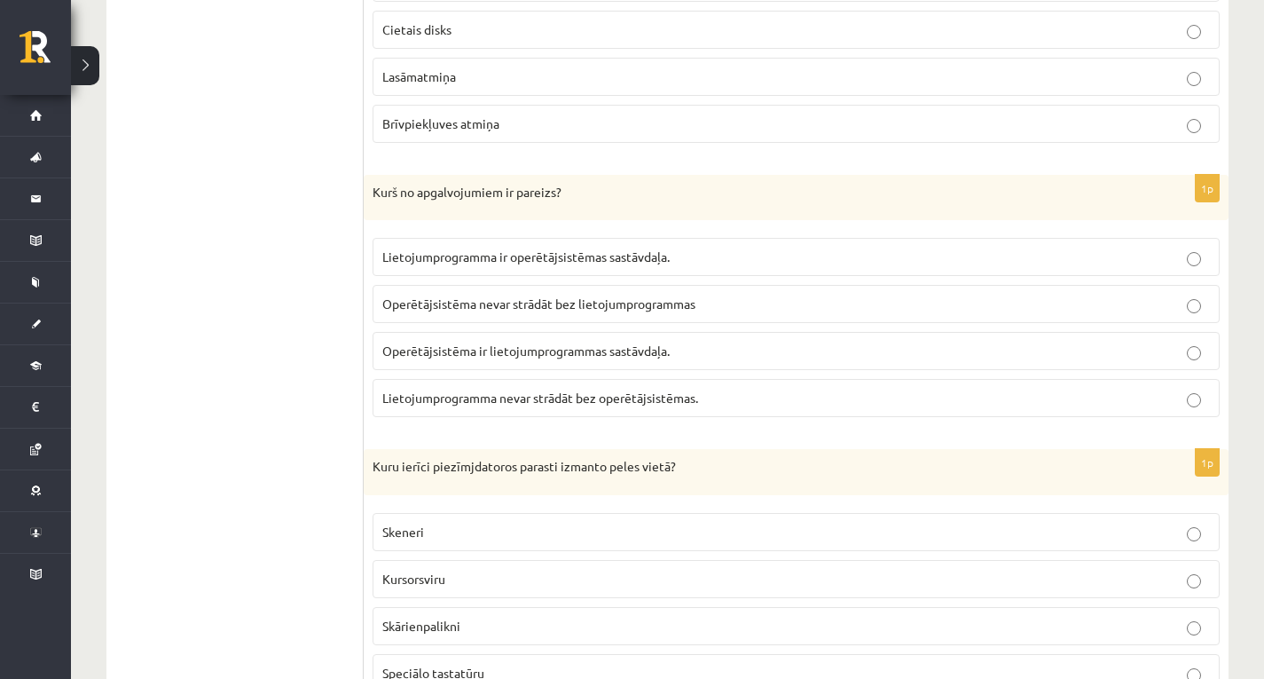
click at [737, 199] on div "1p Kurš no apgalvojumiem ir pareizs? Lietojumprogramma ir operētājsistēmas sast…" at bounding box center [796, 303] width 865 height 257
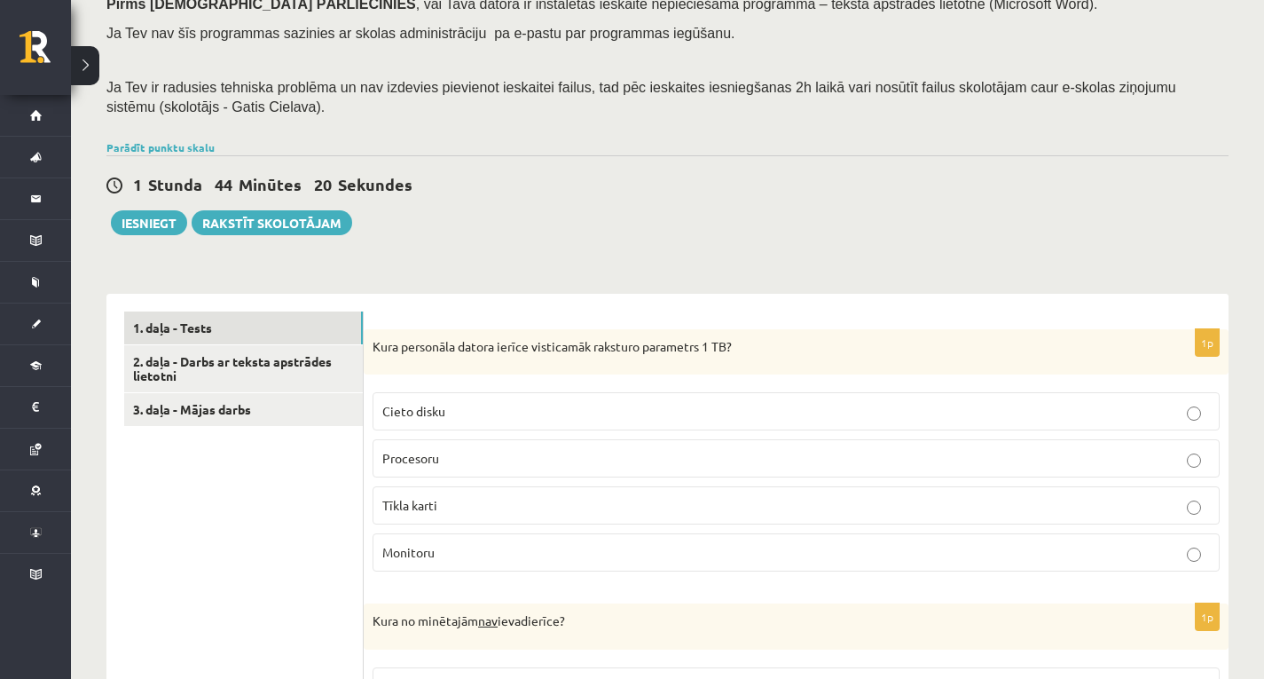
scroll to position [89, 0]
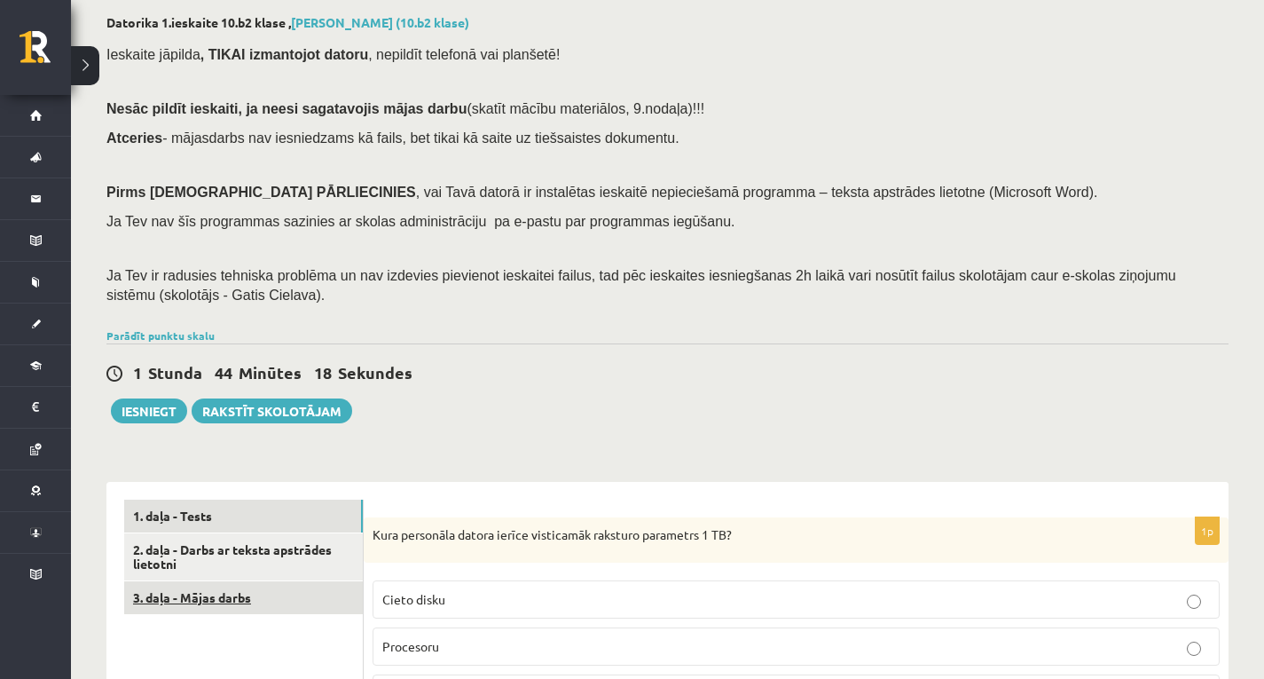
click at [287, 589] on link "3. daļa - Mājas darbs" at bounding box center [243, 597] width 239 height 33
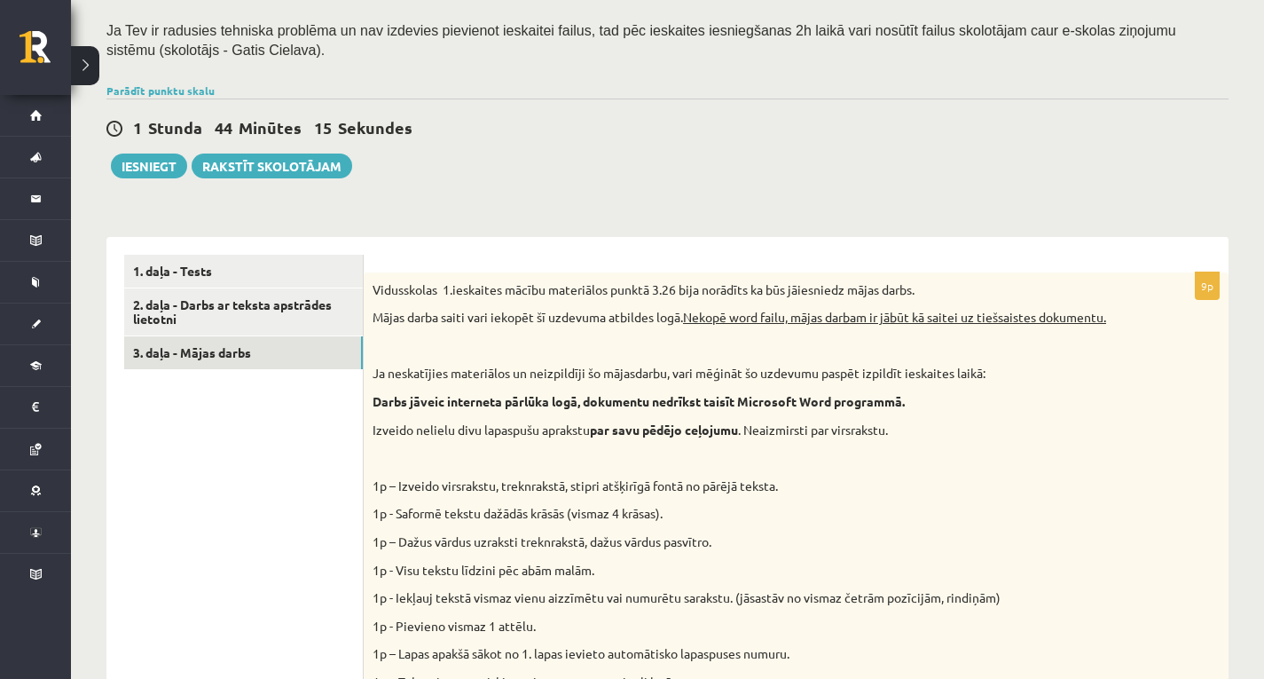
scroll to position [333, 0]
click at [279, 322] on link "2. daļa - Darbs ar teksta apstrādes lietotni" at bounding box center [243, 313] width 239 height 48
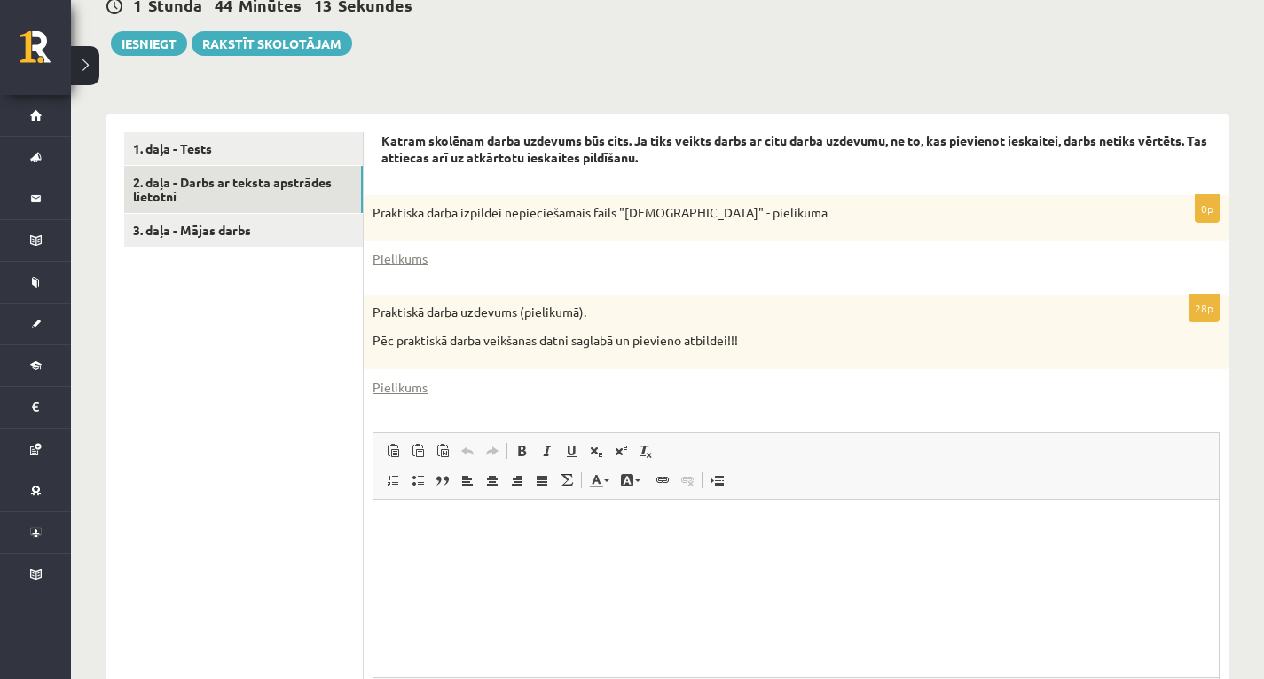
scroll to position [0, 0]
click at [410, 386] on link "Pielikums" at bounding box center [400, 387] width 55 height 19
click at [398, 268] on link "Pielikums" at bounding box center [400, 258] width 55 height 19
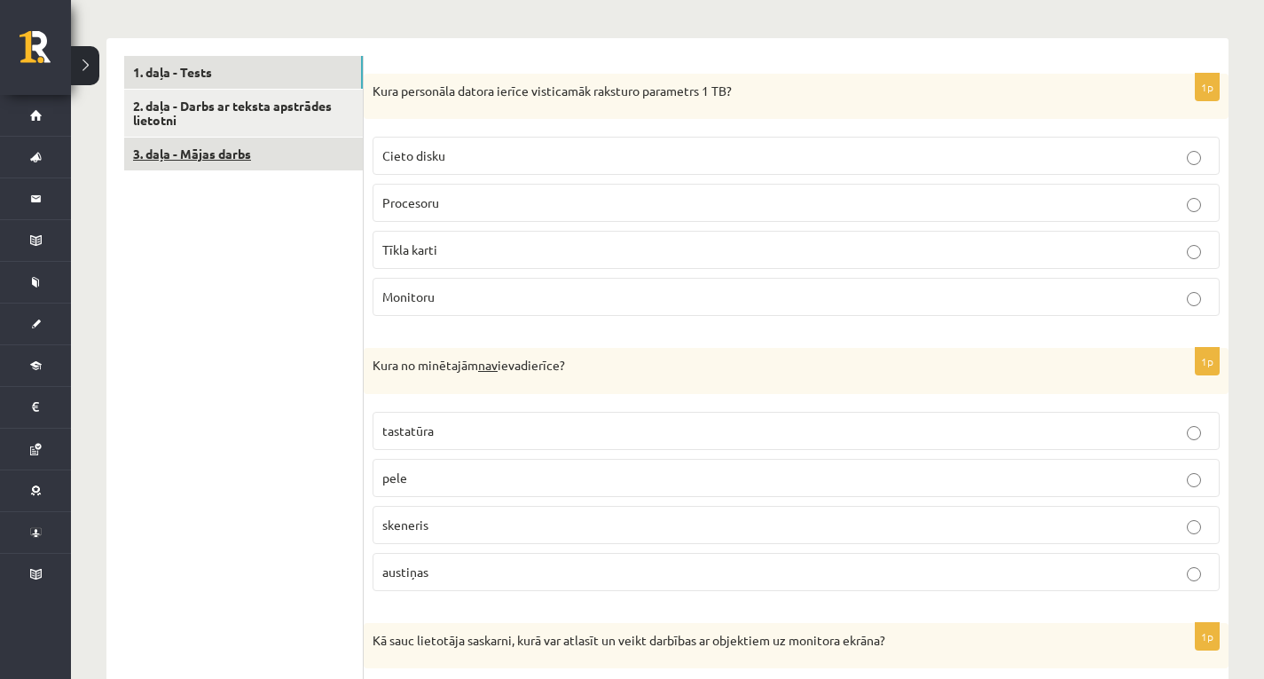
scroll to position [532, 0]
click at [249, 144] on link "3. daļa - Mājas darbs" at bounding box center [243, 154] width 239 height 33
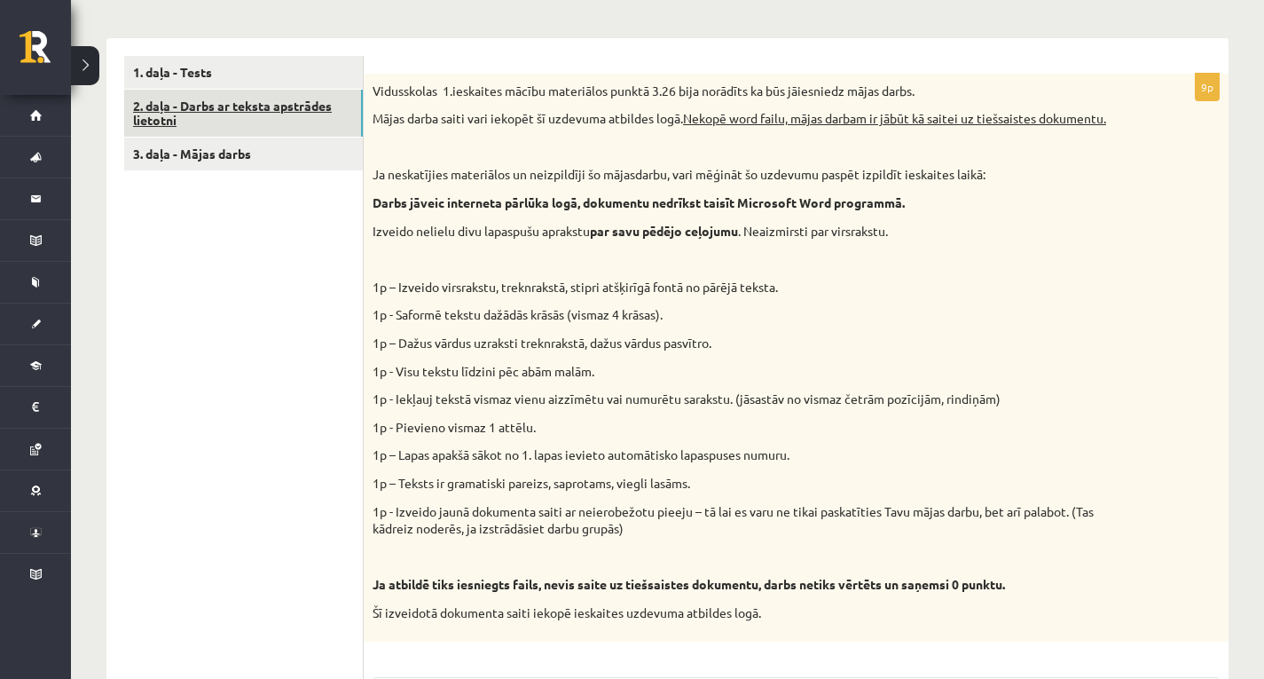
click at [272, 109] on link "2. daļa - Darbs ar teksta apstrādes lietotni" at bounding box center [243, 114] width 239 height 48
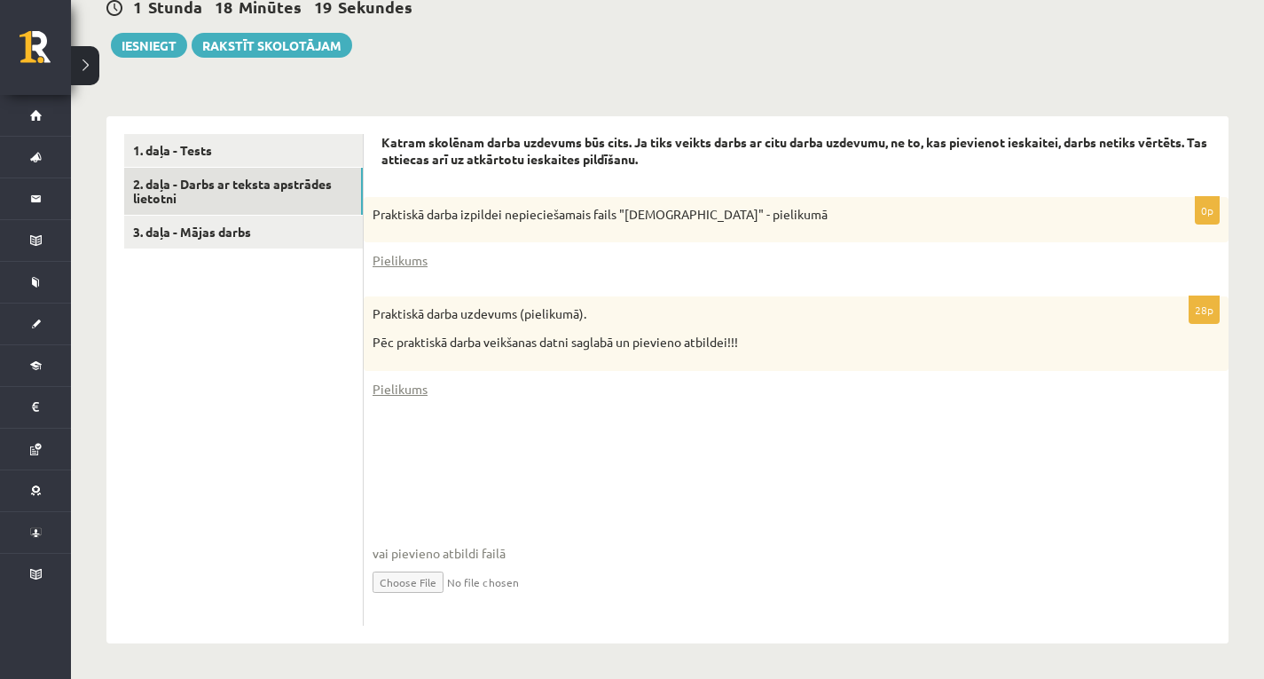
click at [493, 486] on fieldset "vai pievieno atbildi failā Iesniegtā atbilde" at bounding box center [796, 525] width 847 height 183
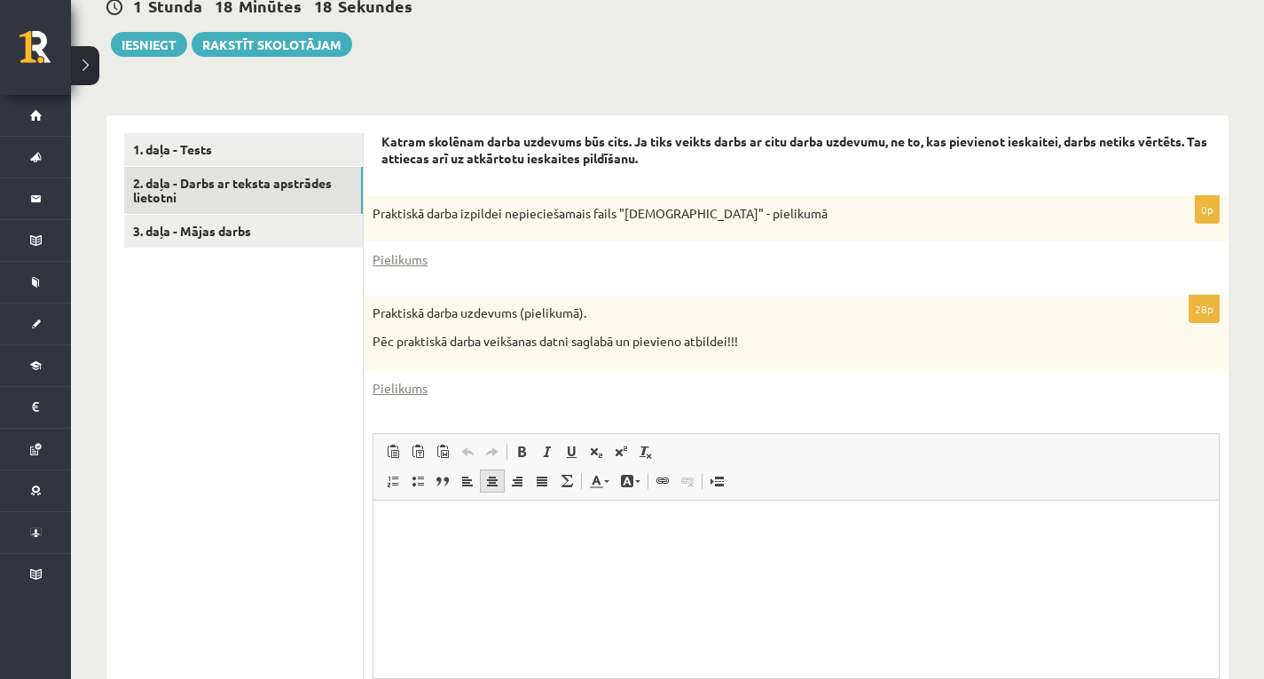
scroll to position [0, 0]
click at [470, 523] on p "Editor, wiswyg-editor-user-answer-47024946181460" at bounding box center [796, 526] width 810 height 19
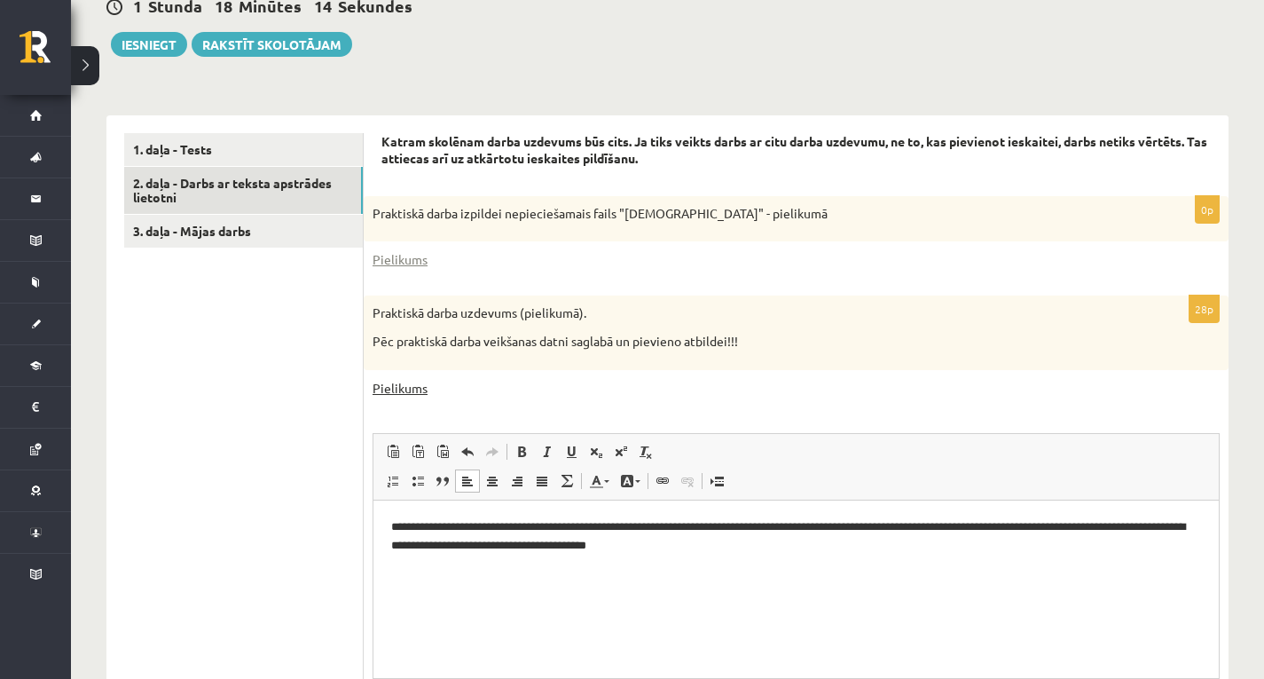
click at [393, 390] on link "Pielikums" at bounding box center [400, 388] width 55 height 19
click at [1251, 648] on div at bounding box center [1251, 665] width 0 height 0
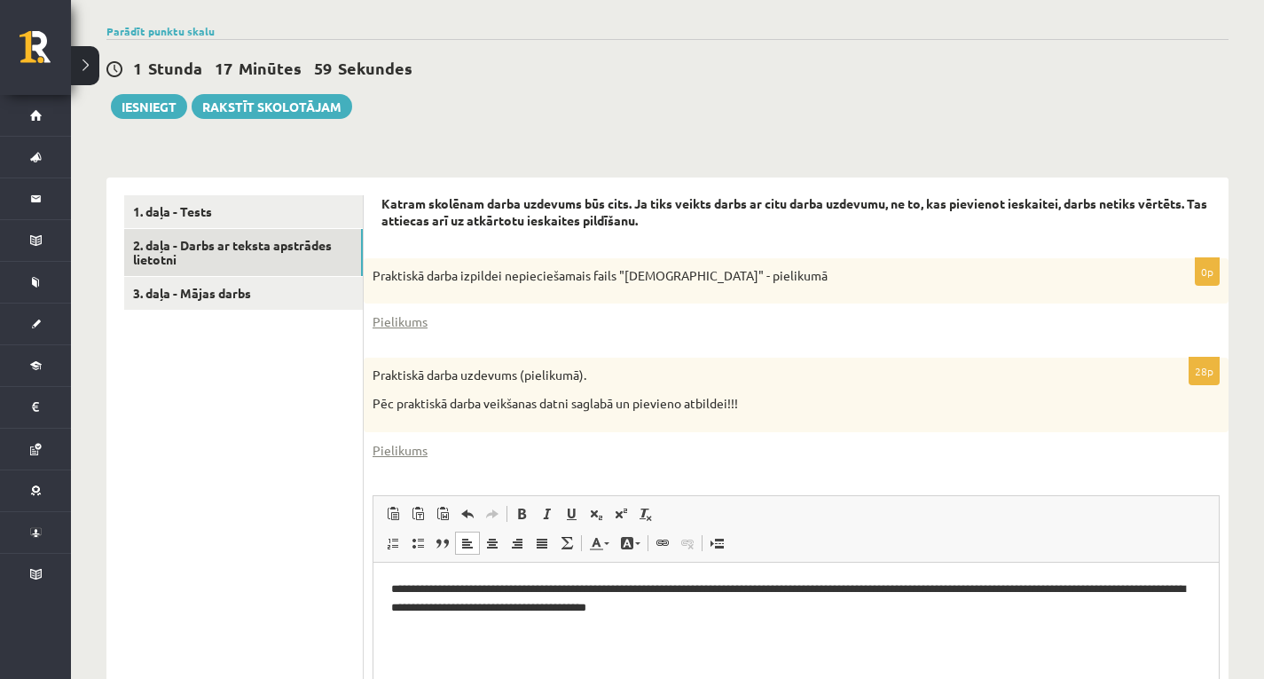
scroll to position [279, 0]
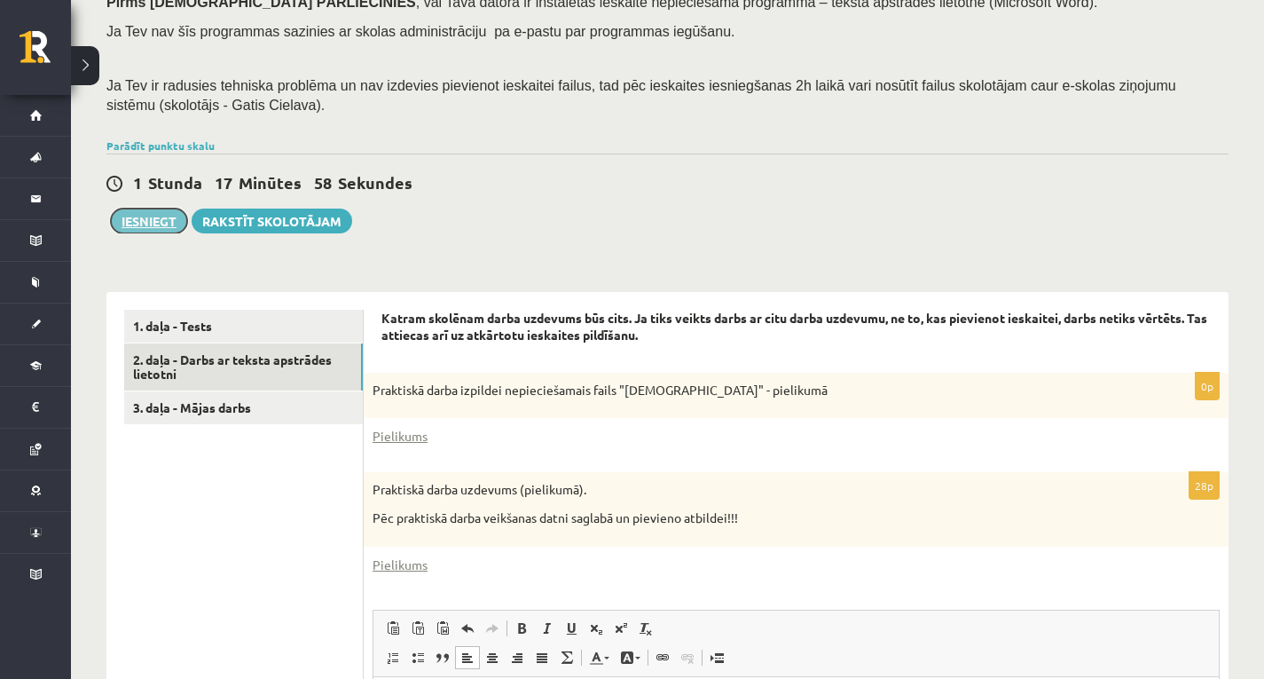
click at [125, 222] on button "Iesniegt" at bounding box center [149, 221] width 76 height 25
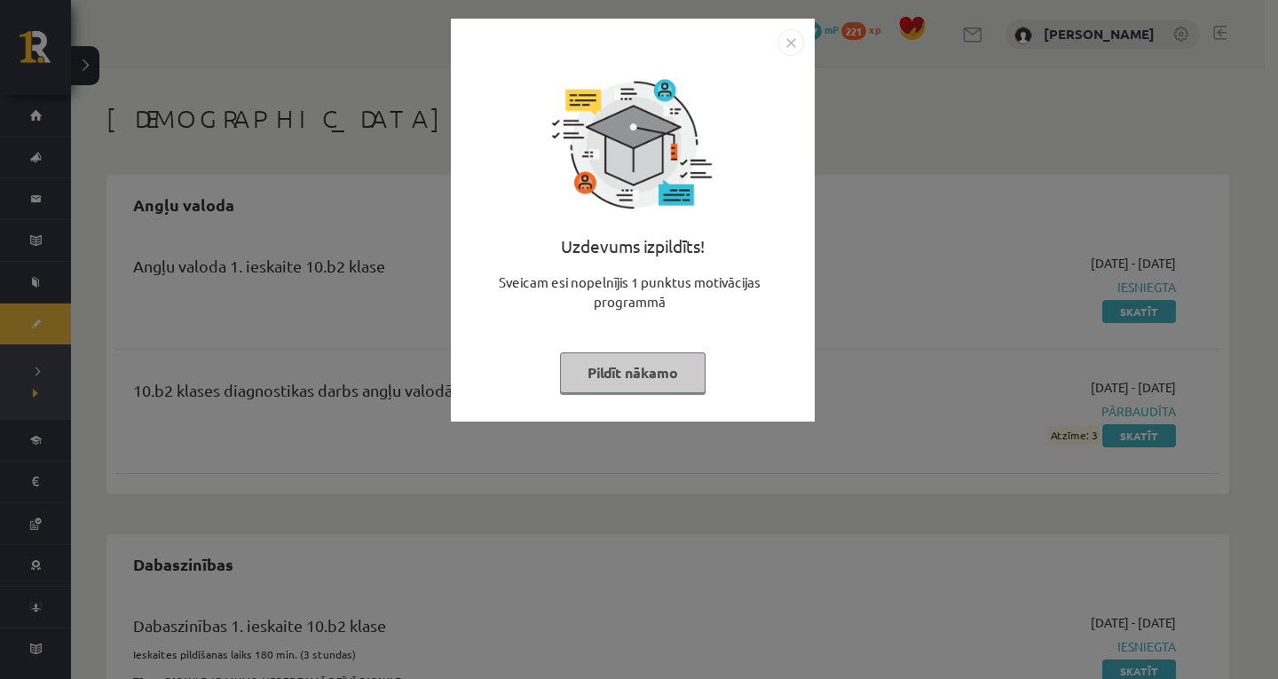
click at [666, 365] on button "Pildīt nākamo" at bounding box center [633, 372] width 146 height 41
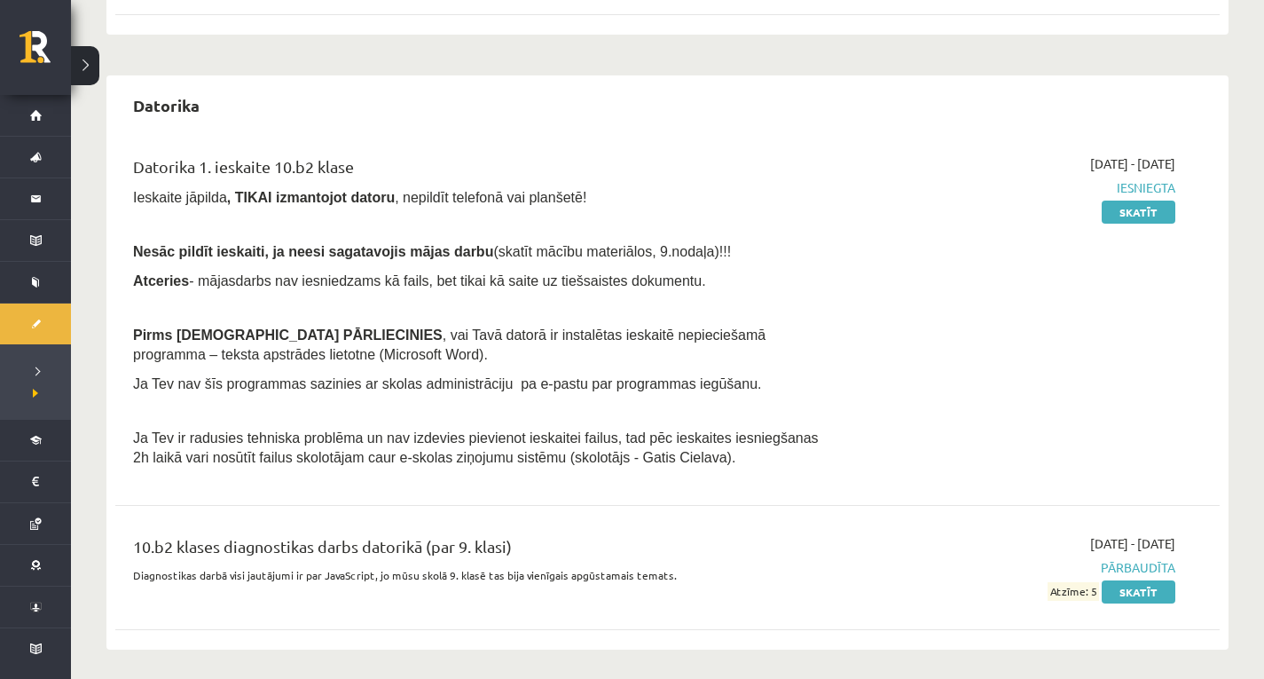
scroll to position [843, 0]
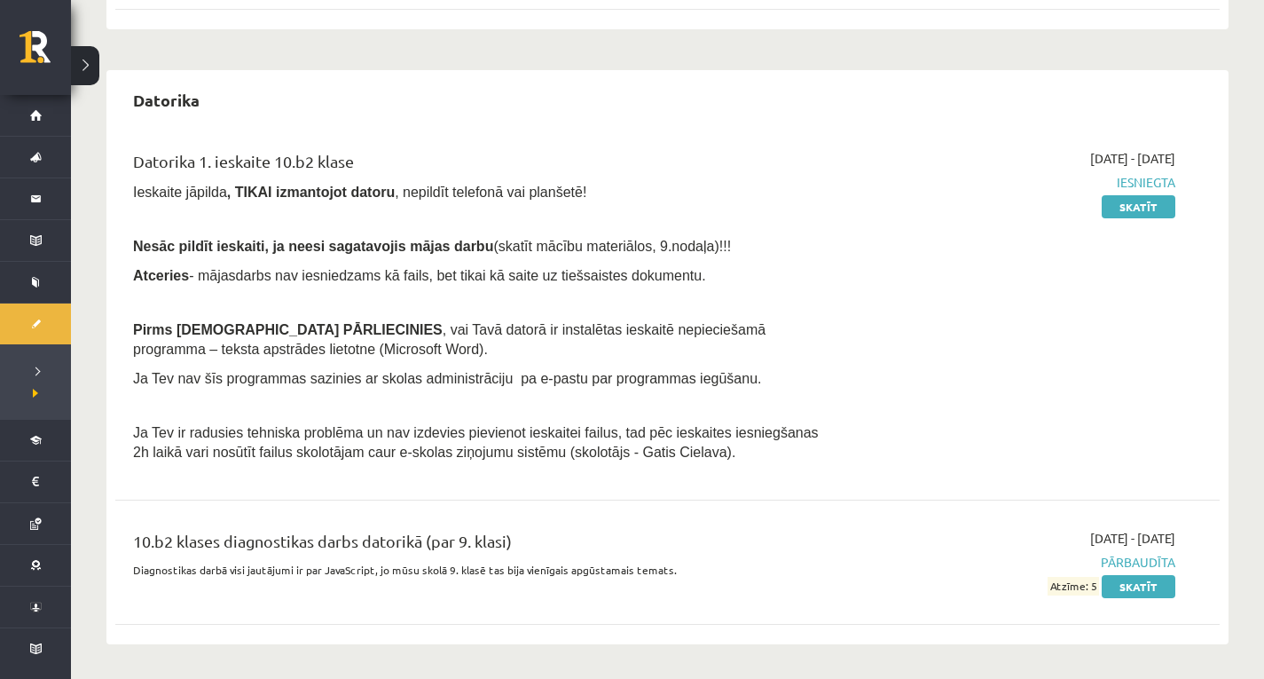
click at [1118, 560] on span "Pārbaudīta" at bounding box center [1011, 562] width 330 height 19
click at [1138, 189] on span "Iesniegta" at bounding box center [1011, 182] width 330 height 19
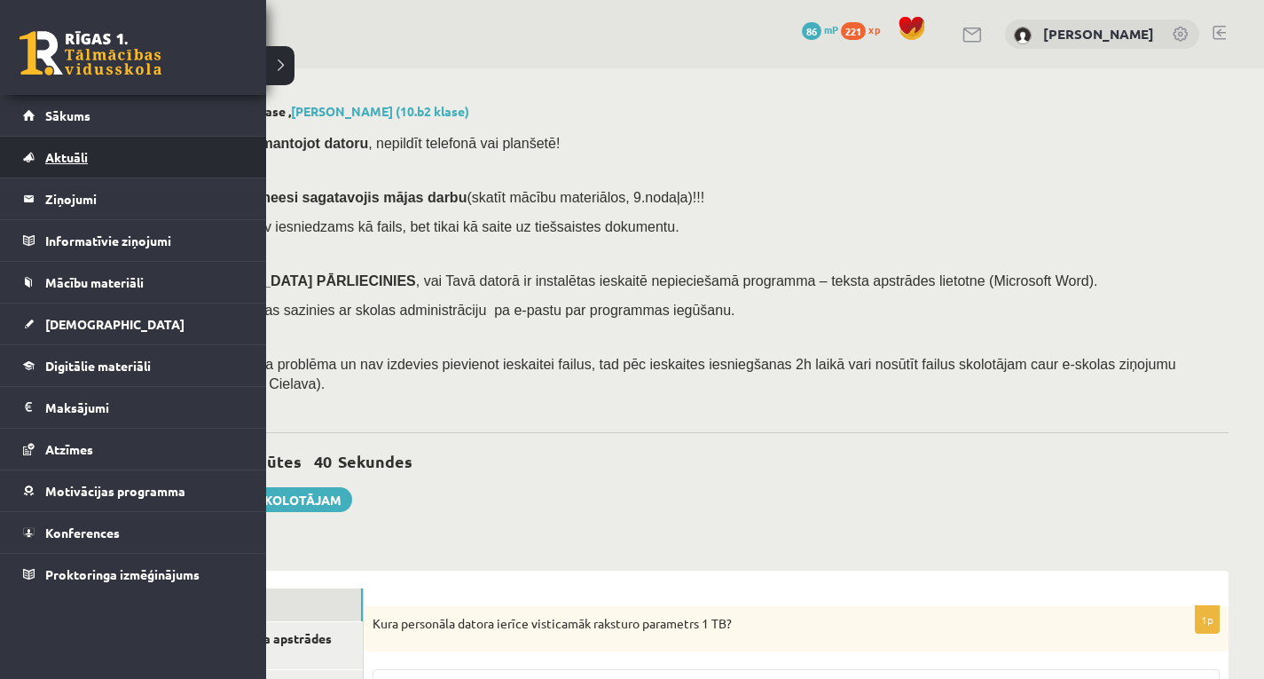
scroll to position [279, 0]
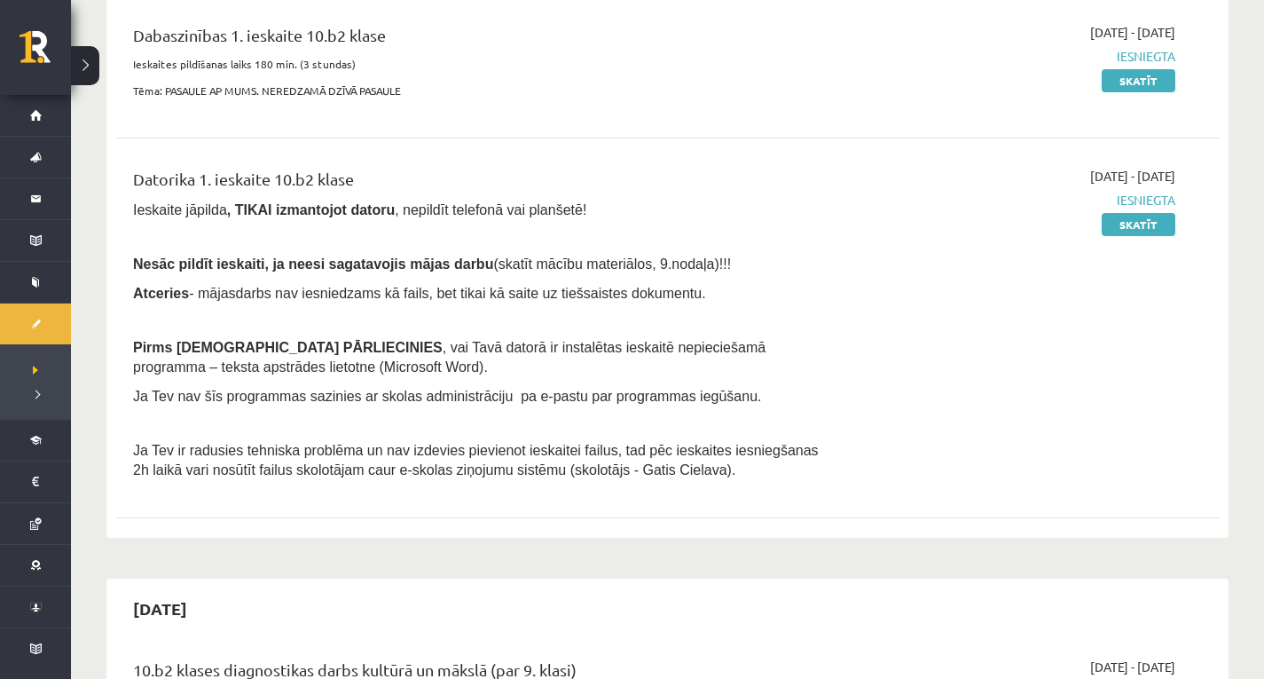
scroll to position [177, 0]
